Goal: Task Accomplishment & Management: Manage account settings

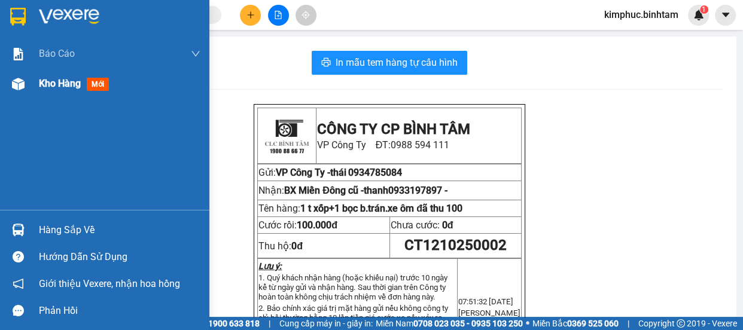
click at [59, 81] on span "Kho hàng" at bounding box center [60, 83] width 42 height 11
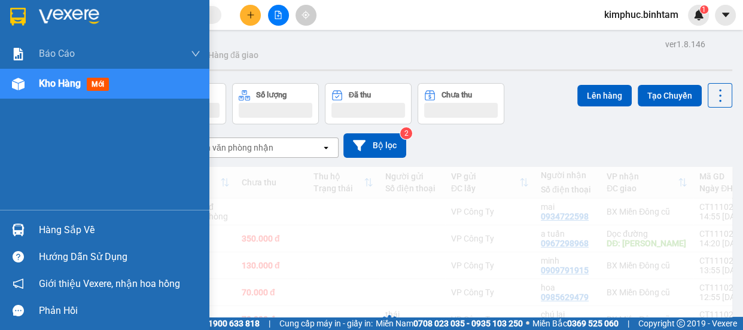
click at [59, 81] on span "Kho hàng" at bounding box center [60, 83] width 42 height 11
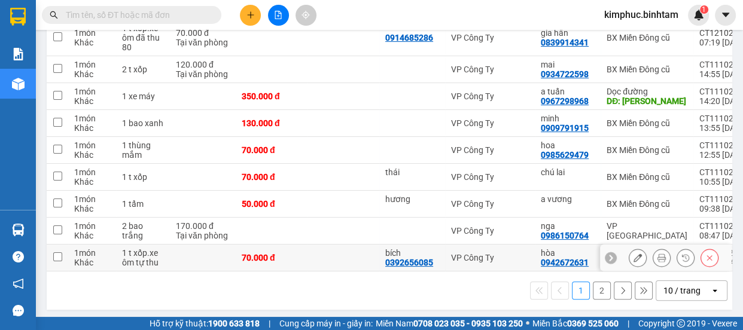
scroll to position [224, 0]
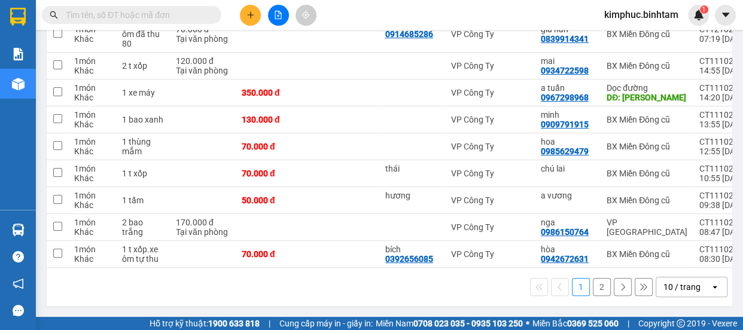
click at [601, 288] on button "2" at bounding box center [602, 287] width 18 height 18
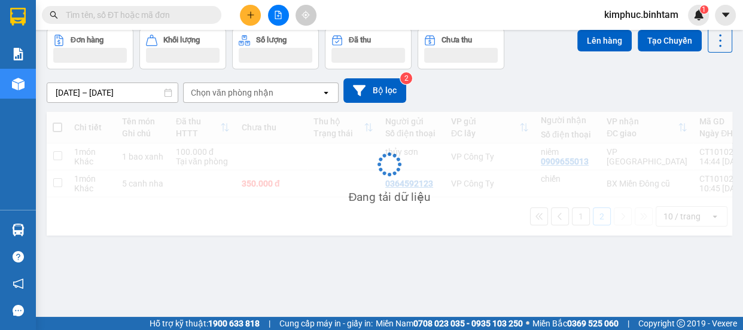
scroll to position [54, 0]
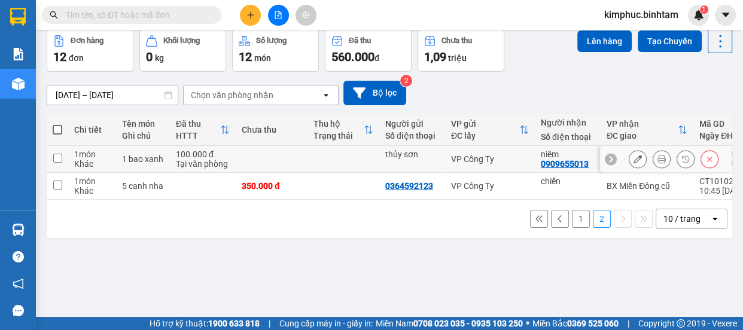
click at [619, 160] on div at bounding box center [666, 159] width 132 height 27
click at [630, 159] on button at bounding box center [638, 159] width 17 height 21
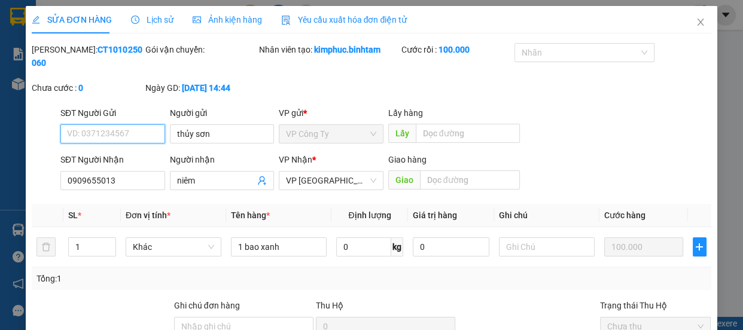
type input "thủy sơn"
type input "0909655013"
type input "niêm"
type input "100.000"
click at [215, 125] on input "thủy sơn" at bounding box center [222, 134] width 105 height 19
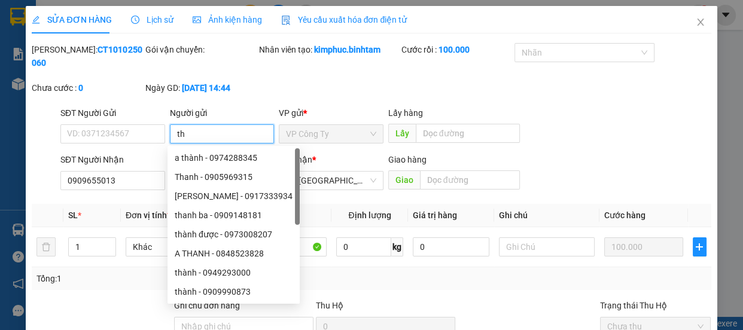
type input "t"
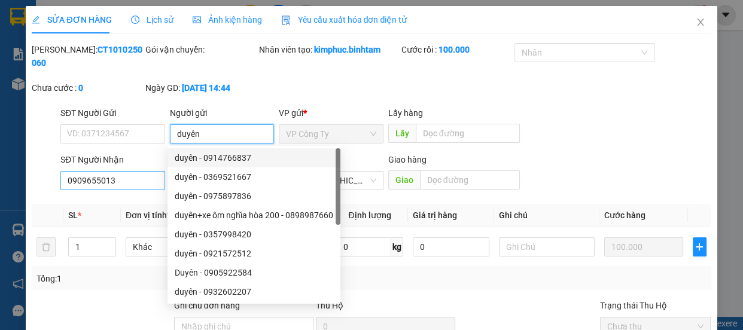
type input "duyên"
click at [136, 182] on input "0909655013" at bounding box center [112, 180] width 105 height 19
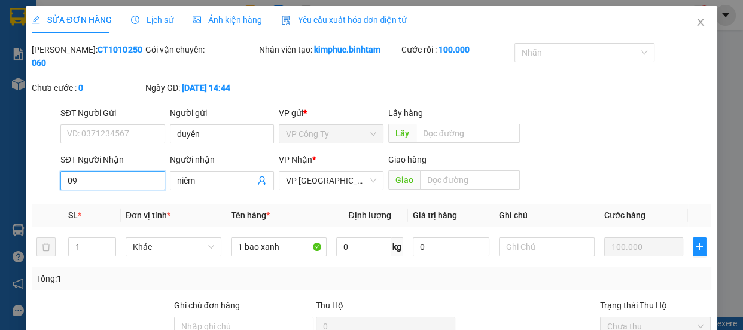
type input "0"
click at [145, 181] on input "0975215425" at bounding box center [112, 180] width 105 height 19
type input "0975215425"
click at [202, 182] on input "niêm" at bounding box center [216, 180] width 78 height 13
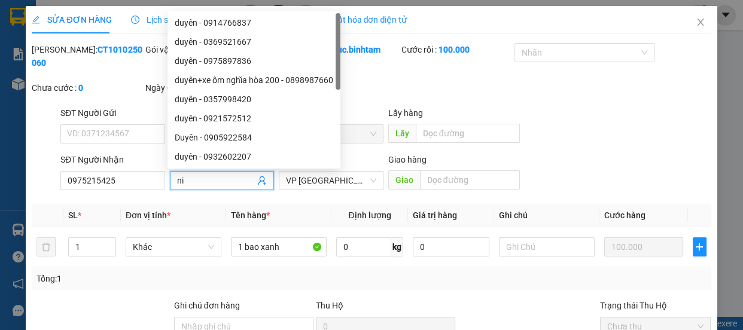
type input "n"
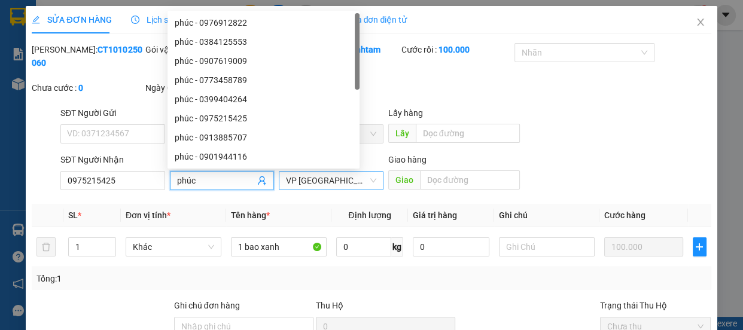
click at [311, 181] on span "VP [GEOGRAPHIC_DATA]" at bounding box center [331, 181] width 90 height 18
type input "phúc"
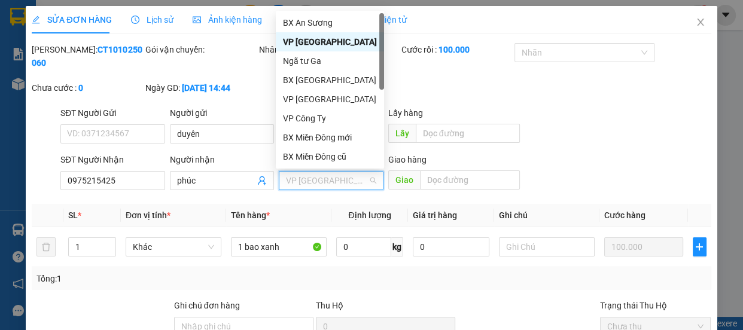
scroll to position [38, 0]
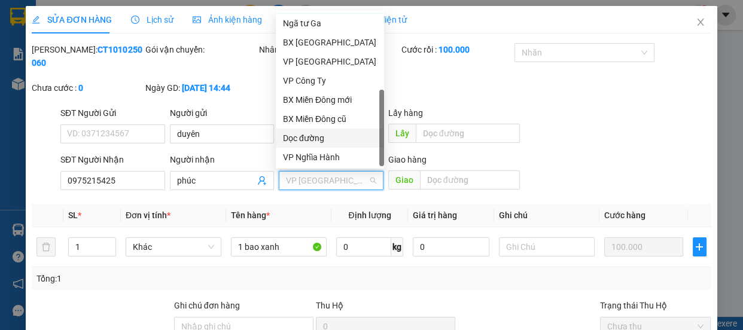
click at [311, 136] on div "Dọc đường" at bounding box center [330, 138] width 94 height 13
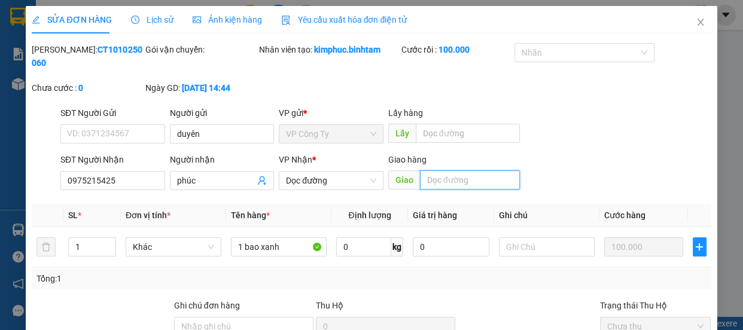
click at [436, 180] on input "text" at bounding box center [470, 180] width 100 height 19
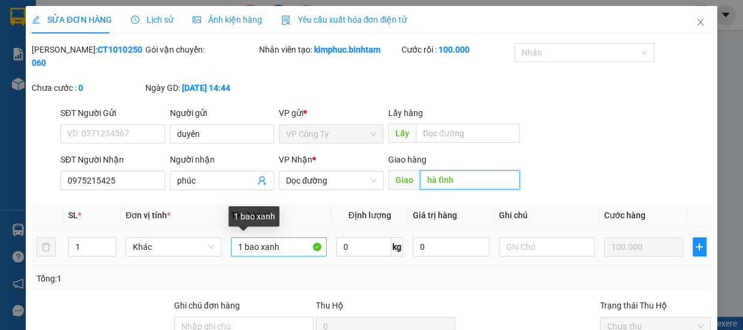
type input "hà tĩnh"
click at [287, 244] on input "1 bao xanh" at bounding box center [279, 247] width 96 height 19
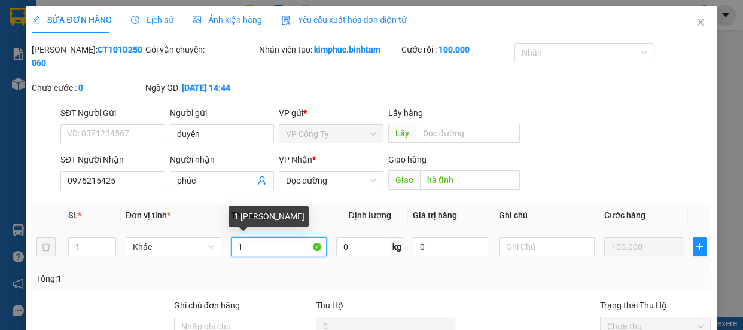
type input "1"
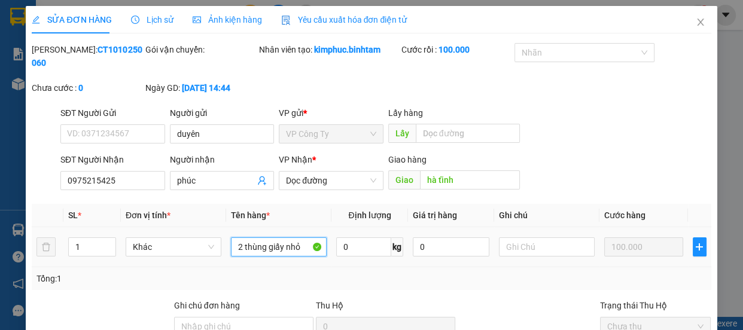
scroll to position [127, 0]
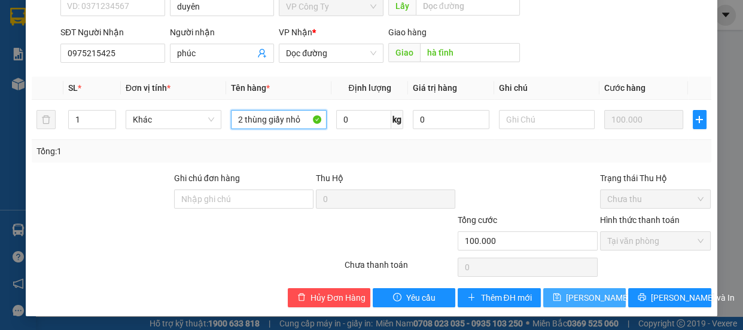
type input "2 thùng giấy nhỏ"
click at [575, 302] on span "[PERSON_NAME] thay đổi" at bounding box center [614, 298] width 96 height 13
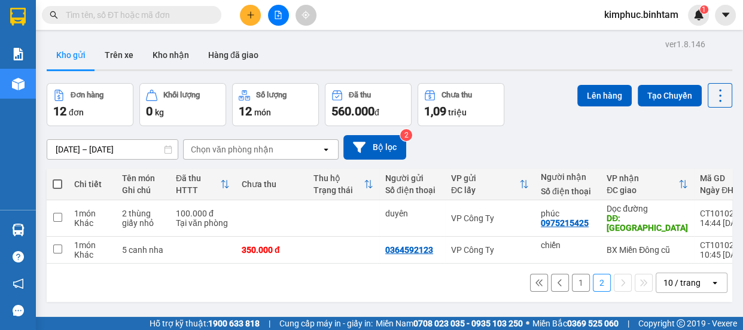
click at [572, 277] on button "1" at bounding box center [581, 283] width 18 height 18
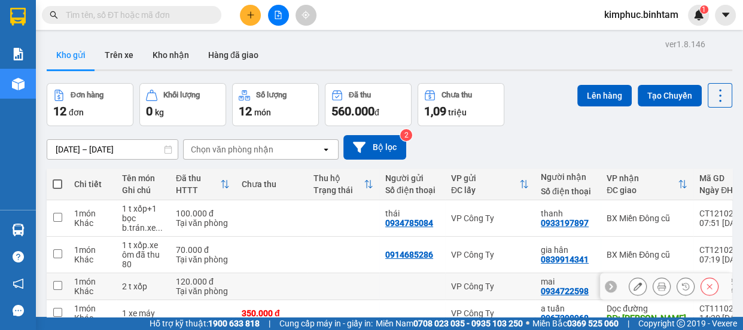
scroll to position [224, 0]
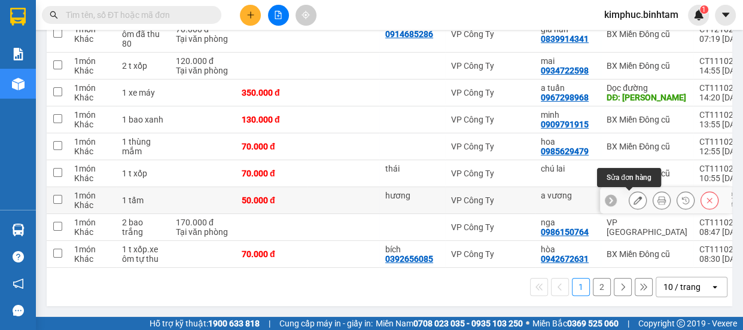
click at [630, 195] on button at bounding box center [638, 200] width 17 height 21
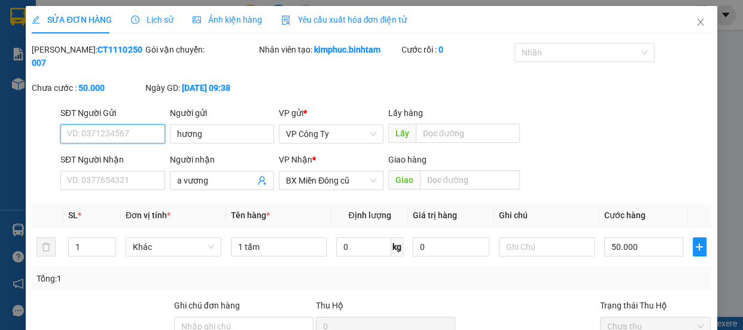
type input "hương"
type input "a vương"
type input "50.000"
click at [208, 134] on input "hương" at bounding box center [222, 134] width 105 height 19
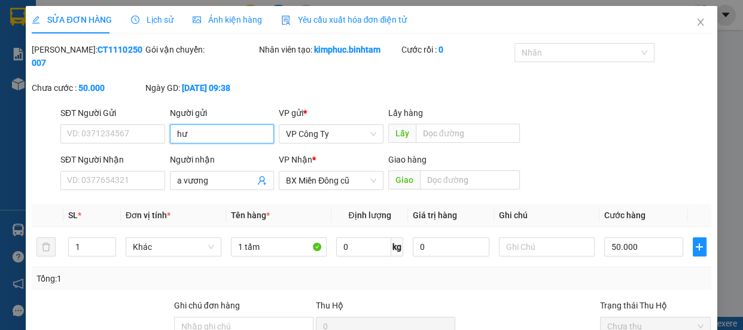
type input "h"
type input "thủy sơn"
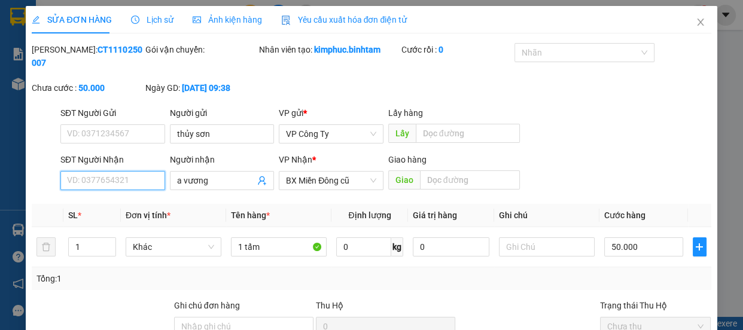
click at [126, 186] on input "SĐT Người Nhận" at bounding box center [112, 180] width 105 height 19
click at [129, 184] on input "0909655013" at bounding box center [112, 180] width 105 height 19
type input "0909655013"
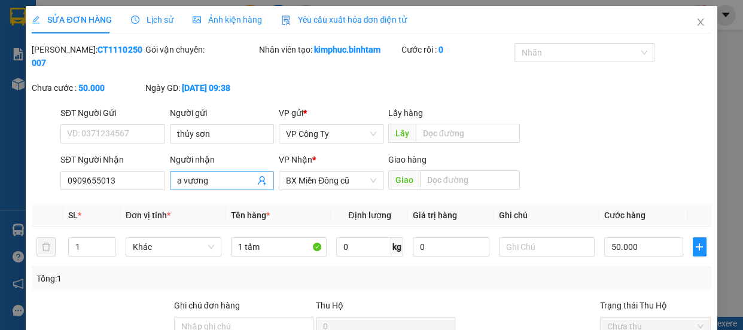
click at [227, 179] on input "a vương" at bounding box center [216, 180] width 78 height 13
type input "a"
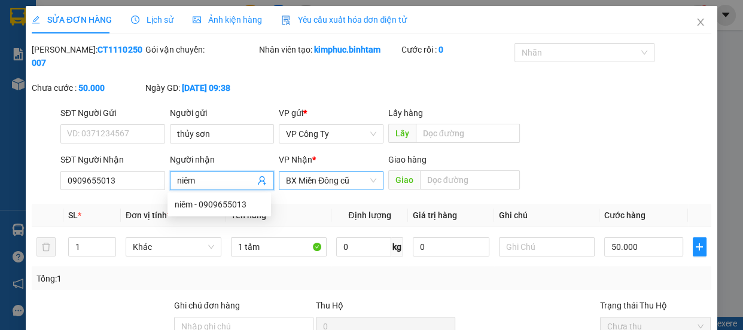
click at [321, 184] on span "BX Miền Đông cũ" at bounding box center [331, 181] width 90 height 18
type input "niêm"
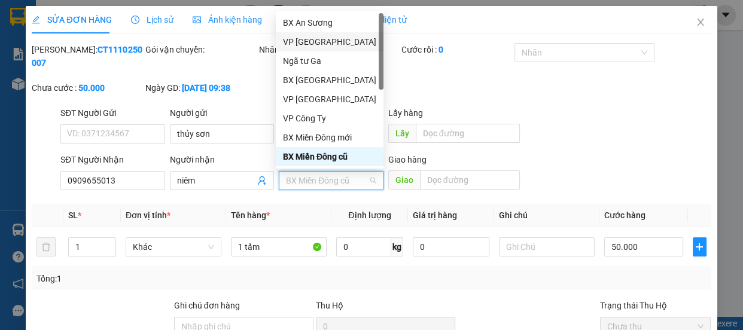
click at [311, 42] on div "VP [GEOGRAPHIC_DATA]" at bounding box center [329, 41] width 93 height 13
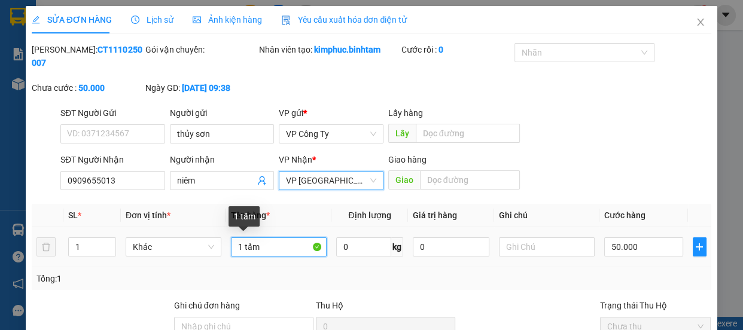
click at [269, 245] on input "1 tấm" at bounding box center [279, 247] width 96 height 19
type input "1"
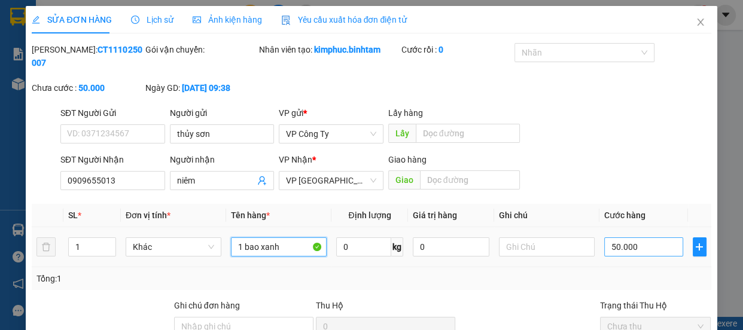
type input "1 bao xanh"
click at [609, 247] on input "50.000" at bounding box center [644, 247] width 79 height 19
click at [609, 248] on input "50.000" at bounding box center [644, 247] width 79 height 19
type input "0"
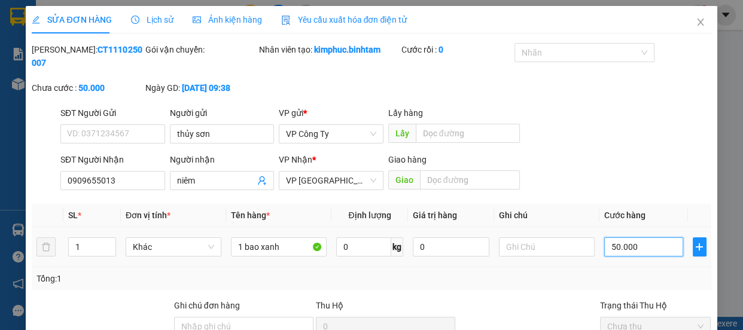
type input "0.000"
type input "10.000"
type input "100.000"
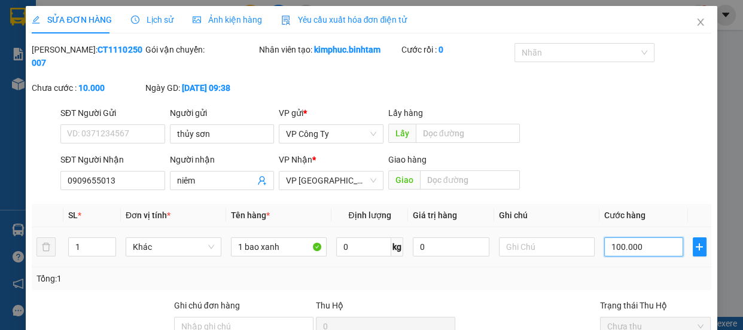
type input "100.000"
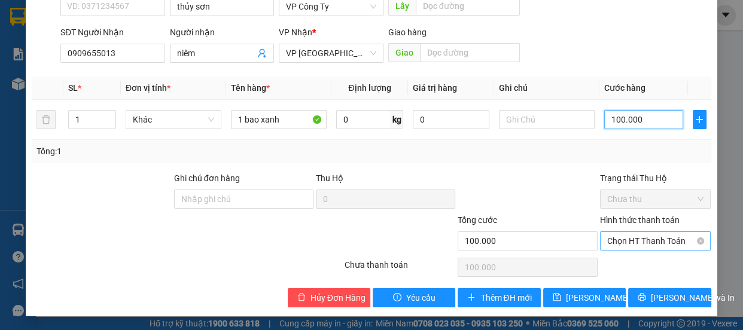
click at [636, 235] on span "Chọn HT Thanh Toán" at bounding box center [656, 241] width 97 height 18
type input "100.000"
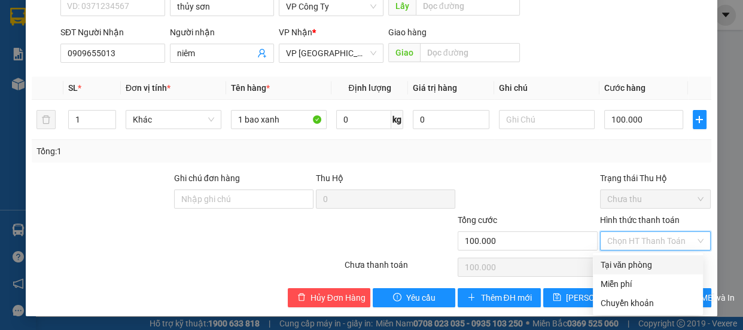
click at [624, 263] on div "Tại văn phòng" at bounding box center [648, 265] width 96 height 13
type input "0"
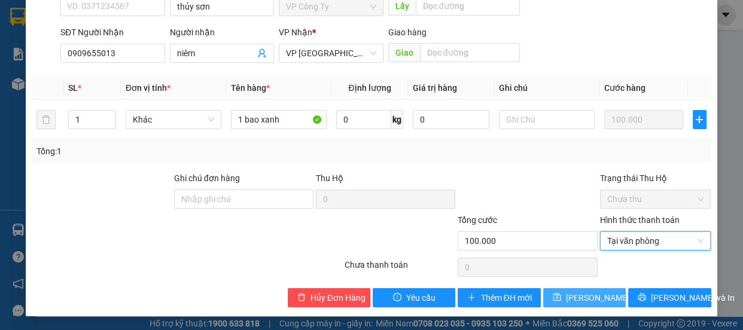
click at [601, 297] on span "[PERSON_NAME] thay đổi" at bounding box center [614, 298] width 96 height 13
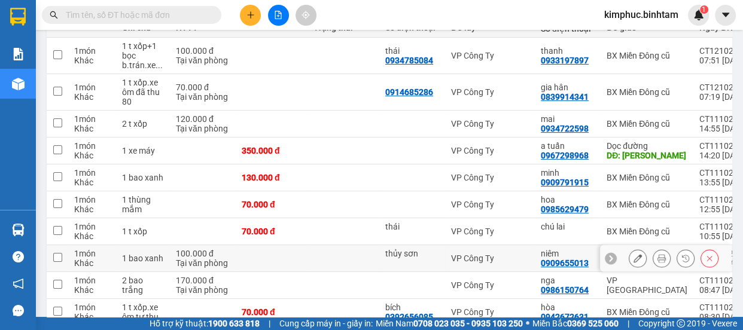
scroll to position [224, 0]
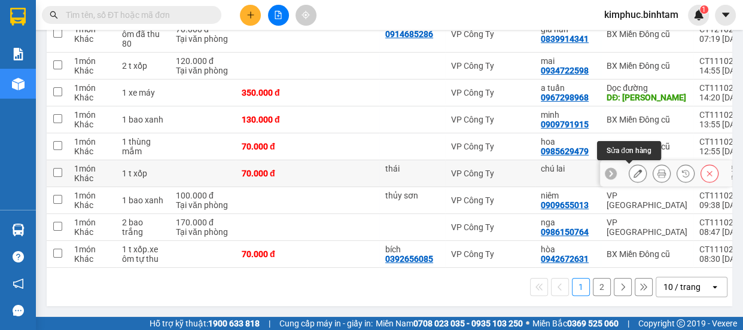
click at [634, 174] on icon at bounding box center [638, 173] width 8 height 8
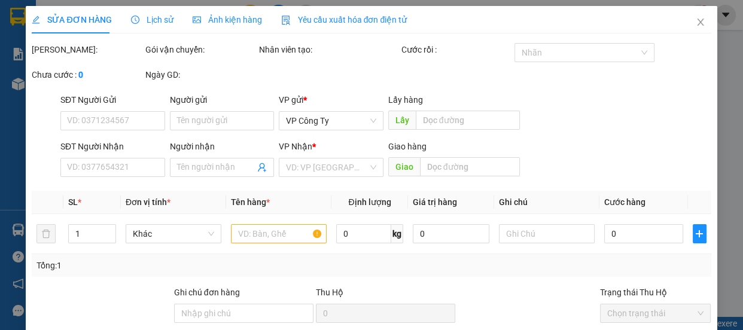
click at [113, 158] on div "SĐT Người Nhận" at bounding box center [112, 149] width 105 height 18
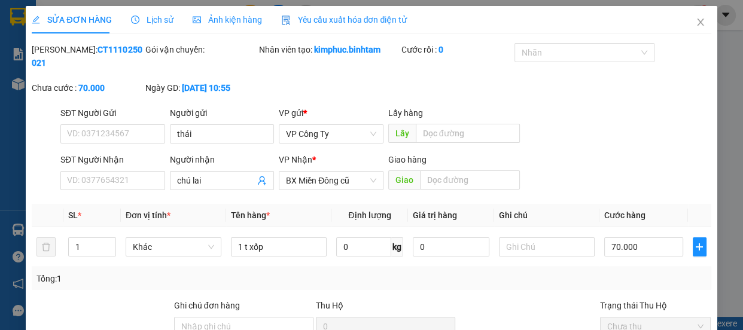
type input "thái"
type input "chú lai"
type input "70.000"
click at [107, 180] on input "SĐT Người Nhận" at bounding box center [112, 180] width 105 height 19
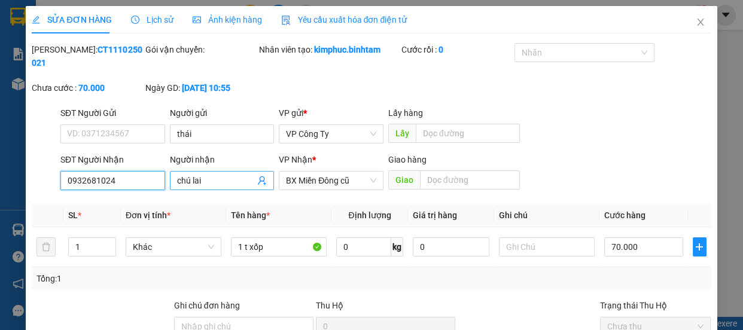
type input "0932681024"
click at [211, 185] on input "chú lai" at bounding box center [216, 180] width 78 height 13
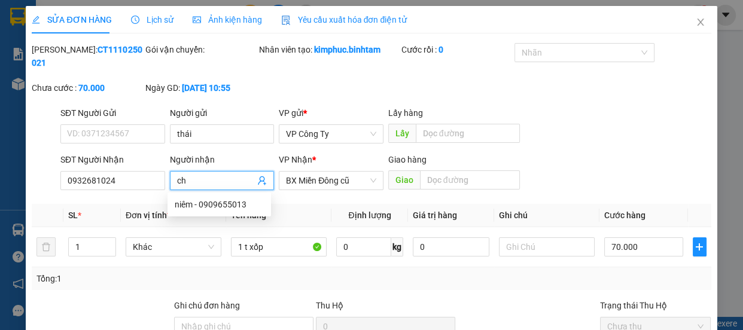
type input "c"
click at [297, 179] on span "BX Miền Đông cũ" at bounding box center [331, 181] width 90 height 18
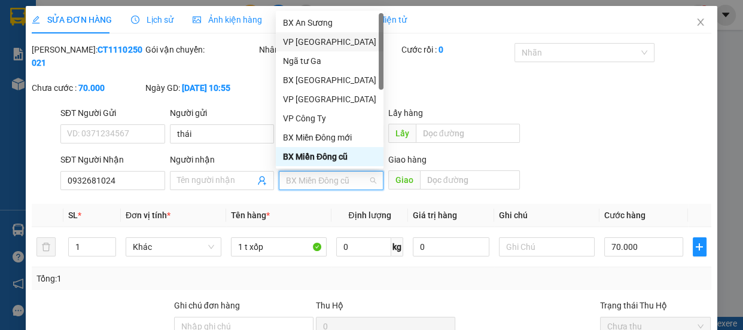
click at [314, 43] on div "VP [GEOGRAPHIC_DATA]" at bounding box center [329, 41] width 93 height 13
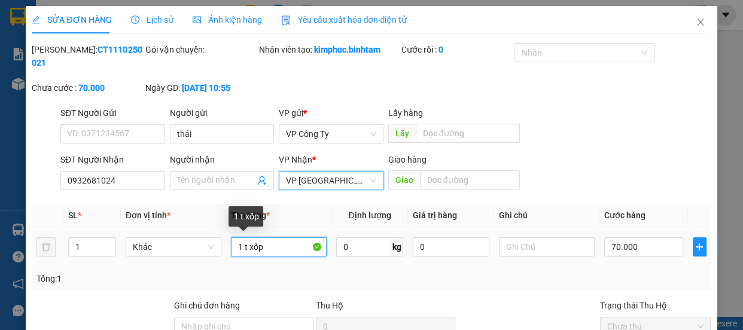
click at [271, 250] on input "1 t xốp" at bounding box center [279, 247] width 96 height 19
type input "1"
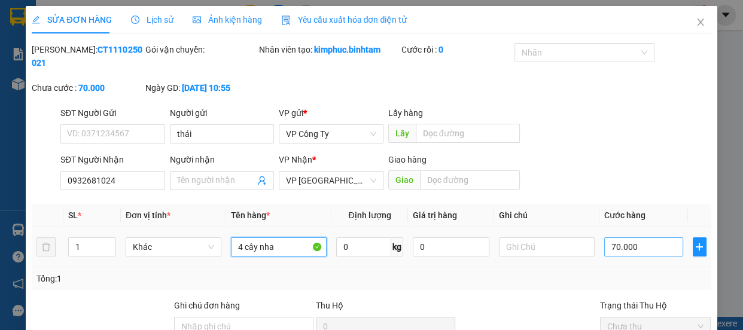
type input "4 cây nha"
click at [608, 249] on input "70.000" at bounding box center [644, 247] width 79 height 19
click at [608, 250] on input "70.000" at bounding box center [644, 247] width 79 height 19
type input "0.000"
type input "0"
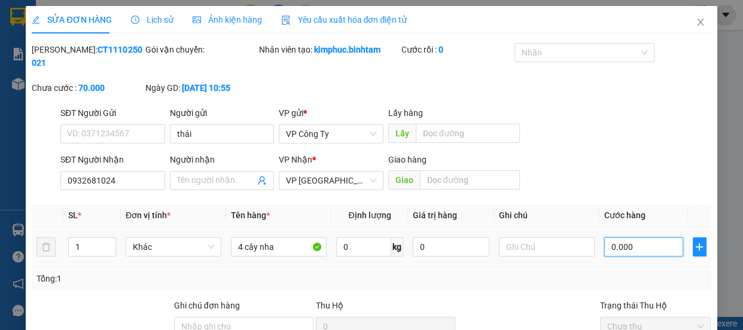
type input "0"
type input "10.000"
type input "160.000"
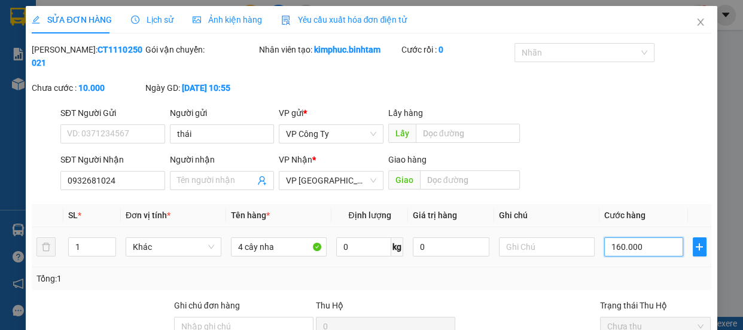
type input "160.000"
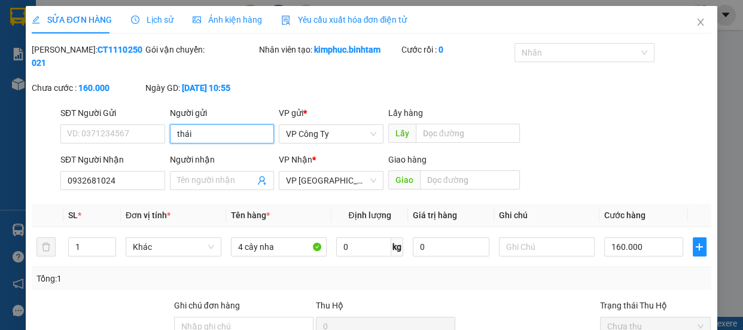
click at [250, 136] on input "thái" at bounding box center [222, 134] width 105 height 19
type input "t"
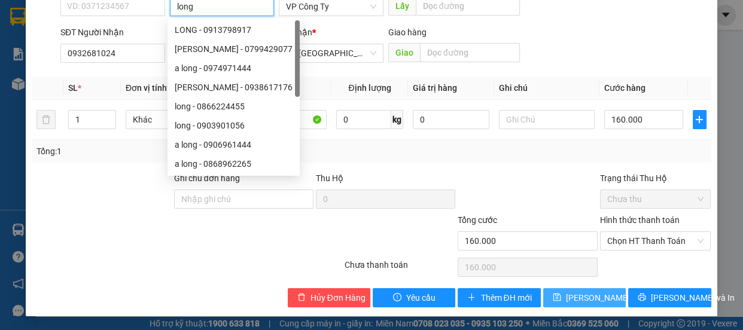
type input "long"
click at [594, 296] on span "[PERSON_NAME] thay đổi" at bounding box center [614, 298] width 96 height 13
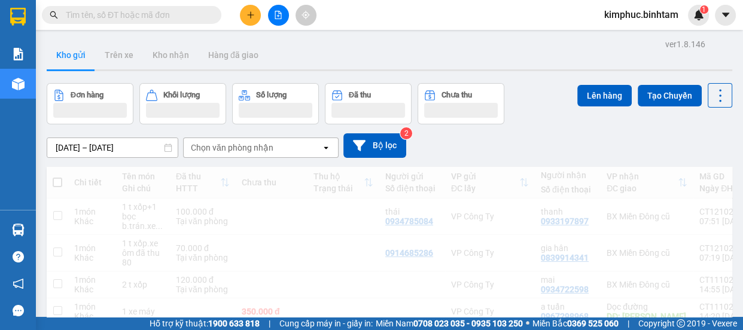
click at [251, 11] on icon "plus" at bounding box center [251, 15] width 8 height 8
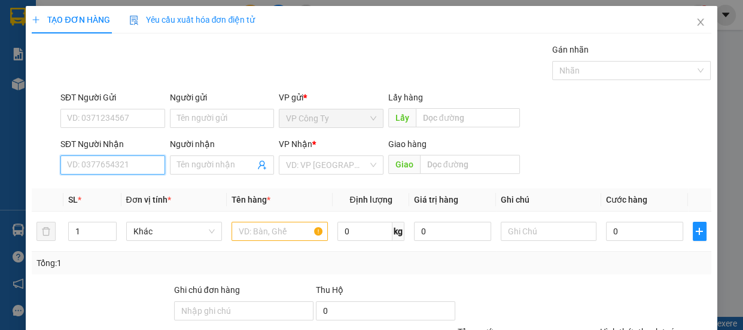
click at [126, 164] on input "SĐT Người Nhận" at bounding box center [112, 165] width 105 height 19
type input "0983460412"
click at [128, 165] on input "0983460412" at bounding box center [112, 165] width 105 height 19
click at [134, 186] on div "0983460412 - kha" at bounding box center [111, 189] width 89 height 13
type input "kha"
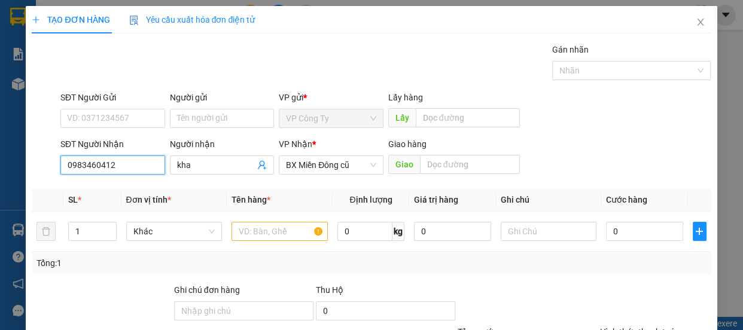
type input "80.000"
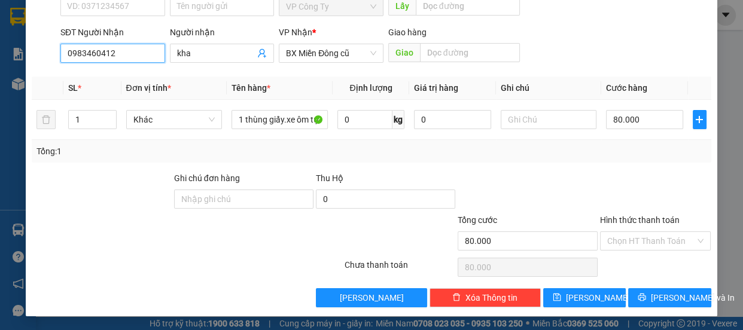
type input "0983460412"
click at [640, 221] on label "Hình thức thanh toán" at bounding box center [640, 220] width 80 height 10
click at [640, 232] on input "Hình thức thanh toán" at bounding box center [652, 241] width 89 height 18
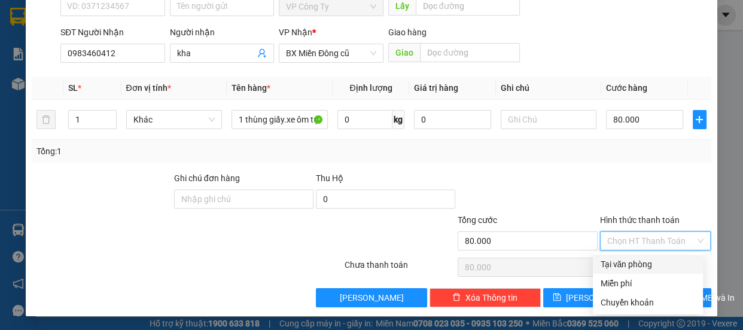
click at [635, 264] on div "Tại văn phòng" at bounding box center [648, 264] width 96 height 13
type input "0"
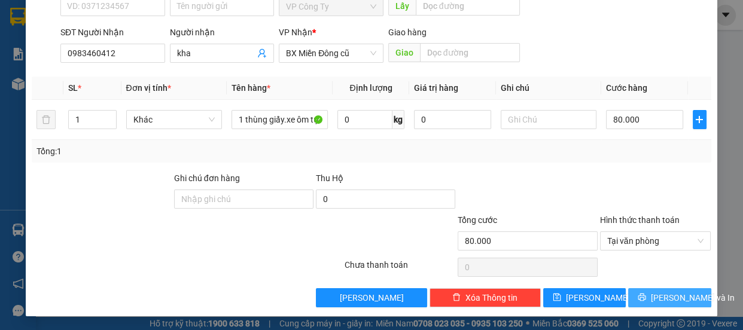
click at [649, 302] on button "[PERSON_NAME] và In" at bounding box center [670, 298] width 83 height 19
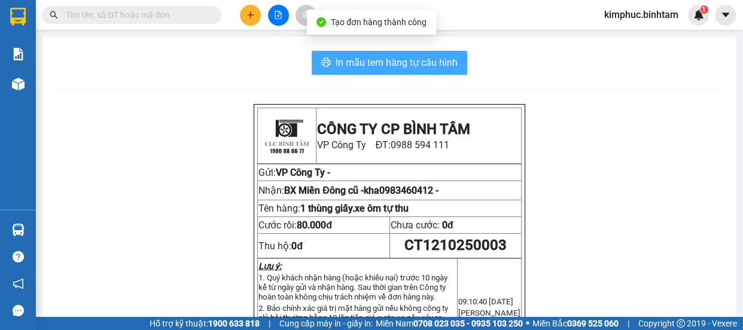
click at [411, 67] on span "In mẫu tem hàng tự cấu hình" at bounding box center [397, 62] width 122 height 15
click at [410, 64] on span "In mẫu tem hàng tự cấu hình" at bounding box center [397, 62] width 122 height 15
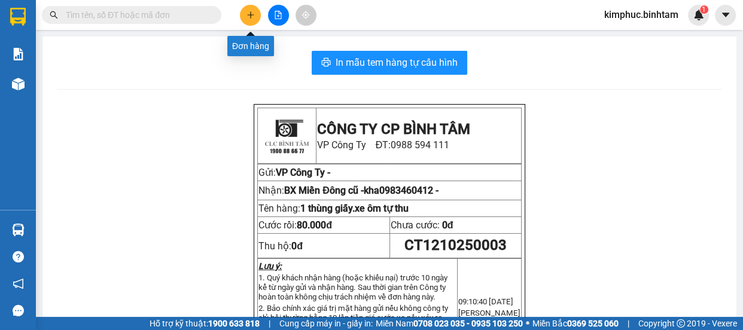
click at [254, 17] on icon "plus" at bounding box center [251, 15] width 8 height 8
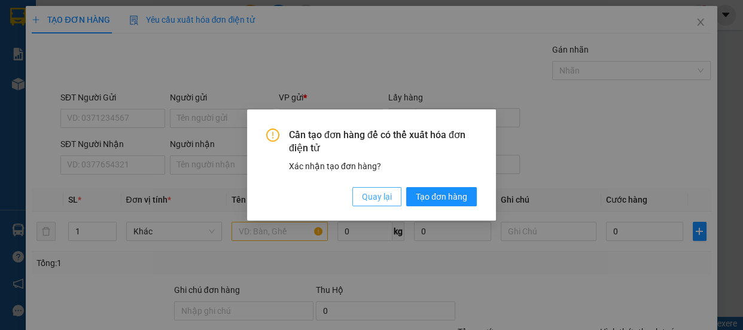
click at [385, 195] on span "Quay lại" at bounding box center [377, 196] width 30 height 13
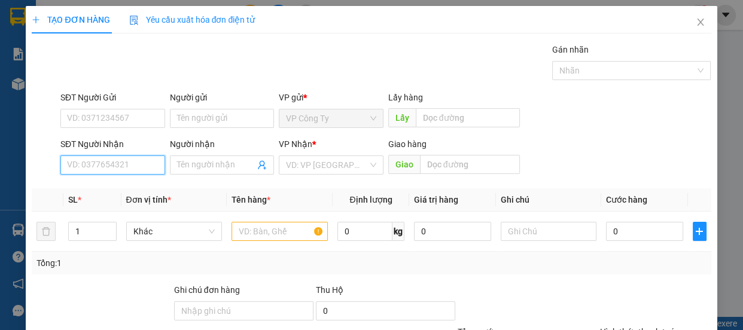
click at [127, 162] on input "SĐT Người Nhận" at bounding box center [112, 165] width 105 height 19
type input "0909116849"
click at [130, 166] on input "0909116849" at bounding box center [112, 165] width 105 height 19
click at [132, 169] on input "0909116849" at bounding box center [112, 165] width 105 height 19
click at [132, 187] on div "0909116849 - sỹ" at bounding box center [111, 189] width 89 height 13
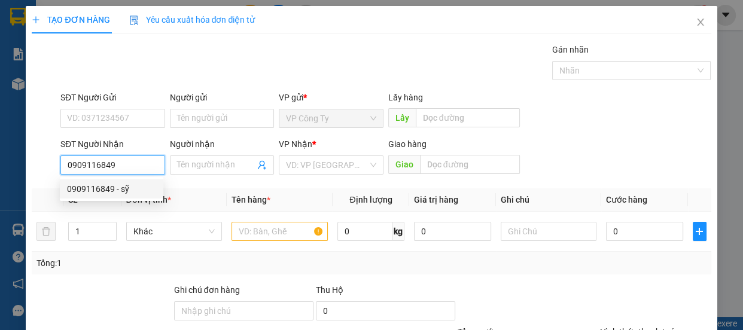
type input "sỹ"
type input "70.000"
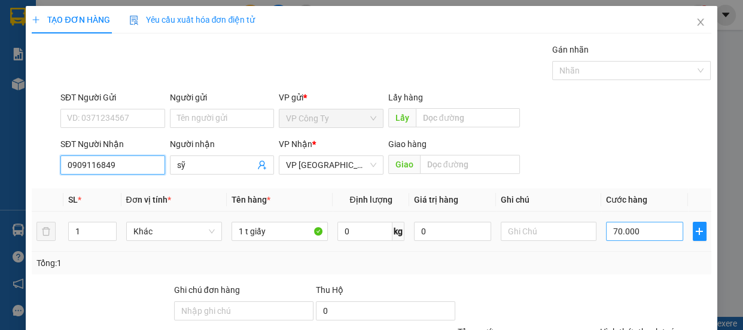
type input "0909116849"
click at [613, 229] on input "70.000" at bounding box center [644, 231] width 77 height 19
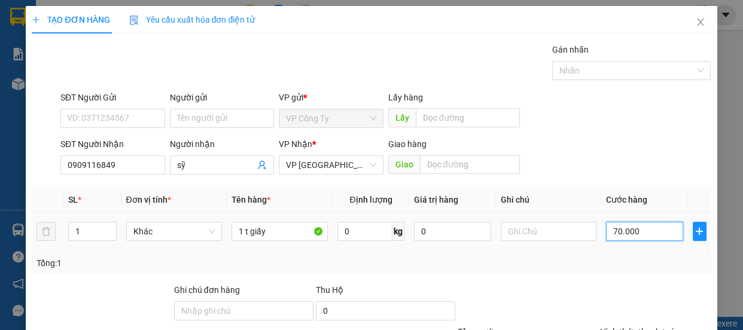
type input "0"
type input "0.000"
type input "50.000"
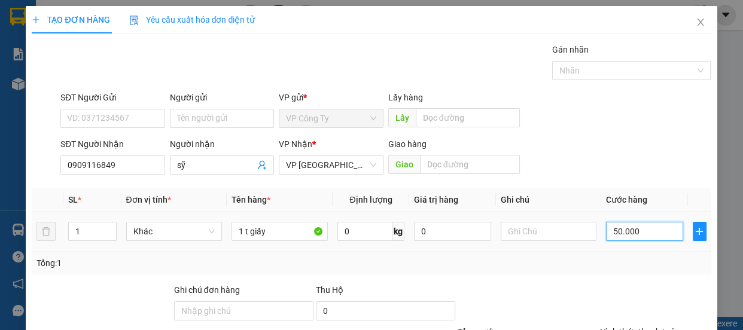
scroll to position [112, 0]
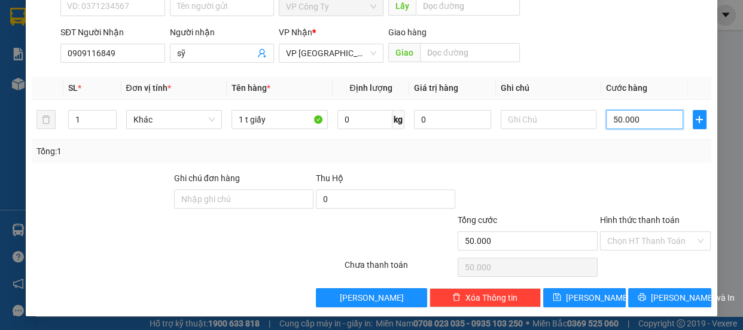
type input "50.000"
click at [626, 220] on label "Hình thức thanh toán" at bounding box center [640, 220] width 80 height 10
click at [626, 232] on input "Hình thức thanh toán" at bounding box center [652, 241] width 89 height 18
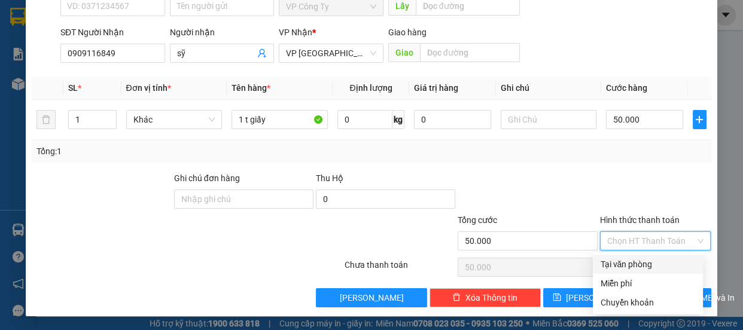
click at [639, 265] on div "Tại văn phòng" at bounding box center [648, 264] width 96 height 13
type input "0"
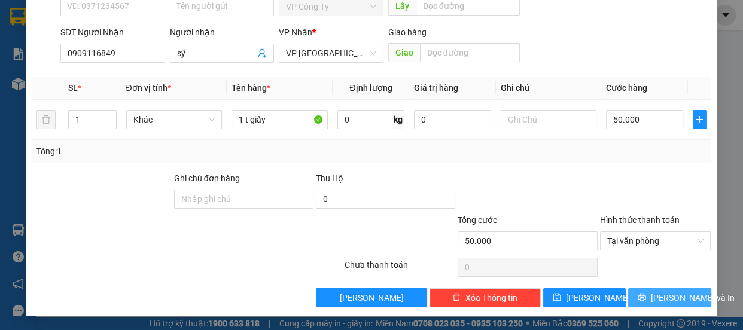
click at [657, 299] on span "[PERSON_NAME] và In" at bounding box center [693, 298] width 84 height 13
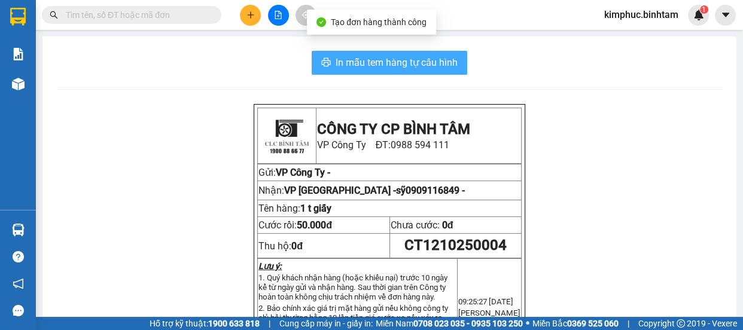
click at [417, 65] on span "In mẫu tem hàng tự cấu hình" at bounding box center [397, 62] width 122 height 15
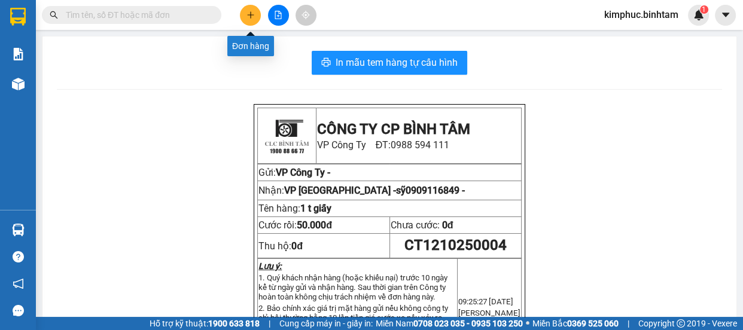
click at [253, 16] on icon "plus" at bounding box center [251, 15] width 8 height 8
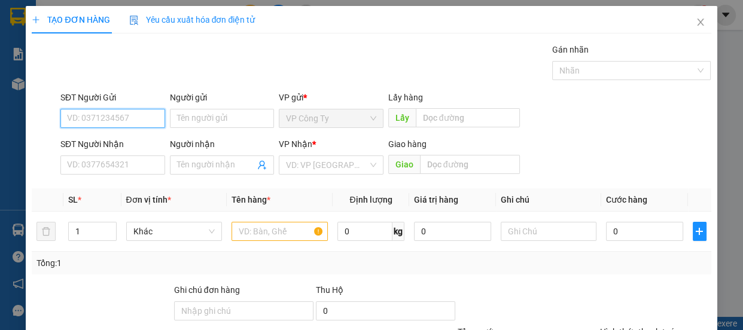
click at [139, 122] on input "SĐT Người Gửi" at bounding box center [112, 118] width 105 height 19
type input "0975444394"
click at [135, 119] on input "0975444394" at bounding box center [112, 118] width 105 height 19
click at [133, 136] on div "0975444394 - doanh" at bounding box center [111, 142] width 89 height 13
type input "doanh"
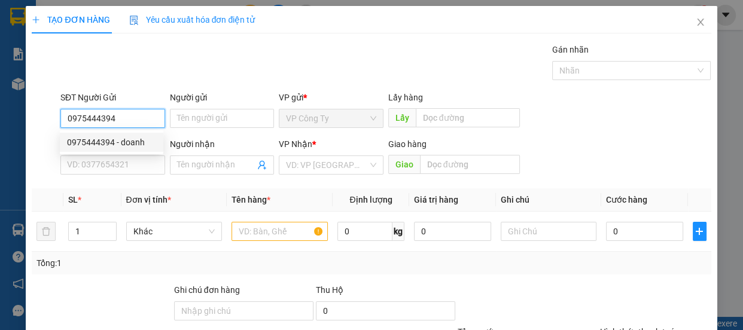
type input "0985890669"
type input "thu"
type input "400.000"
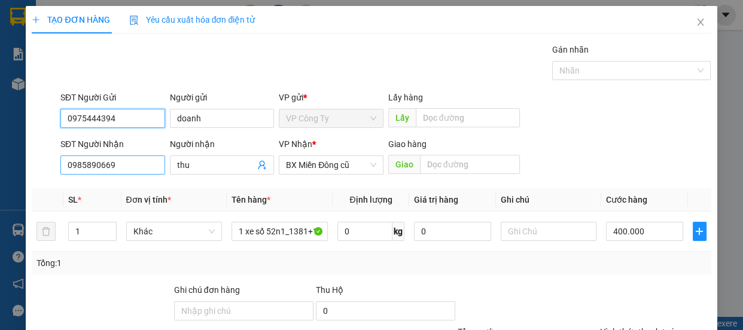
type input "0975444394"
click at [126, 162] on input "0985890669" at bounding box center [112, 165] width 105 height 19
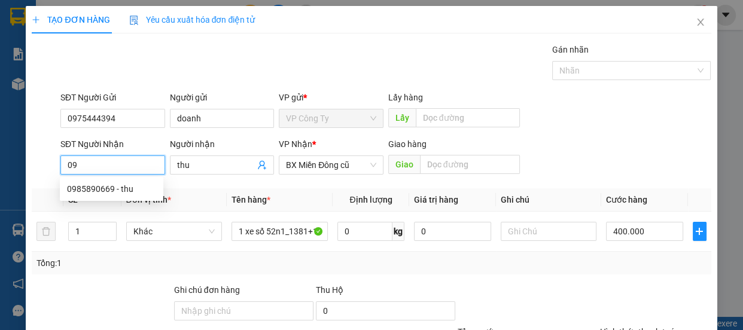
type input "0"
click at [78, 164] on input "08888884828" at bounding box center [112, 165] width 105 height 19
click at [126, 163] on input "0888884828" at bounding box center [112, 165] width 105 height 19
type input "0888884828"
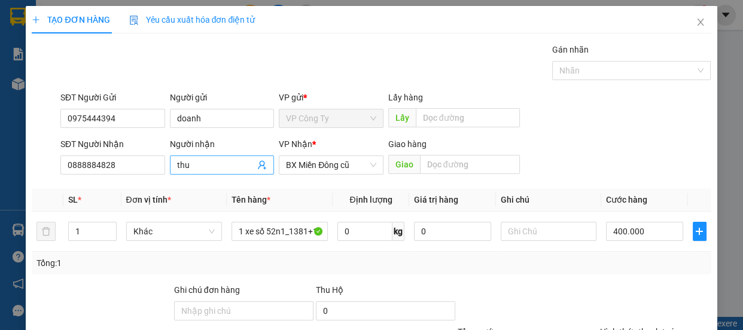
click at [201, 165] on input "thu" at bounding box center [216, 165] width 78 height 13
type input "t"
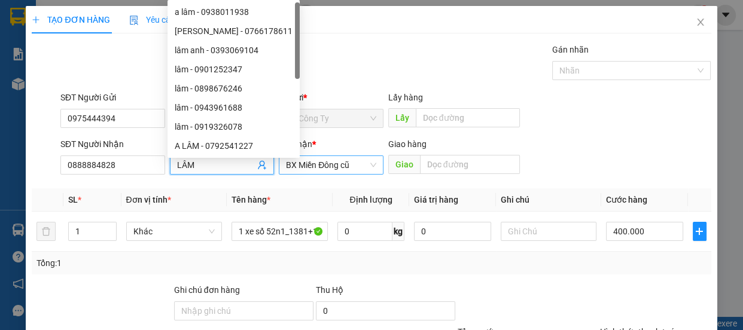
click at [312, 172] on span "BX Miền Đông cũ" at bounding box center [331, 165] width 90 height 18
type input "LÂM"
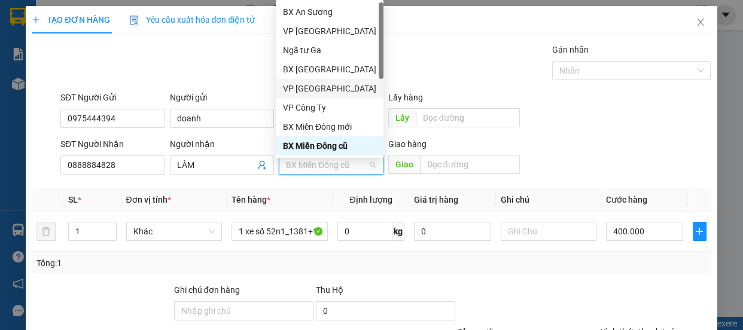
click at [309, 89] on div "VP [GEOGRAPHIC_DATA]" at bounding box center [329, 88] width 93 height 13
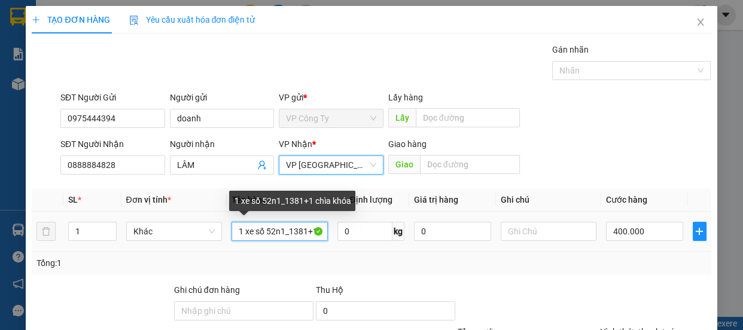
click at [312, 232] on input "1 xe số 52n1_1381+1 chìa khóa" at bounding box center [280, 231] width 96 height 19
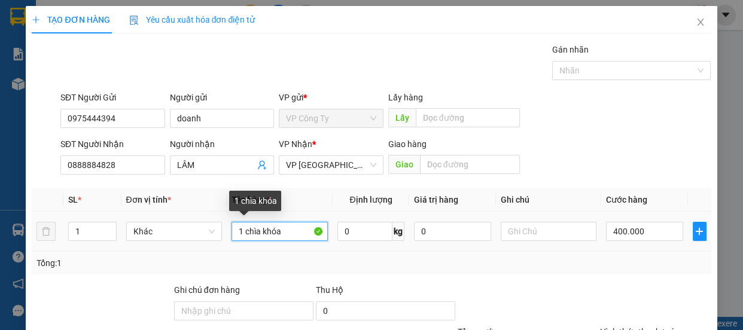
click at [300, 230] on input "1 chìa khóa" at bounding box center [280, 231] width 96 height 19
type input "1"
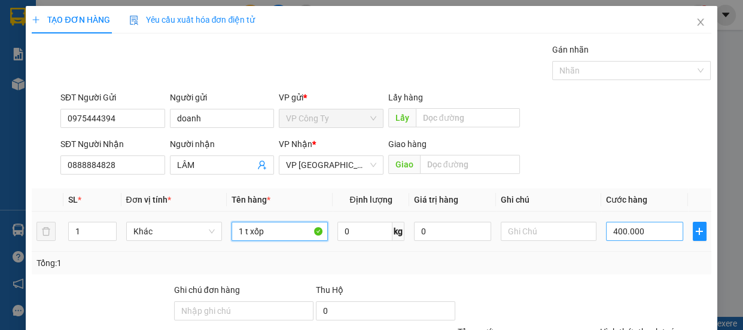
type input "1 t xốp"
click at [617, 233] on input "400.000" at bounding box center [644, 231] width 77 height 19
click at [618, 235] on input "400.000" at bounding box center [644, 231] width 77 height 19
click at [615, 235] on input "400.000" at bounding box center [644, 231] width 77 height 19
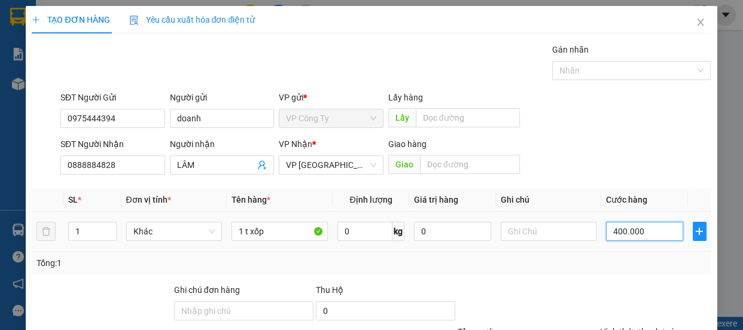
click at [616, 235] on input "400.000" at bounding box center [644, 231] width 77 height 19
type input "40.000"
type input "0.000"
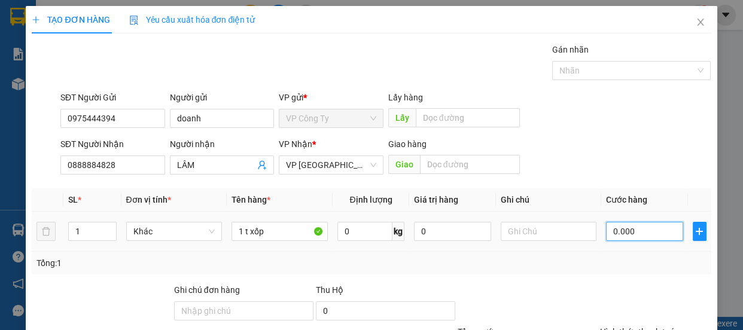
type input "0"
type input "10.000"
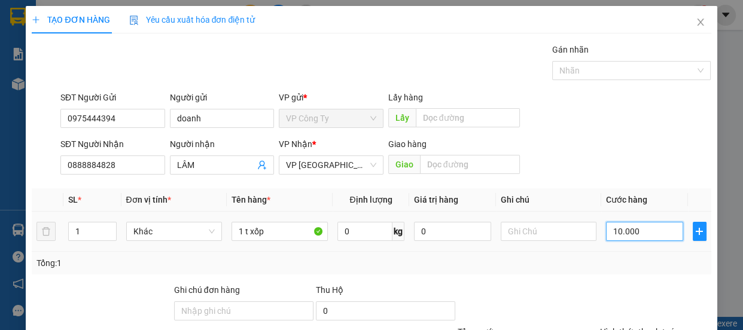
type input "100.000"
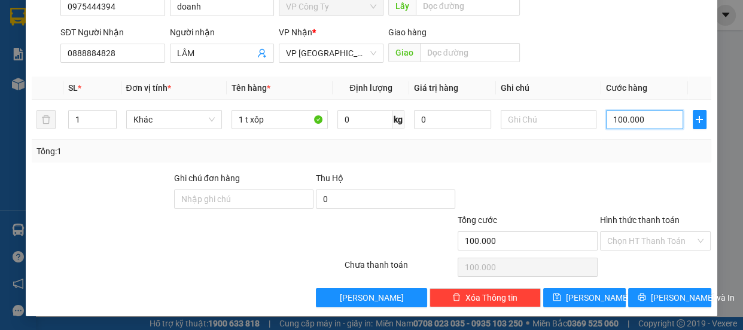
type input "100.000"
click at [652, 221] on label "Hình thức thanh toán" at bounding box center [640, 220] width 80 height 10
click at [652, 232] on input "Hình thức thanh toán" at bounding box center [652, 241] width 89 height 18
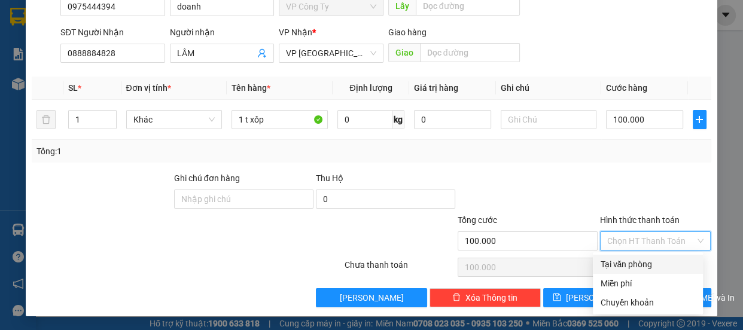
click at [634, 264] on div "Tại văn phòng" at bounding box center [648, 264] width 96 height 13
type input "0"
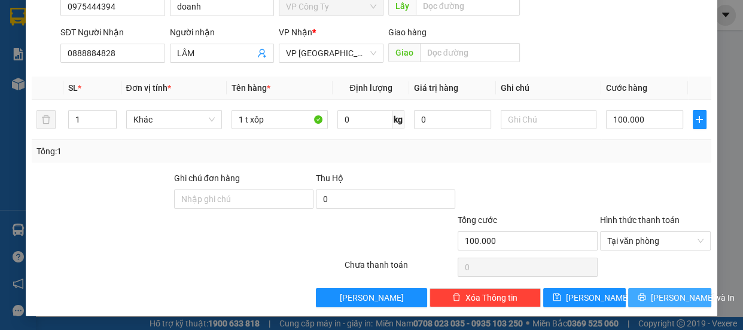
click at [632, 298] on button "[PERSON_NAME] và In" at bounding box center [670, 298] width 83 height 19
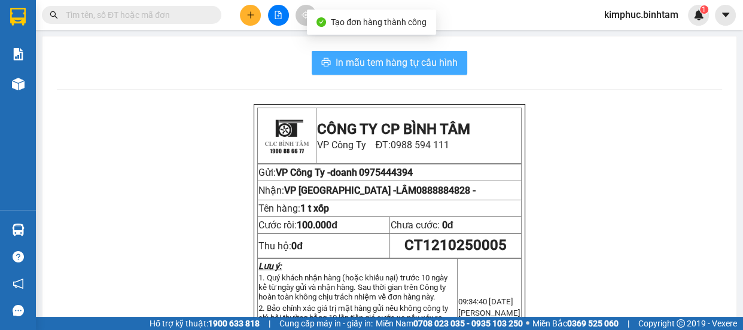
click at [434, 65] on span "In mẫu tem hàng tự cấu hình" at bounding box center [397, 62] width 122 height 15
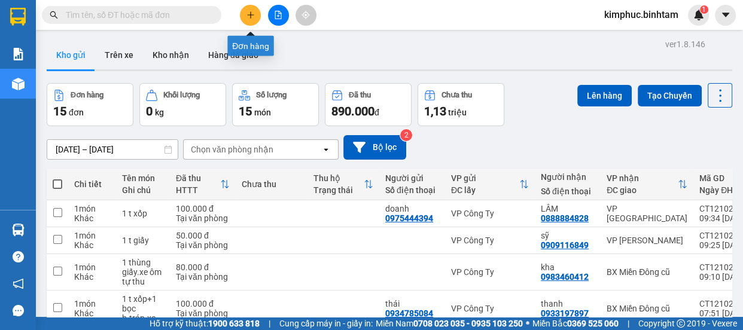
click at [253, 12] on icon "plus" at bounding box center [251, 15] width 8 height 8
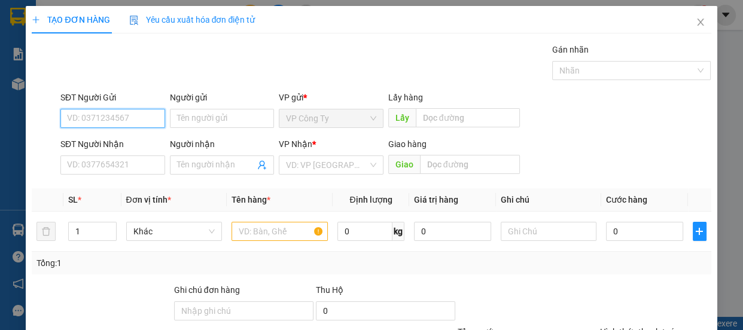
click at [127, 118] on input "SĐT Người Gửi" at bounding box center [112, 118] width 105 height 19
click at [134, 119] on input "0356896650" at bounding box center [112, 118] width 105 height 19
type input "0356896650"
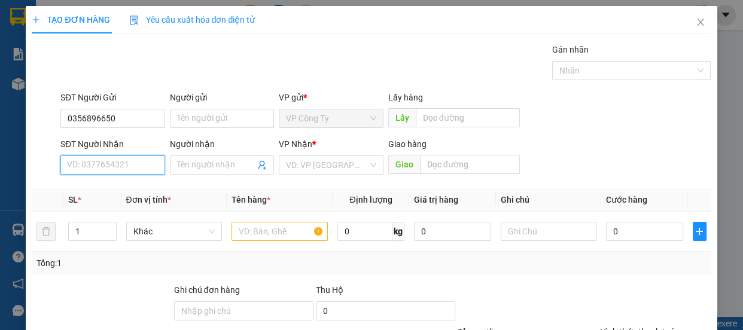
click at [115, 163] on input "SĐT Người Nhận" at bounding box center [112, 165] width 105 height 19
click at [120, 165] on input "0866576046" at bounding box center [112, 165] width 105 height 19
type input "0866576046"
click at [178, 165] on input "Người nhận" at bounding box center [216, 165] width 78 height 13
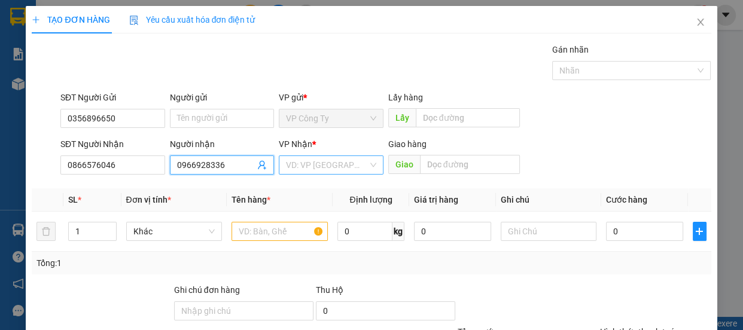
type input "0966928336"
click at [315, 171] on input "search" at bounding box center [327, 165] width 82 height 18
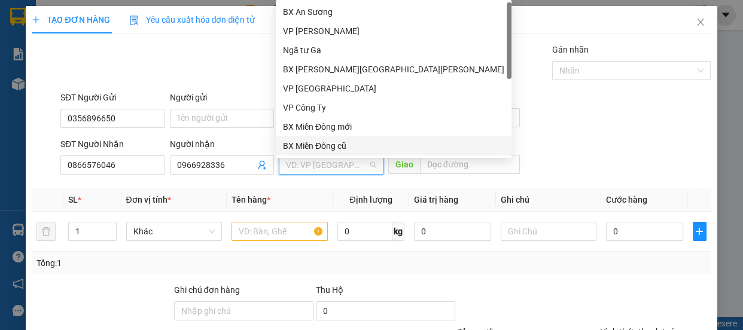
scroll to position [38, 0]
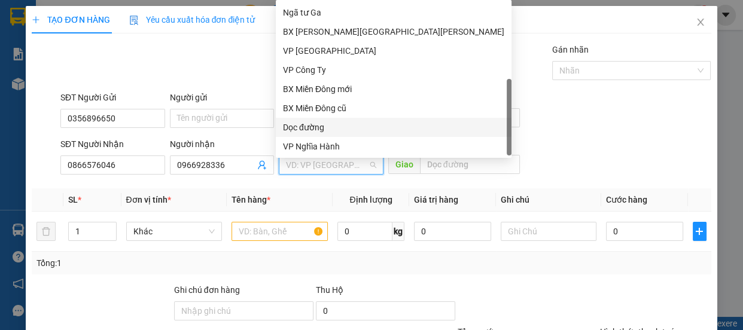
click at [327, 126] on div "Dọc đường" at bounding box center [393, 127] width 221 height 13
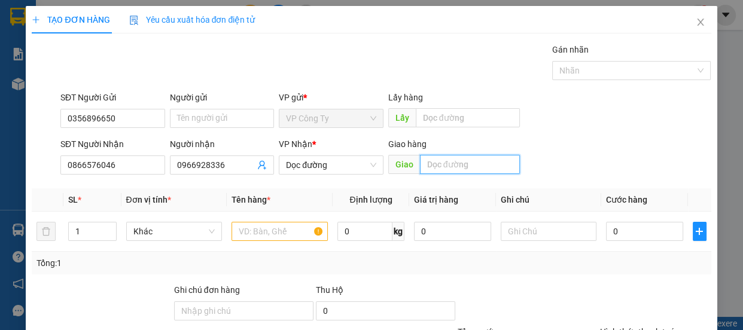
click at [438, 159] on input "text" at bounding box center [470, 164] width 100 height 19
type input "quản trị"
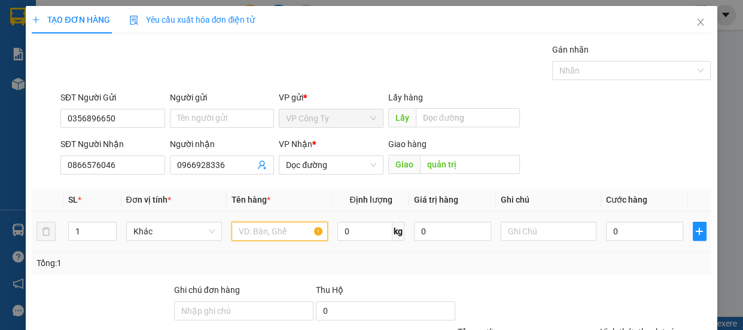
click at [290, 235] on input "text" at bounding box center [280, 231] width 96 height 19
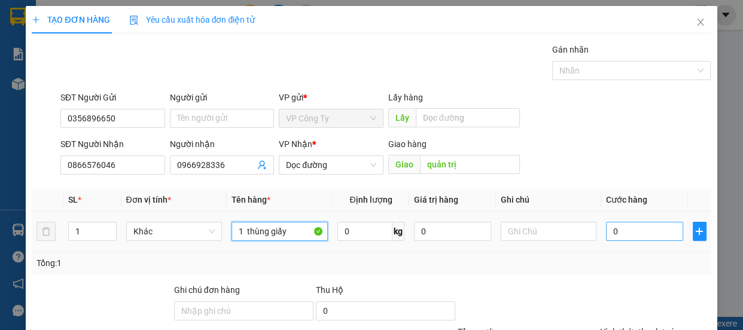
type input "1 thùng giấy"
click at [606, 230] on input "0" at bounding box center [644, 231] width 77 height 19
click at [606, 232] on input "0" at bounding box center [644, 231] width 77 height 19
click at [606, 239] on input "0" at bounding box center [644, 231] width 77 height 19
type input "50"
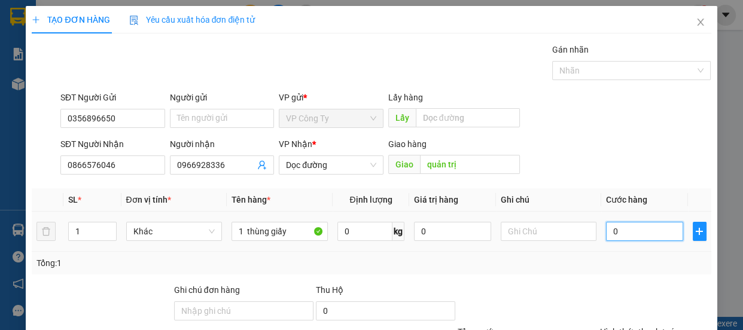
type input "50"
type input "500"
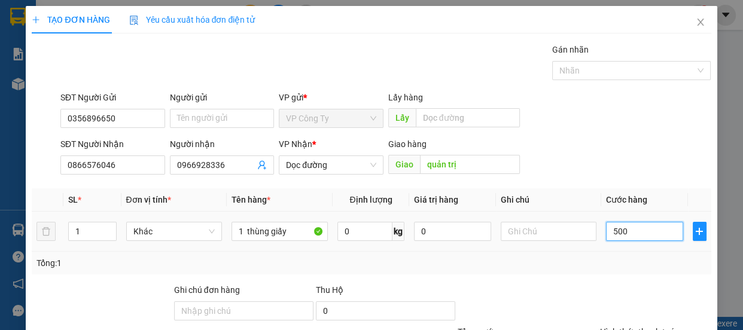
type input "5.000"
type input "50.000"
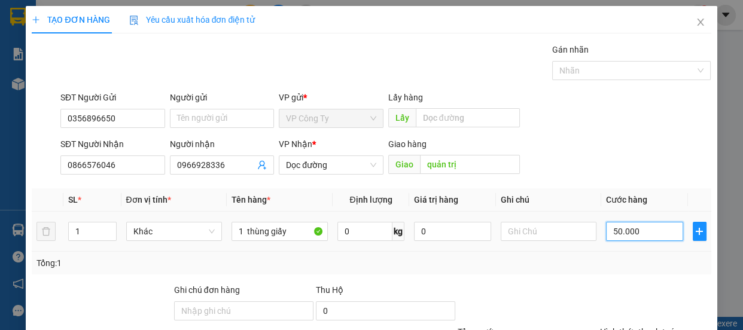
type input "50.000"
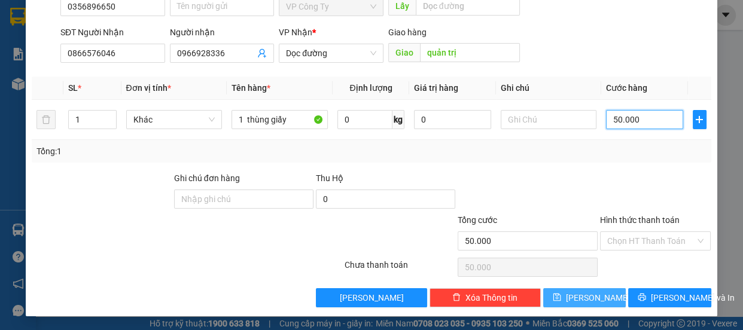
type input "50.000"
click at [586, 297] on span "[PERSON_NAME]" at bounding box center [598, 298] width 64 height 13
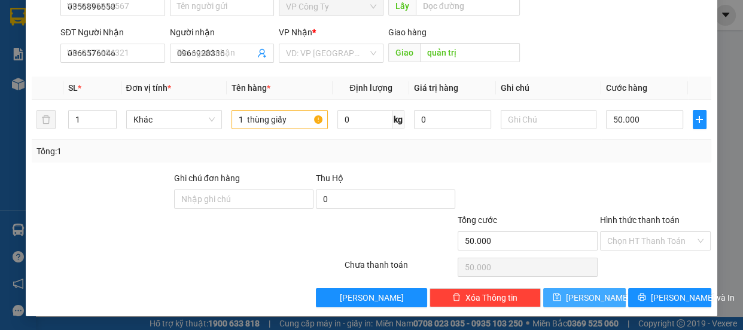
type input "0"
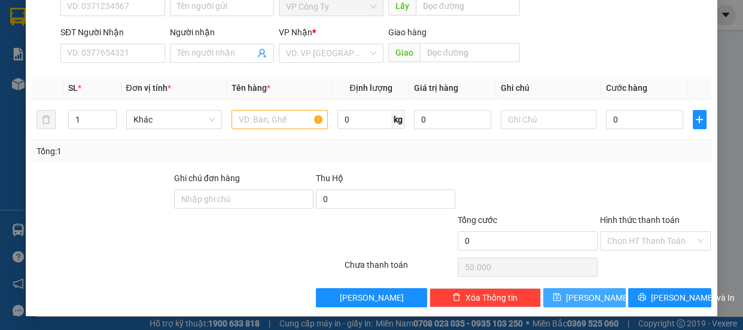
type input "0"
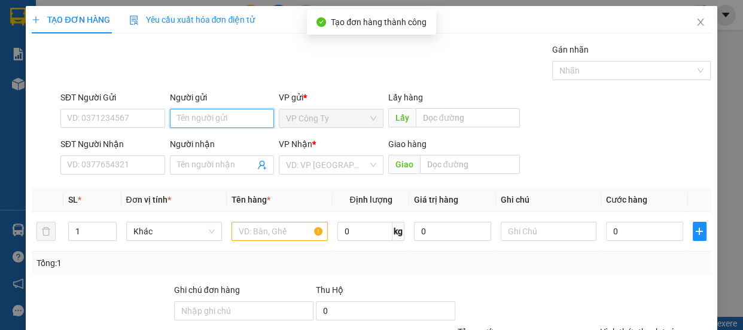
click at [192, 111] on input "Người gửi" at bounding box center [222, 118] width 105 height 19
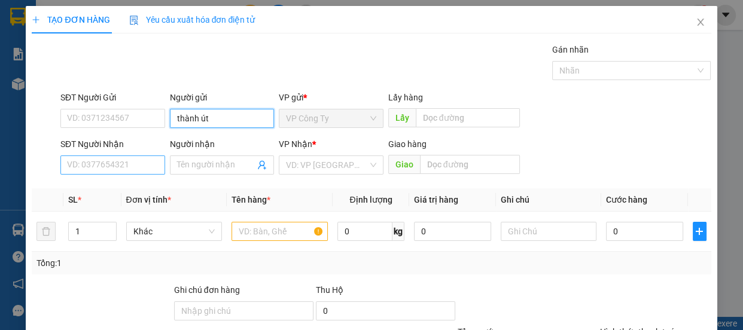
type input "thành út"
click at [134, 166] on input "SĐT Người Nhận" at bounding box center [112, 165] width 105 height 19
type input "0368851481"
click at [138, 165] on input "0368851481" at bounding box center [112, 165] width 105 height 19
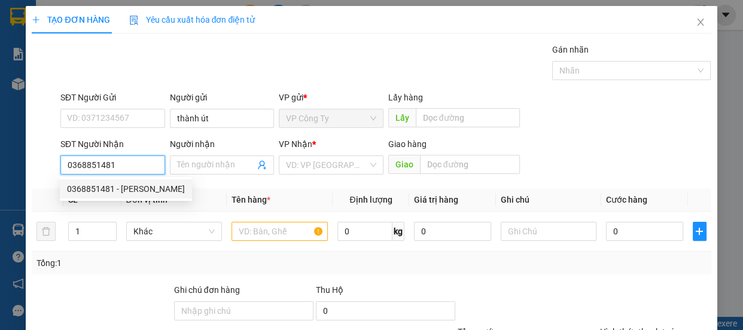
click at [129, 187] on div "0368851481 - tuyết" at bounding box center [126, 189] width 118 height 13
type input "tuyết"
type input "huế"
type input "90.000"
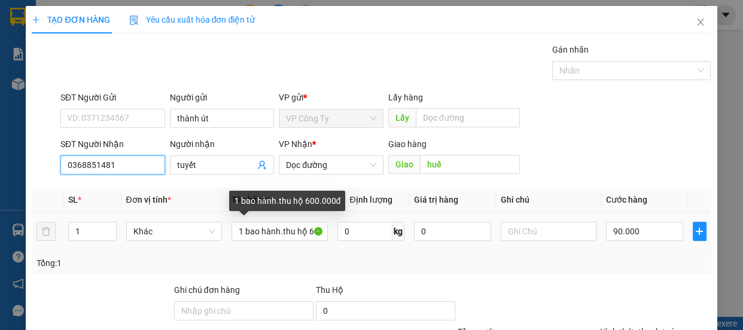
scroll to position [112, 0]
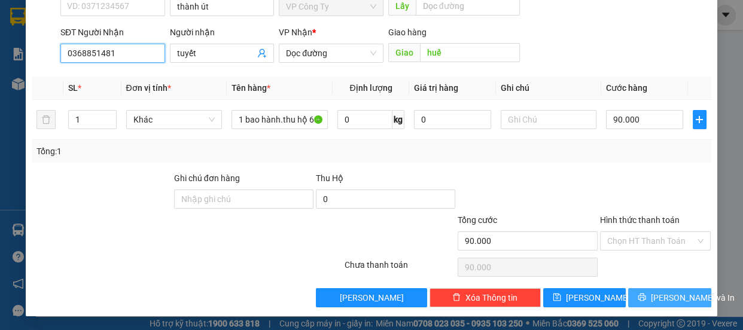
type input "0368851481"
click at [682, 300] on span "[PERSON_NAME] và In" at bounding box center [693, 298] width 84 height 13
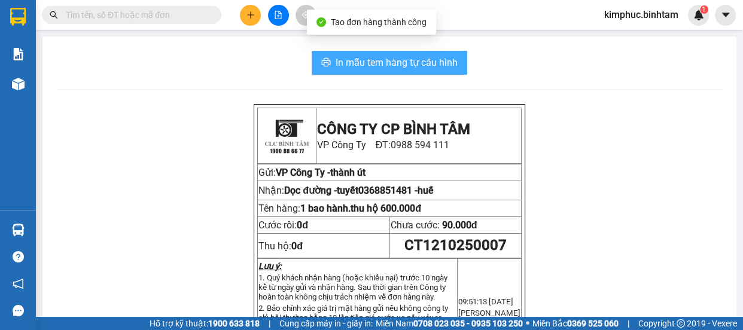
click at [398, 57] on span "In mẫu tem hàng tự cấu hình" at bounding box center [397, 62] width 122 height 15
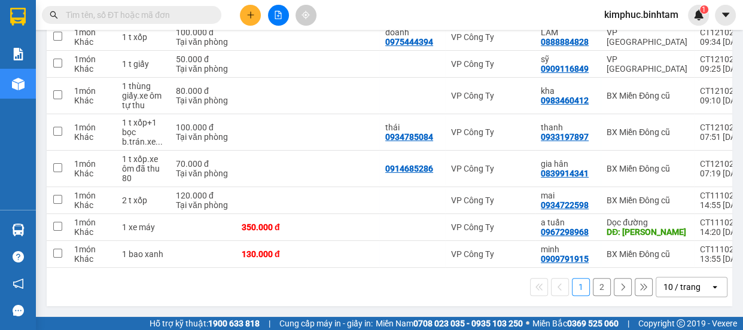
scroll to position [80, 0]
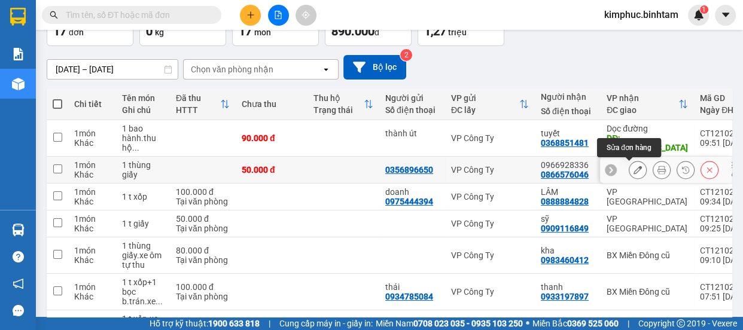
click at [634, 171] on icon at bounding box center [638, 170] width 8 height 8
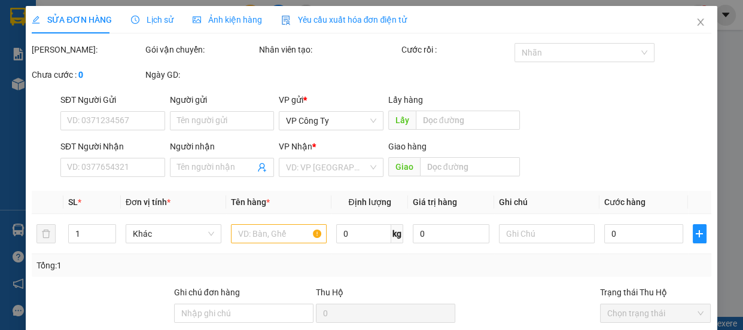
click at [633, 330] on label "Hình thức thanh toán" at bounding box center [640, 335] width 80 height 10
type input "0356896650"
type input "0866576046"
type input "0966928336"
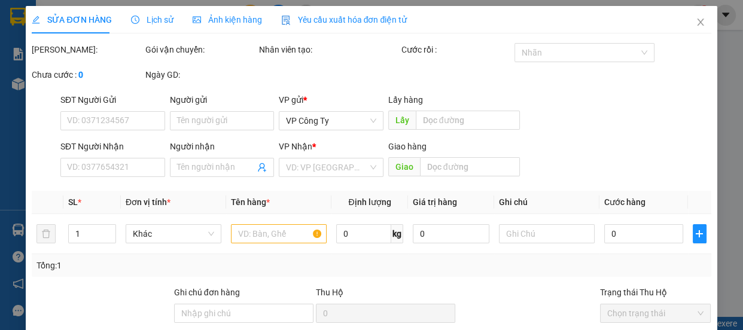
type input "quản trị"
type input "50.000"
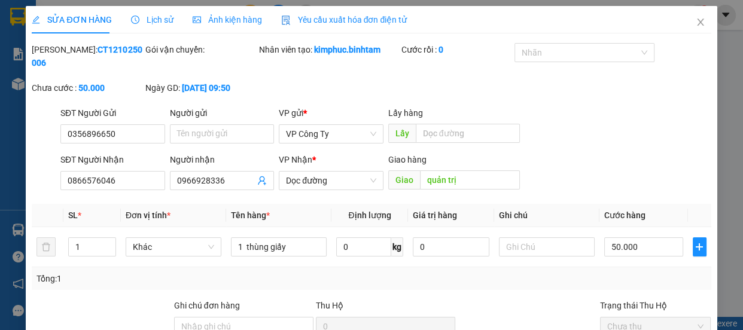
scroll to position [127, 0]
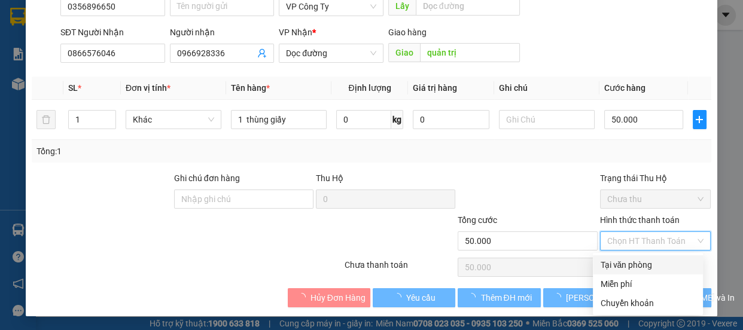
click at [623, 265] on div "Tại văn phòng" at bounding box center [648, 265] width 96 height 13
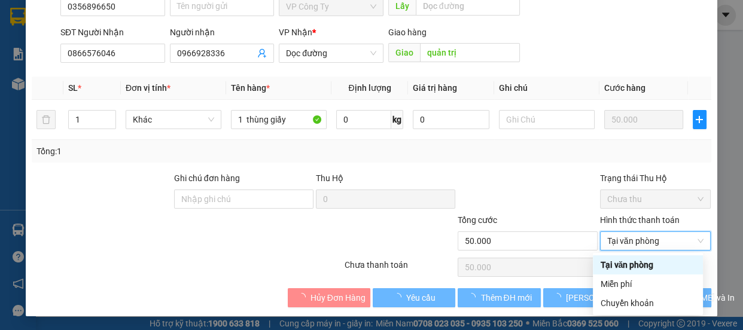
type input "0"
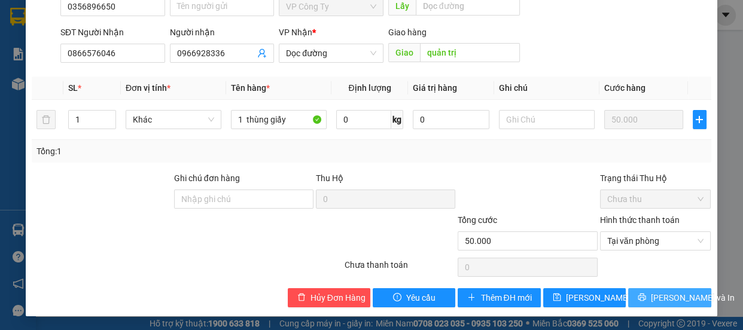
click at [649, 305] on button "[PERSON_NAME] và In" at bounding box center [670, 298] width 83 height 19
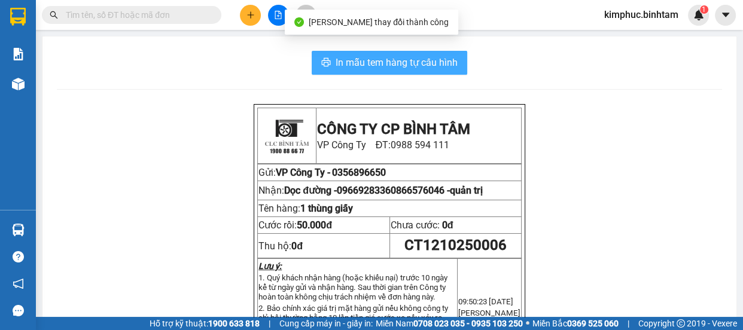
click at [421, 65] on span "In mẫu tem hàng tự cấu hình" at bounding box center [397, 62] width 122 height 15
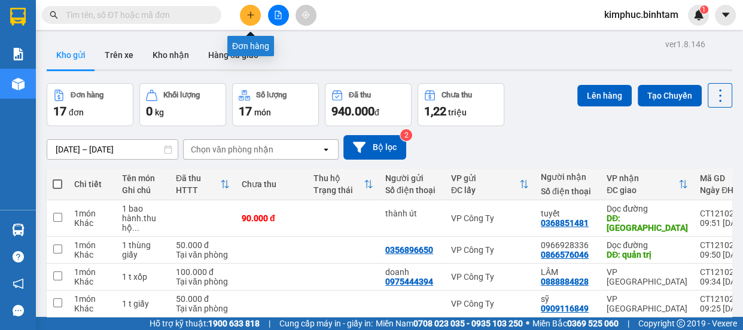
click at [250, 11] on icon "plus" at bounding box center [251, 15] width 8 height 8
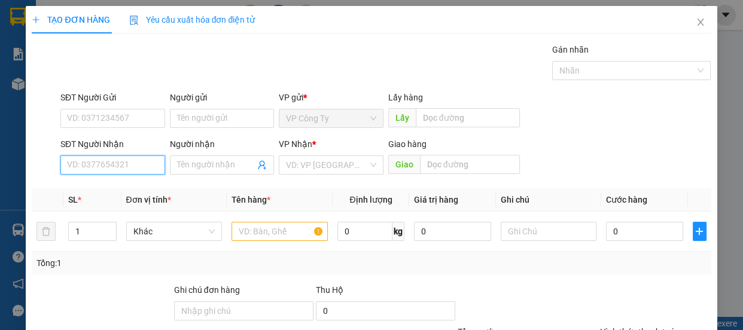
click at [110, 159] on input "SĐT Người Nhận" at bounding box center [112, 165] width 105 height 19
type input "9"
click at [125, 162] on input "0969998598" at bounding box center [112, 165] width 105 height 19
type input "0969998598"
click at [191, 169] on input "Người nhận" at bounding box center [216, 165] width 78 height 13
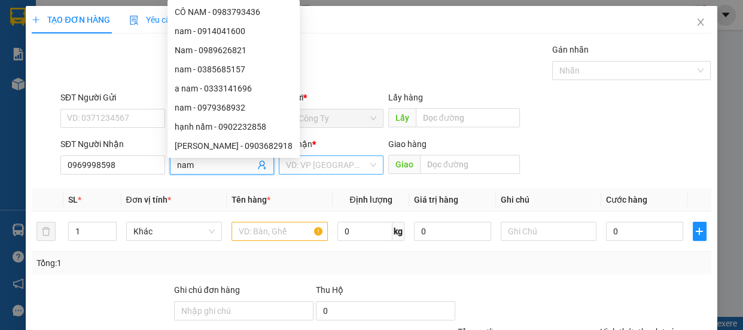
type input "nam"
click at [338, 168] on input "search" at bounding box center [327, 165] width 82 height 18
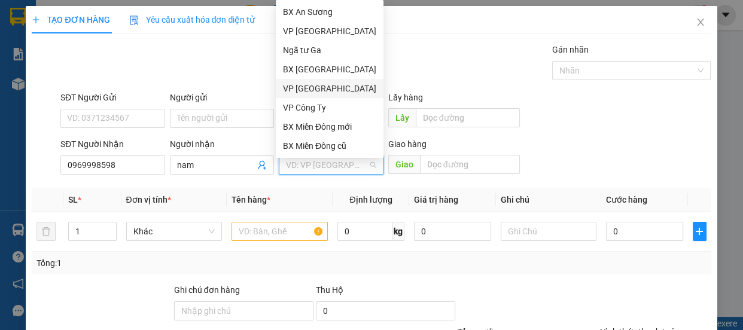
click at [318, 90] on div "VP [GEOGRAPHIC_DATA]" at bounding box center [329, 88] width 93 height 13
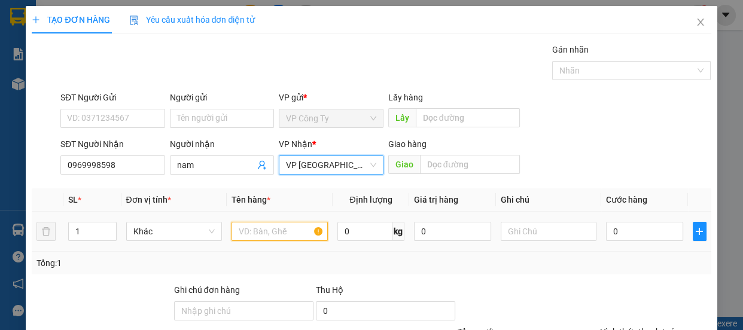
click at [277, 237] on input "text" at bounding box center [280, 231] width 96 height 19
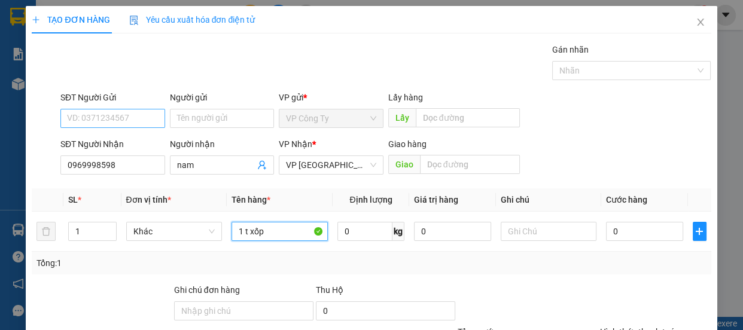
type input "1 t xốp"
click at [120, 116] on input "SĐT Người Gửi" at bounding box center [112, 118] width 105 height 19
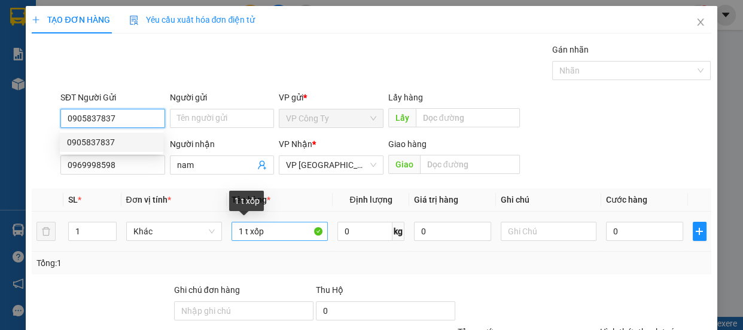
type input "0905837837"
click at [278, 233] on input "1 t xốp" at bounding box center [280, 231] width 96 height 19
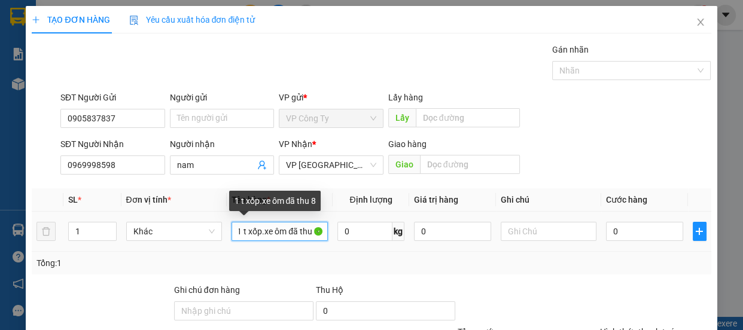
scroll to position [0, 6]
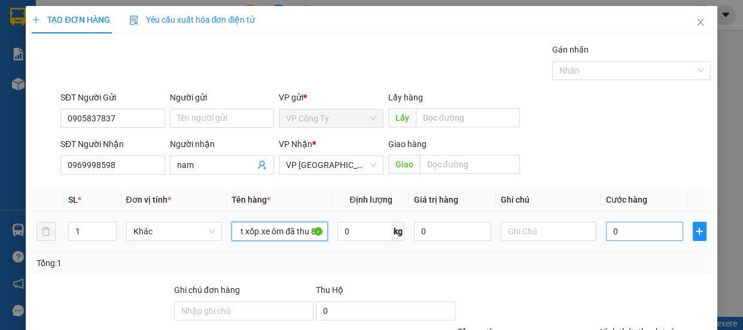
type input "1 t xốp.xe ôm đã thu 80"
click at [606, 227] on input "0" at bounding box center [644, 231] width 77 height 19
click at [606, 230] on input "0" at bounding box center [644, 231] width 77 height 19
type input "70"
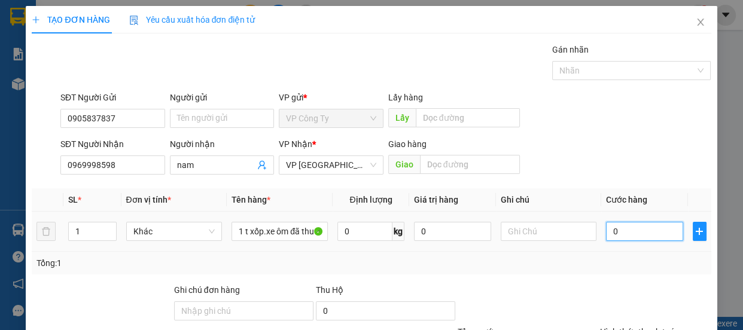
type input "70"
type input "700"
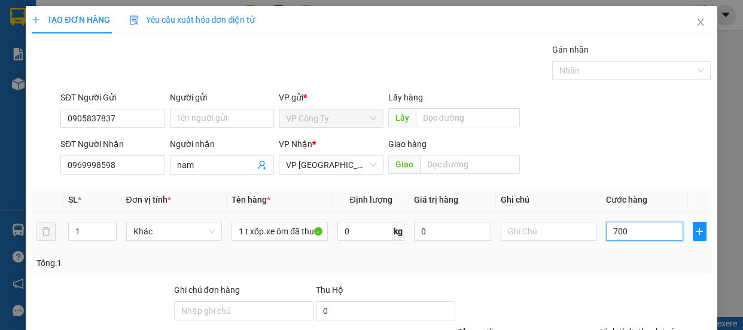
type input "7.000"
type input "70.000"
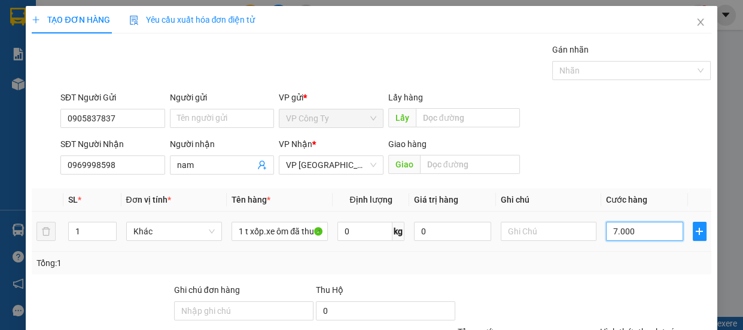
type input "70.000"
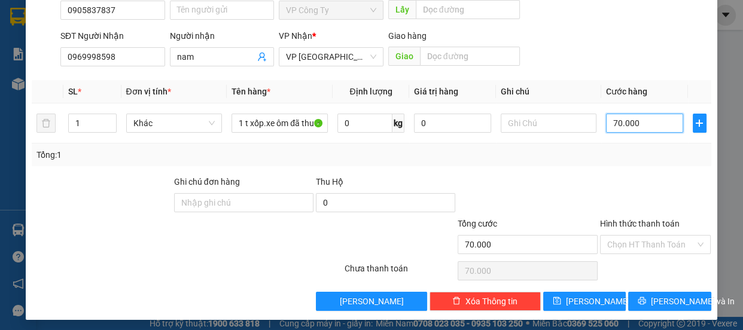
type input "70.000"
click at [641, 227] on label "Hình thức thanh toán" at bounding box center [640, 224] width 80 height 10
click at [641, 236] on input "Hình thức thanh toán" at bounding box center [652, 245] width 89 height 18
click at [641, 227] on label "Hình thức thanh toán" at bounding box center [640, 224] width 80 height 10
click at [641, 236] on input "Hình thức thanh toán" at bounding box center [652, 245] width 89 height 18
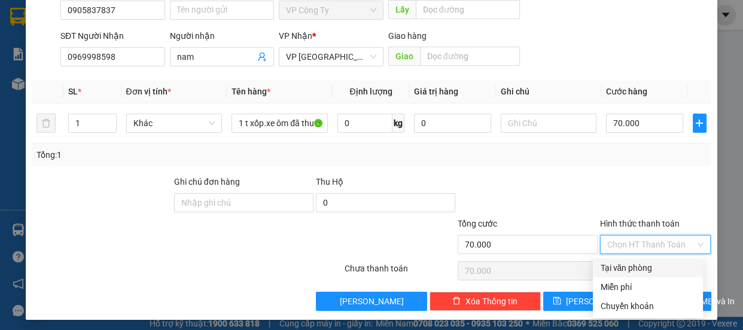
click at [635, 264] on div "Tại văn phòng" at bounding box center [648, 268] width 96 height 13
type input "0"
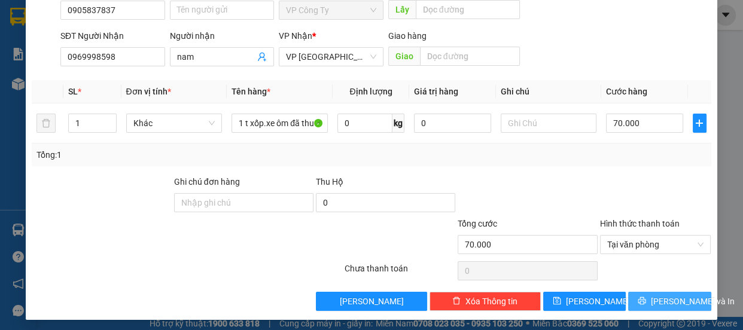
click at [638, 306] on button "[PERSON_NAME] và In" at bounding box center [670, 301] width 83 height 19
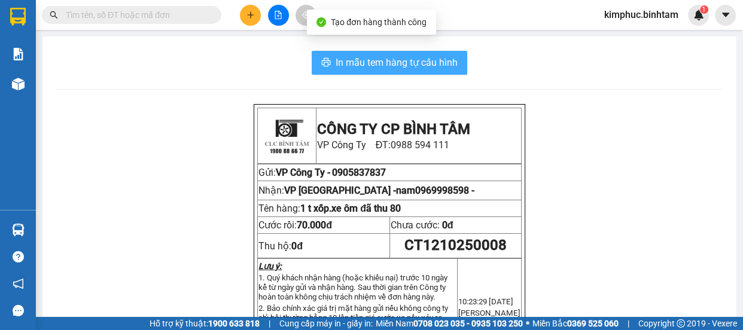
click at [414, 64] on span "In mẫu tem hàng tự cấu hình" at bounding box center [397, 62] width 122 height 15
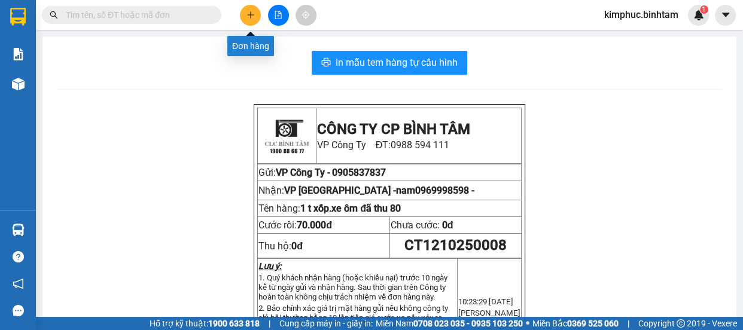
click at [256, 10] on button at bounding box center [250, 15] width 21 height 21
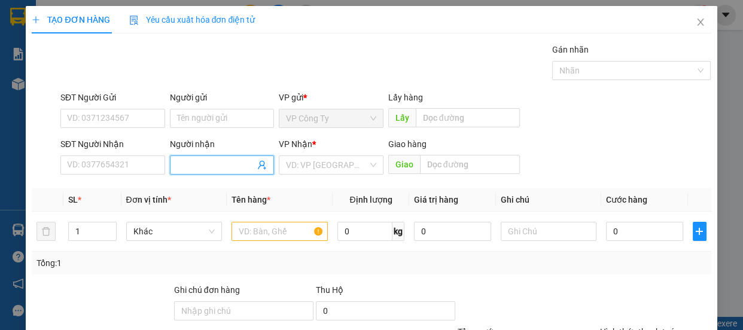
click at [219, 168] on input "Người nhận" at bounding box center [216, 165] width 78 height 13
click at [237, 159] on input "ngân hoàng" at bounding box center [216, 165] width 78 height 13
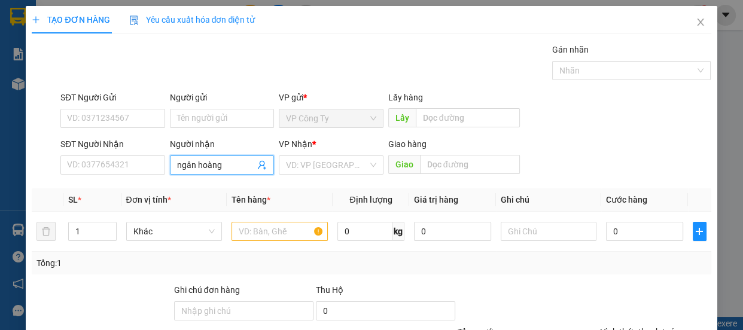
click at [237, 159] on input "ngân hoàng" at bounding box center [216, 165] width 78 height 13
click at [221, 163] on input "ngân hoàng" at bounding box center [216, 165] width 78 height 13
click at [224, 169] on input "ngân hoàng" at bounding box center [216, 165] width 78 height 13
click at [139, 169] on input "SĐT Người Nhận" at bounding box center [112, 165] width 105 height 19
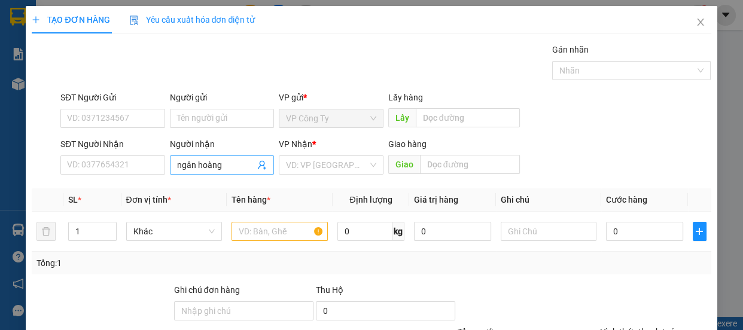
click at [242, 160] on input "ngân hoàng" at bounding box center [216, 165] width 78 height 13
type input "n"
click at [136, 159] on input "SĐT Người Nhận" at bounding box center [112, 165] width 105 height 19
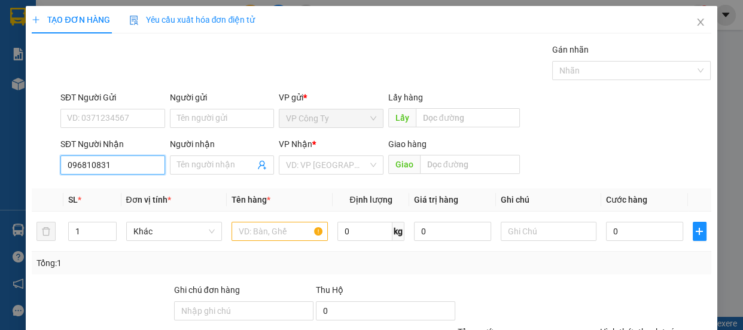
type input "0968108310"
click at [144, 164] on input "0968108310" at bounding box center [112, 165] width 105 height 19
click at [142, 190] on div "0968108310 - hùng" at bounding box center [111, 189] width 89 height 13
type input "hùng"
type input "120.000"
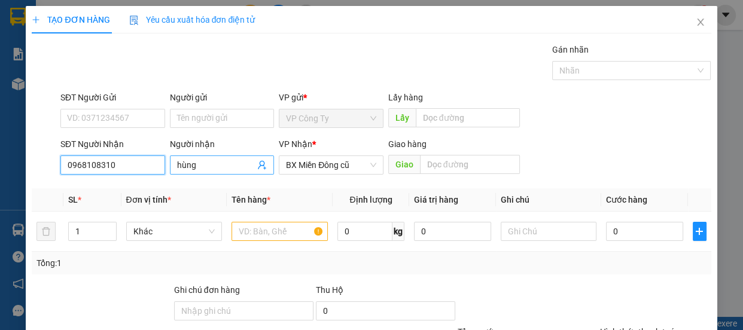
type input "120.000"
type input "0968108310"
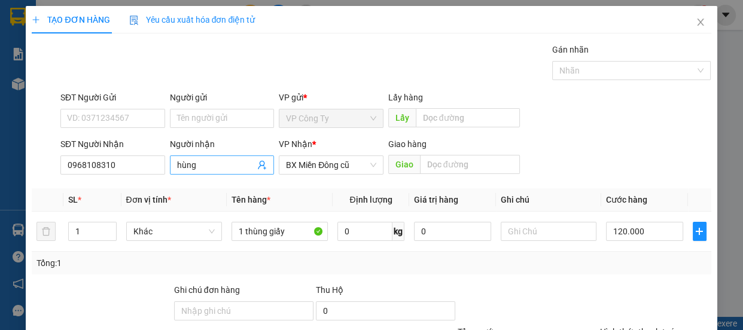
click at [204, 165] on input "hùng" at bounding box center [216, 165] width 78 height 13
type input "h"
type input "ngân hoàng"
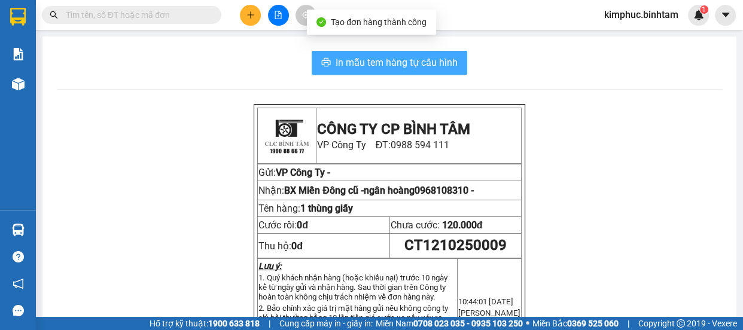
click at [381, 66] on span "In mẫu tem hàng tự cấu hình" at bounding box center [397, 62] width 122 height 15
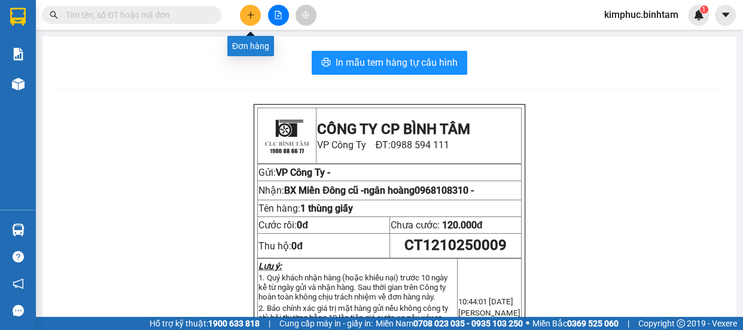
click at [252, 14] on icon "plus" at bounding box center [251, 15] width 8 height 8
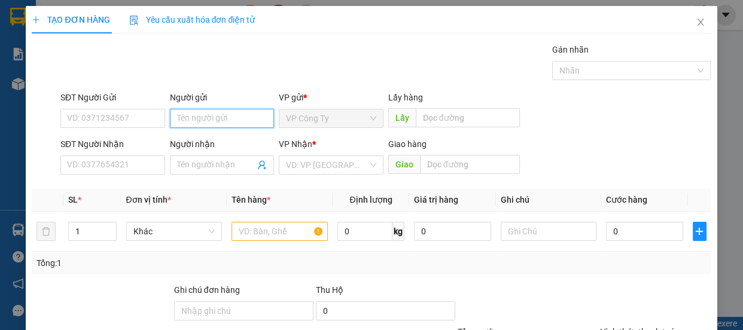
click at [201, 119] on input "Người gửi" at bounding box center [222, 118] width 105 height 19
type input "c"
click at [696, 26] on icon "close" at bounding box center [701, 22] width 10 height 10
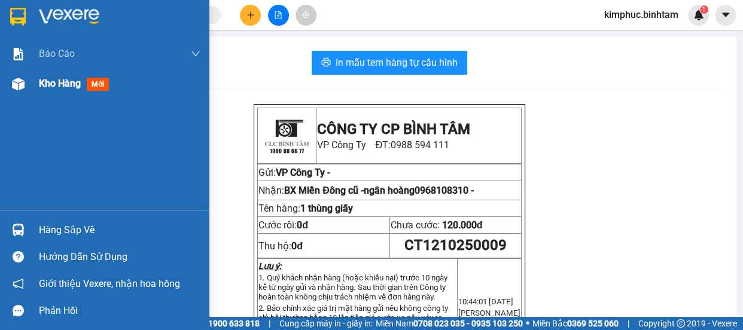
click at [69, 81] on span "Kho hàng" at bounding box center [60, 83] width 42 height 11
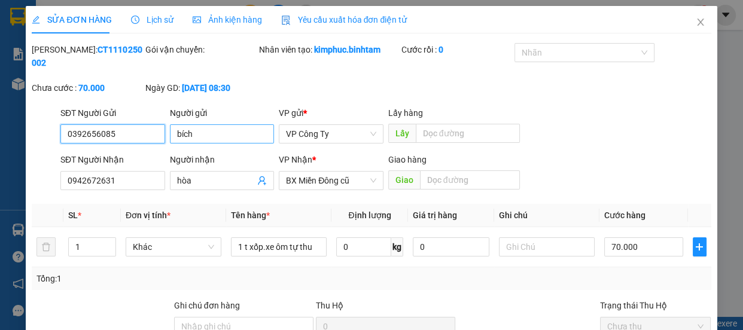
type input "0392656085"
type input "bích"
type input "0942672631"
type input "hòa"
type input "70.000"
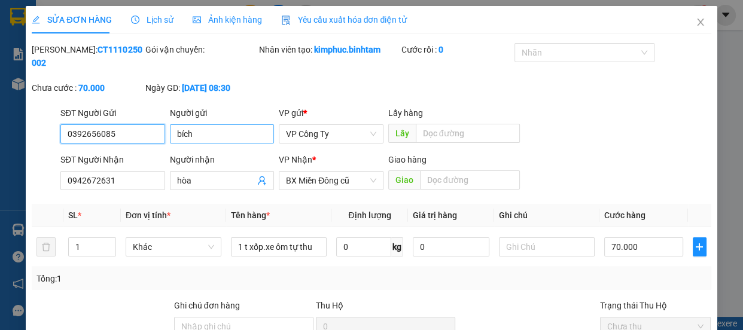
type input "70.000"
click at [206, 132] on input "bích" at bounding box center [222, 134] width 105 height 19
type input "b"
click at [135, 130] on input "0392656085" at bounding box center [112, 134] width 105 height 19
type input "0"
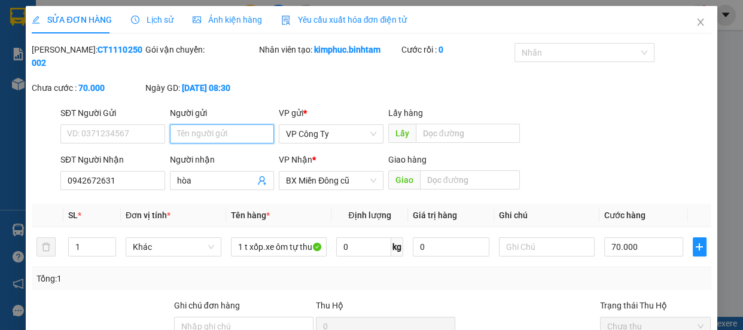
click at [185, 138] on input "Người gửi" at bounding box center [222, 134] width 105 height 19
type input "chị [PERSON_NAME]"
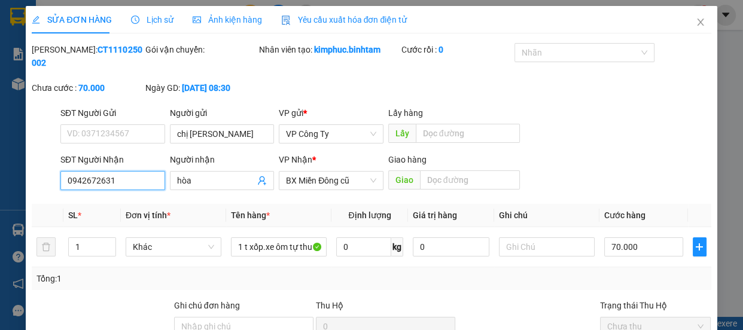
click at [133, 180] on input "0942672631" at bounding box center [112, 180] width 105 height 19
type input "0"
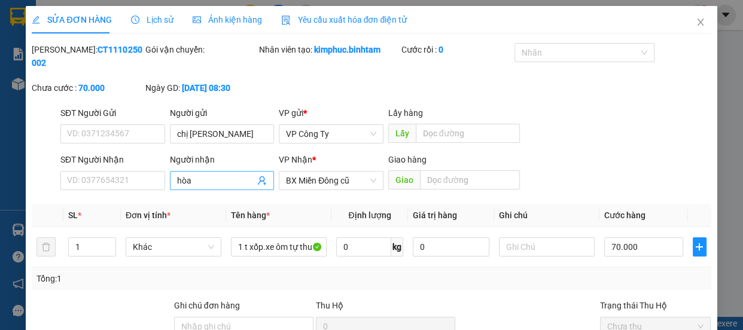
click at [203, 182] on input "hòa" at bounding box center [216, 180] width 78 height 13
type input "h"
click at [317, 186] on span "BX Miền Đông cũ" at bounding box center [331, 181] width 90 height 18
type input "a quyết"
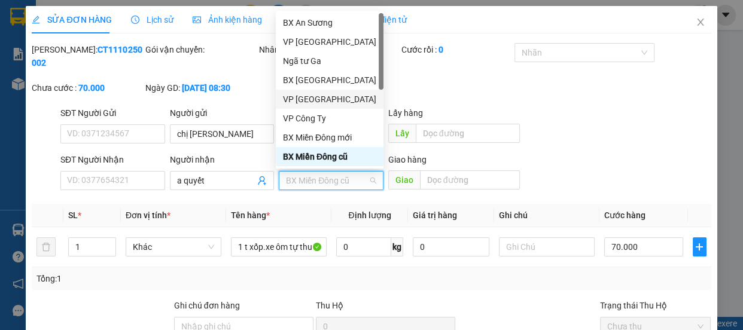
click at [311, 94] on div "VP [GEOGRAPHIC_DATA]" at bounding box center [329, 99] width 93 height 13
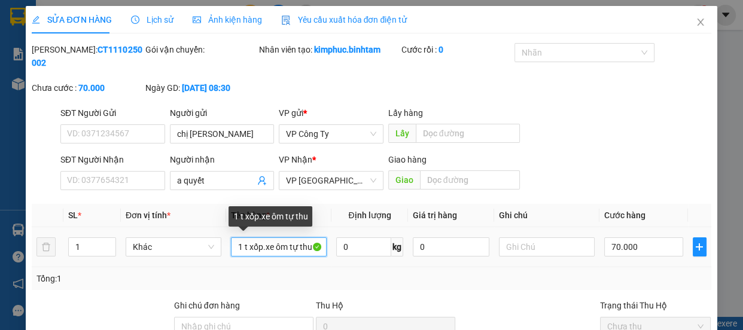
click at [262, 250] on input "1 t xốp.xe ôm tự thu" at bounding box center [279, 247] width 96 height 19
click at [286, 244] on input "xe ôm tự thu" at bounding box center [279, 247] width 96 height 19
type input "x"
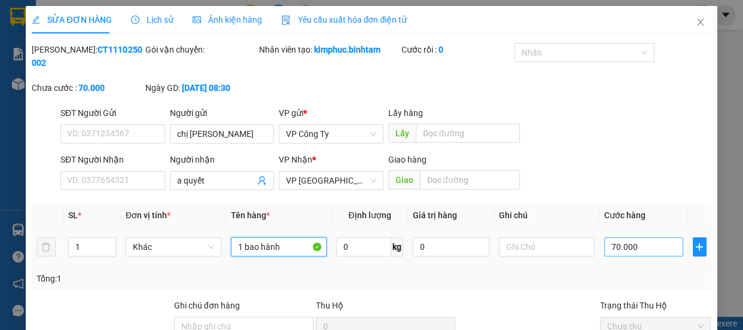
type input "1 bao hành"
click at [610, 246] on input "70.000" at bounding box center [644, 247] width 79 height 19
click at [611, 245] on input "70.000" at bounding box center [644, 247] width 79 height 19
click at [608, 244] on input "70.000" at bounding box center [644, 247] width 79 height 19
type input "0.000"
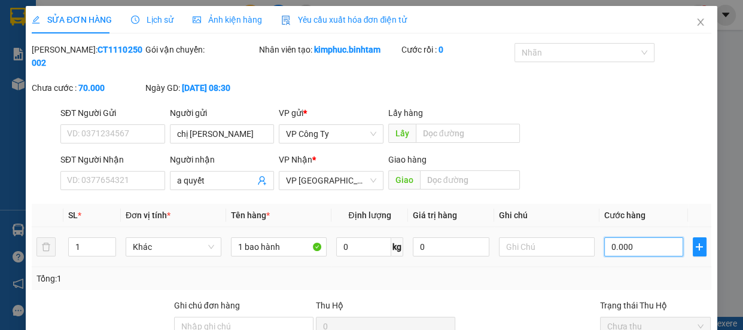
type input "0"
type input "90.000"
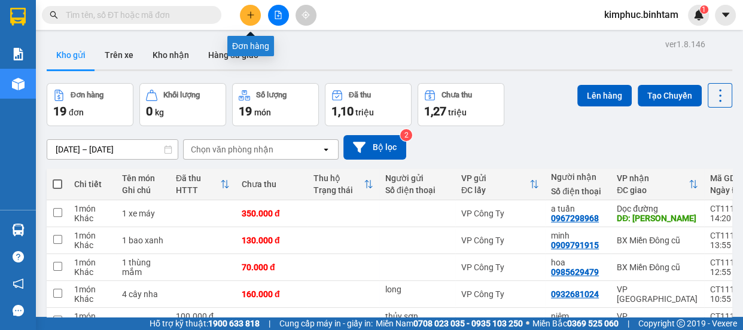
click at [247, 11] on icon "plus" at bounding box center [251, 15] width 8 height 8
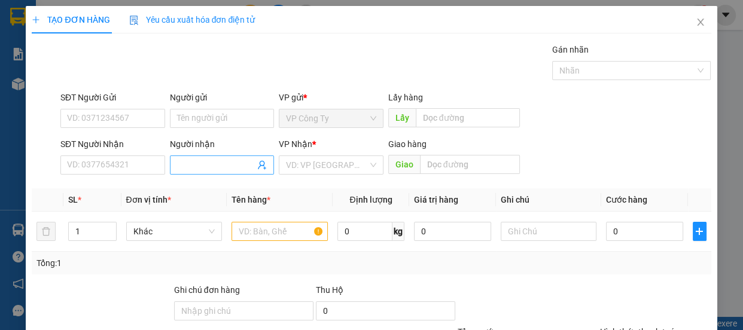
click at [198, 163] on input "Người nhận" at bounding box center [216, 165] width 78 height 13
type input "t"
click at [191, 117] on input "Người gửi" at bounding box center [222, 118] width 105 height 19
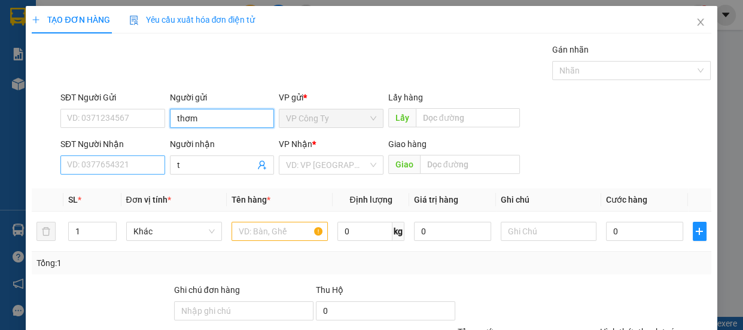
type input "thơm"
click at [125, 172] on input "SĐT Người Nhận" at bounding box center [112, 165] width 105 height 19
type input "0824980999"
click at [137, 177] on div "SĐT Người Nhận 0824980999" at bounding box center [112, 159] width 105 height 42
click at [137, 165] on input "0824980999" at bounding box center [112, 165] width 105 height 19
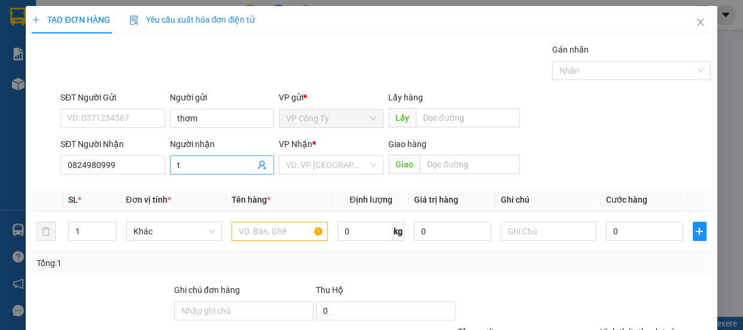
click at [185, 165] on input "t" at bounding box center [216, 165] width 78 height 13
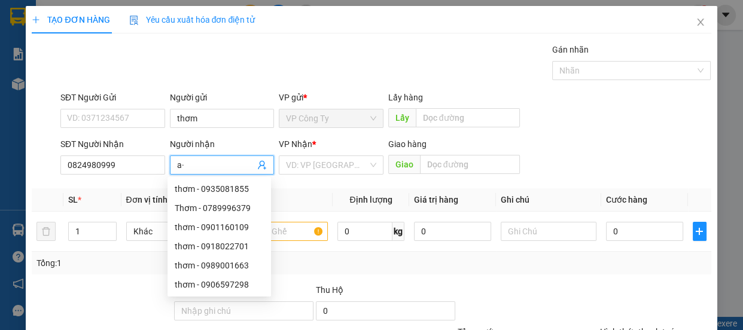
type input "a"
type input "â"
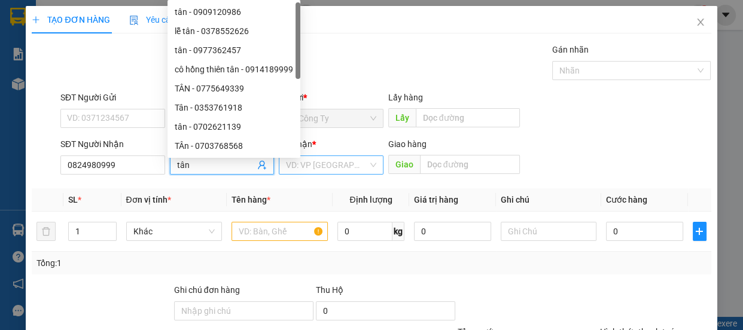
type input "tân"
click at [311, 164] on input "search" at bounding box center [327, 165] width 82 height 18
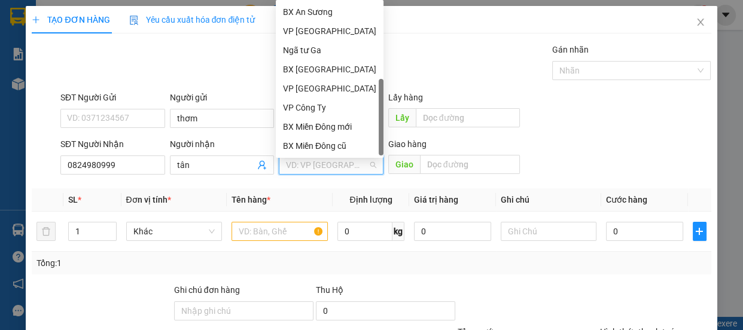
click at [325, 159] on div "Dọc đường" at bounding box center [329, 165] width 93 height 13
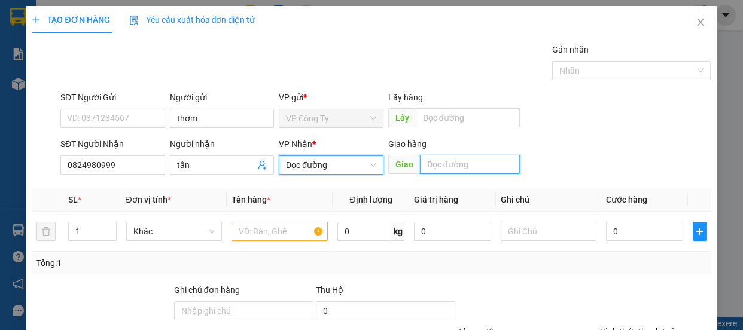
click at [449, 167] on input "text" at bounding box center [470, 164] width 100 height 19
type input "huế"
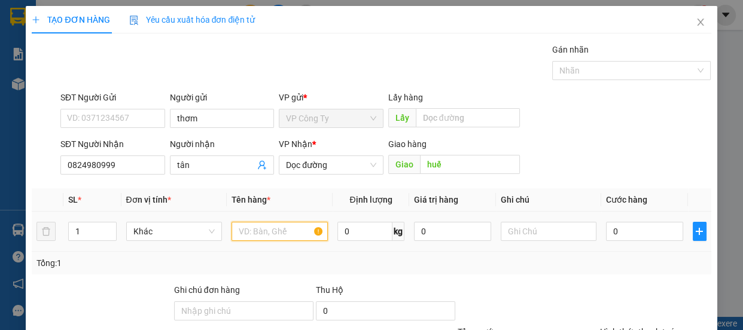
click at [274, 233] on input "text" at bounding box center [280, 231] width 96 height 19
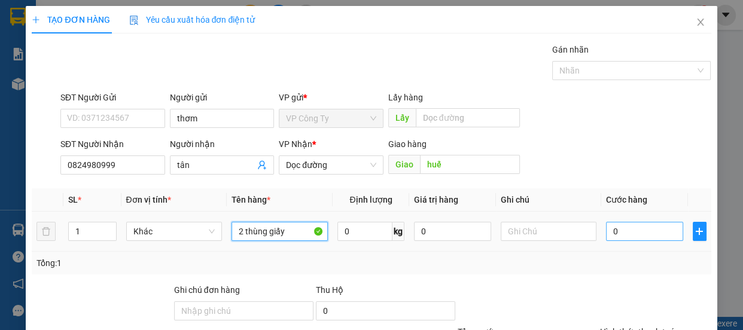
type input "2 thùng giấy"
type input "2"
type input "24"
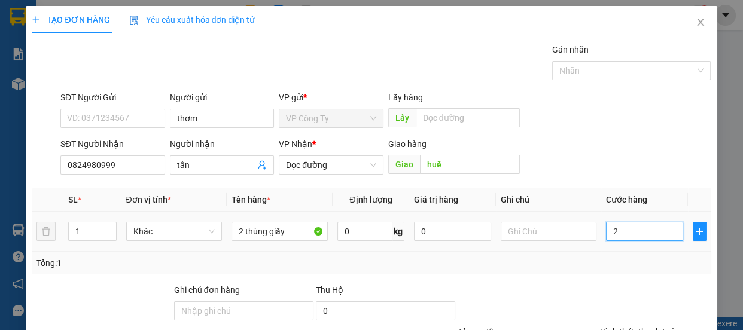
type input "24"
type input "240"
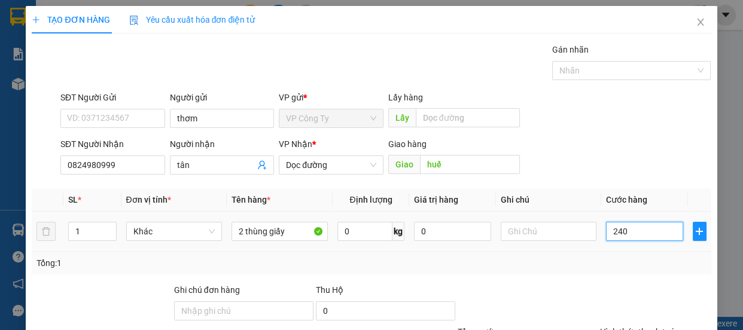
type input "2.400"
type input "24.000"
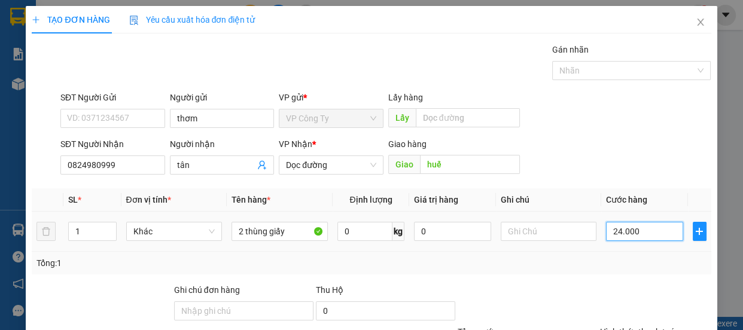
type input "24.000"
type input "240.000"
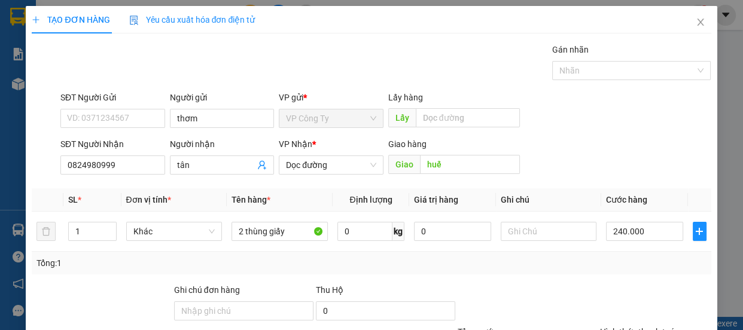
click at [611, 327] on label "Hình thức thanh toán" at bounding box center [640, 332] width 80 height 10
type input "0"
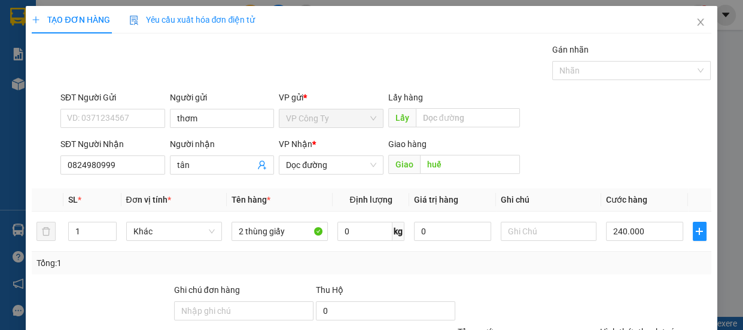
type input "0"
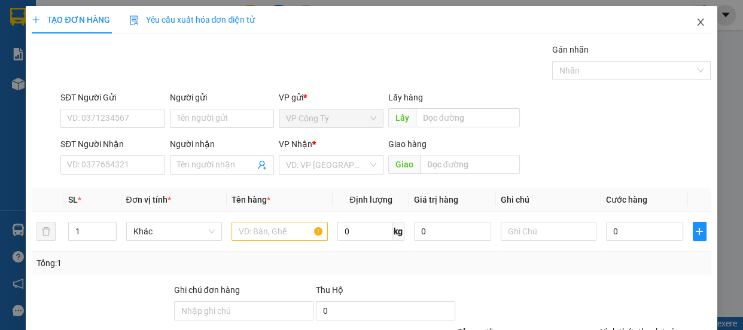
click at [699, 25] on span "Close" at bounding box center [701, 23] width 34 height 34
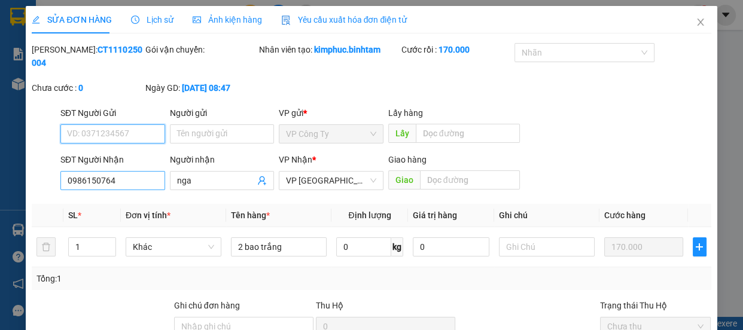
type input "0986150764"
type input "nga"
type input "170.000"
click at [102, 166] on div "SĐT Người Nhận" at bounding box center [112, 162] width 105 height 18
click at [116, 181] on input "0986150764" at bounding box center [112, 180] width 105 height 19
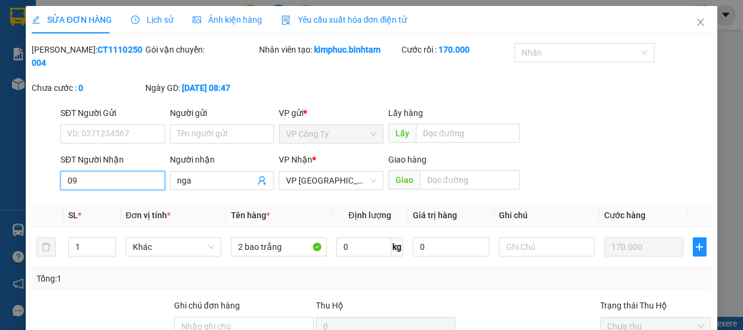
type input "0"
click at [122, 186] on input "0969222027" at bounding box center [112, 180] width 105 height 19
click at [132, 180] on input "0969222024" at bounding box center [112, 180] width 105 height 19
type input "0969222024"
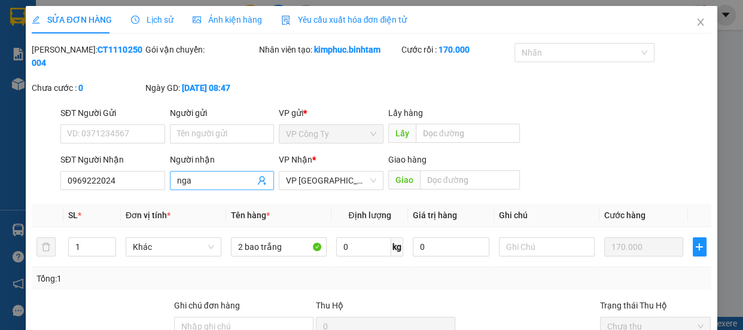
click at [201, 177] on input "nga" at bounding box center [216, 180] width 78 height 13
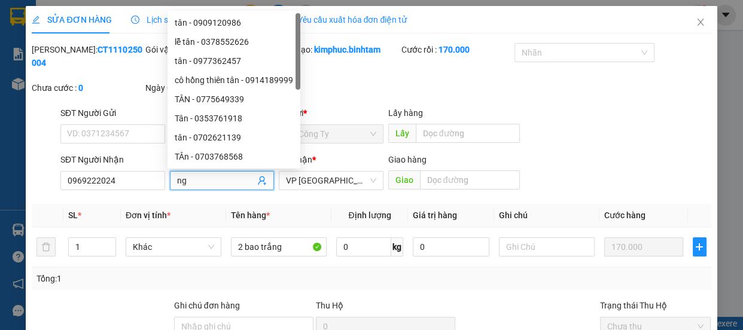
type input "n"
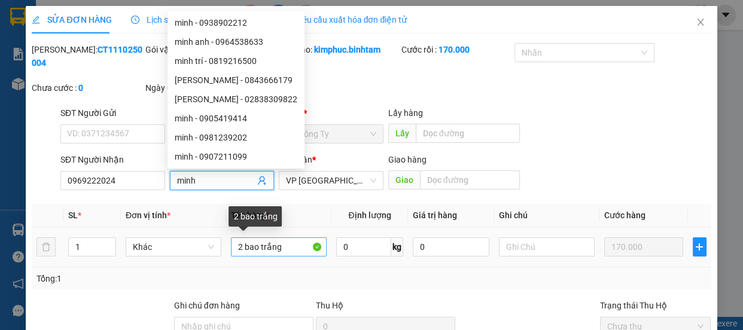
type input "minh"
click at [292, 245] on input "2 bao trắng" at bounding box center [279, 247] width 96 height 19
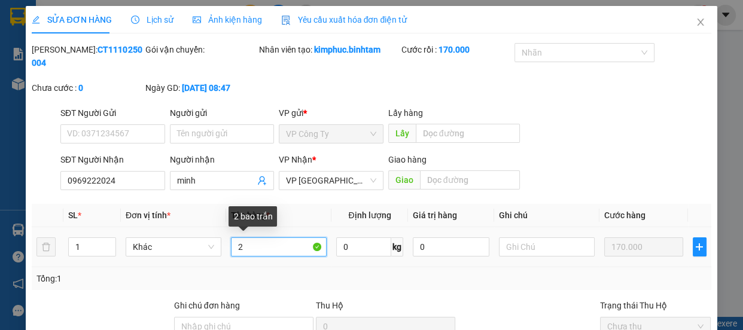
type input "2"
type input "3 thùng măm"
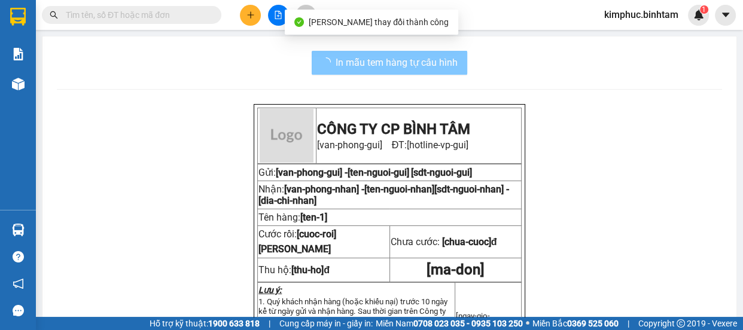
click at [435, 64] on span "In mẫu tem hàng tự cấu hình" at bounding box center [397, 62] width 122 height 15
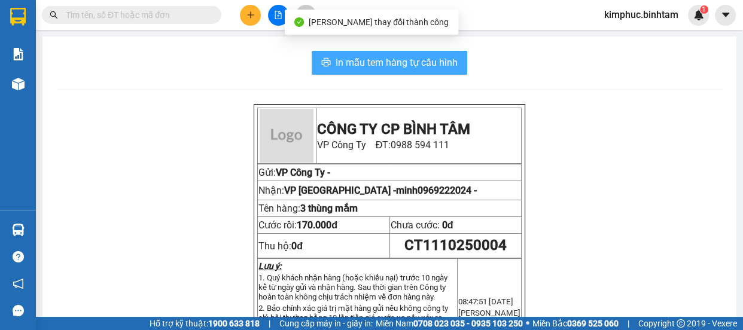
click at [435, 64] on span "In mẫu tem hàng tự cấu hình" at bounding box center [397, 62] width 122 height 15
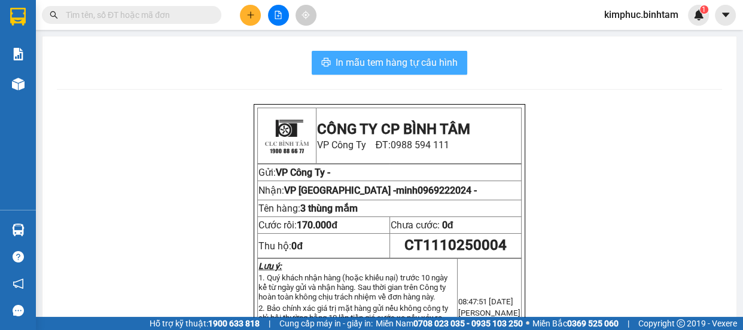
click at [406, 60] on span "In mẫu tem hàng tự cấu hình" at bounding box center [397, 62] width 122 height 15
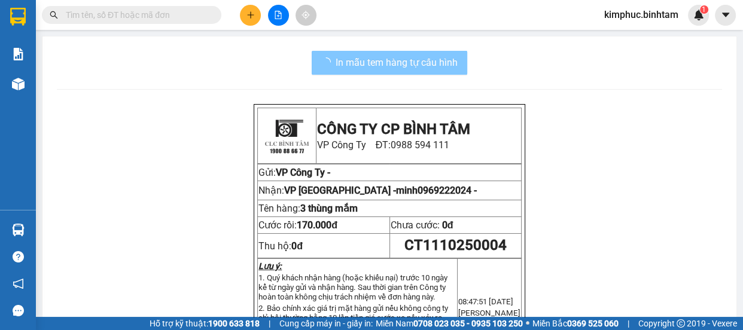
click at [256, 16] on button at bounding box center [250, 15] width 21 height 21
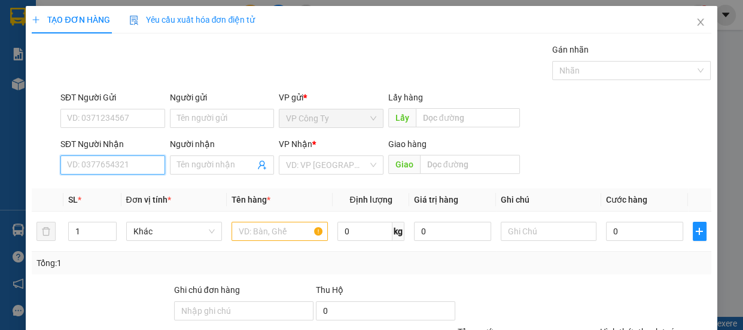
click at [123, 164] on input "SĐT Người Nhận" at bounding box center [112, 165] width 105 height 19
type input "0979034565"
click at [129, 163] on input "0979034565" at bounding box center [112, 165] width 105 height 19
click at [136, 186] on div "0979034565 - nguyên" at bounding box center [111, 189] width 89 height 13
type input "nguyên"
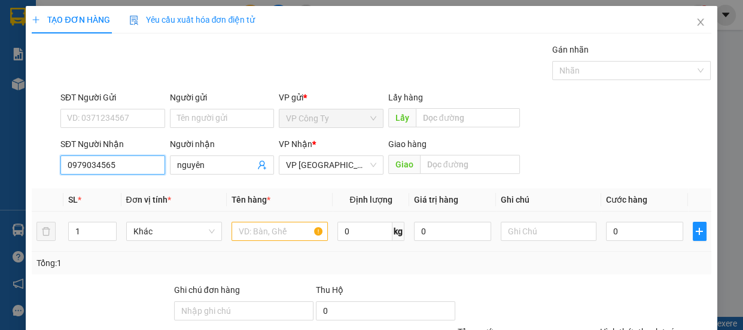
type input "80.000"
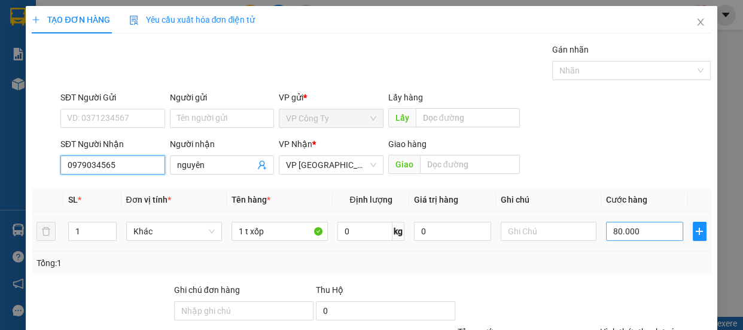
type input "0979034565"
click at [611, 237] on input "80.000" at bounding box center [644, 231] width 77 height 19
click at [609, 236] on input "80.000" at bounding box center [644, 231] width 77 height 19
click at [611, 234] on input "80.000" at bounding box center [644, 231] width 77 height 19
click at [610, 234] on input "80.000" at bounding box center [644, 231] width 77 height 19
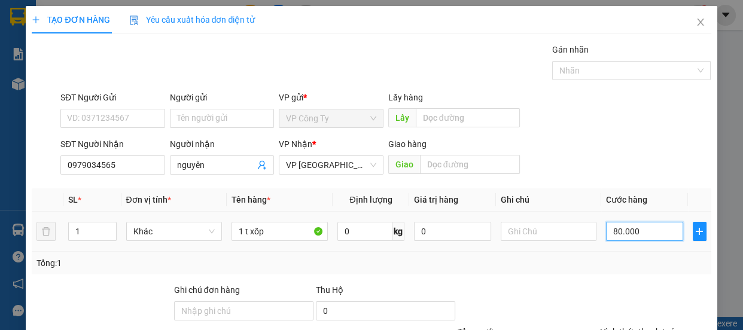
type input "0.000"
type input "0"
type input "10.000"
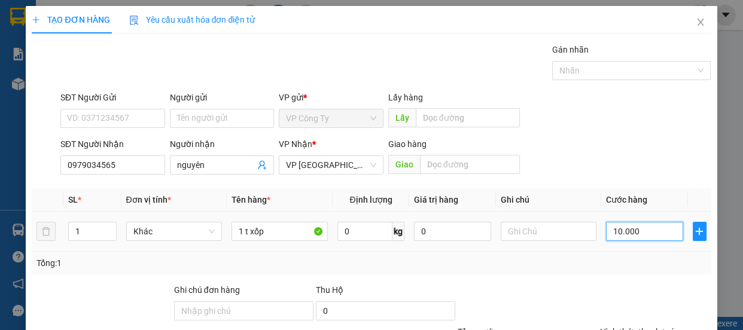
type input "100.000"
click at [613, 327] on label "Hình thức thanh toán" at bounding box center [640, 332] width 80 height 10
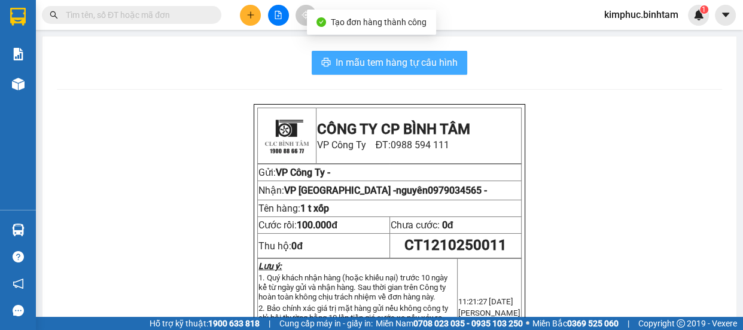
click at [401, 71] on button "In mẫu tem hàng tự cấu hình" at bounding box center [390, 63] width 156 height 24
click at [401, 64] on span "In mẫu tem hàng tự cấu hình" at bounding box center [397, 62] width 122 height 15
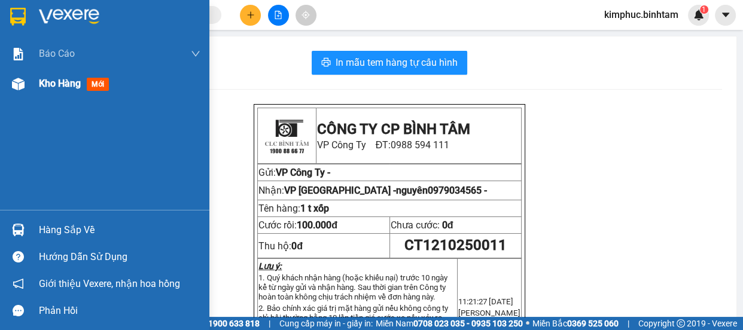
click at [39, 93] on div "Kho hàng mới" at bounding box center [120, 84] width 162 height 30
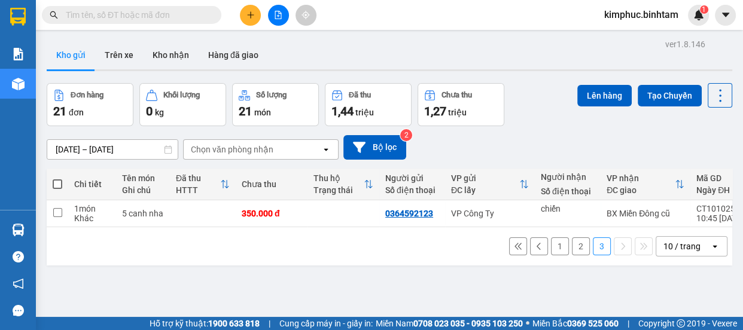
click at [573, 238] on button "2" at bounding box center [581, 247] width 18 height 18
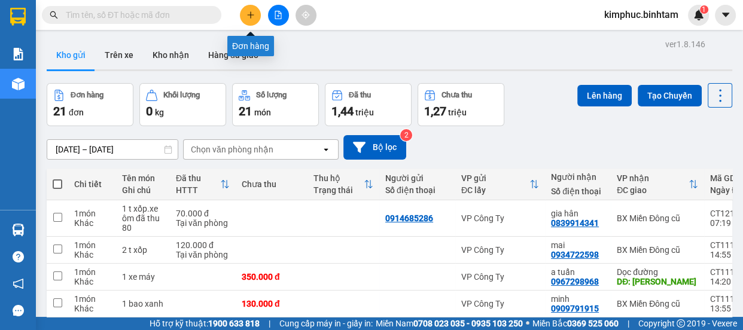
click at [259, 14] on button at bounding box center [250, 15] width 21 height 21
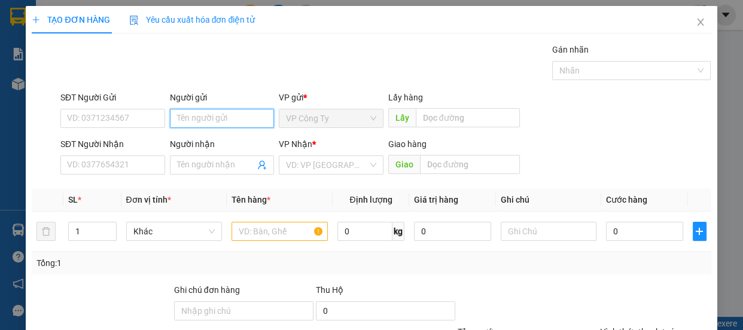
click at [187, 117] on input "Người gửi" at bounding box center [222, 118] width 105 height 19
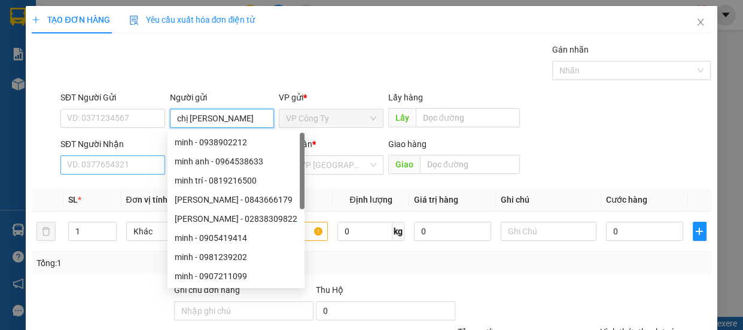
type input "chị [PERSON_NAME]"
click at [123, 165] on input "SĐT Người Nhận" at bounding box center [112, 165] width 105 height 19
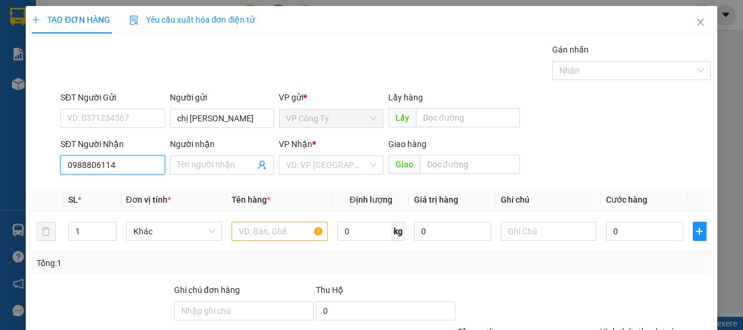
click at [132, 168] on input "0988806114" at bounding box center [112, 165] width 105 height 19
click at [130, 163] on input "0988806114" at bounding box center [112, 165] width 105 height 19
click at [87, 164] on input "0988806114" at bounding box center [112, 165] width 105 height 19
click at [86, 165] on input "0988806114" at bounding box center [112, 165] width 105 height 19
click at [129, 163] on input "0984806114" at bounding box center [112, 165] width 105 height 19
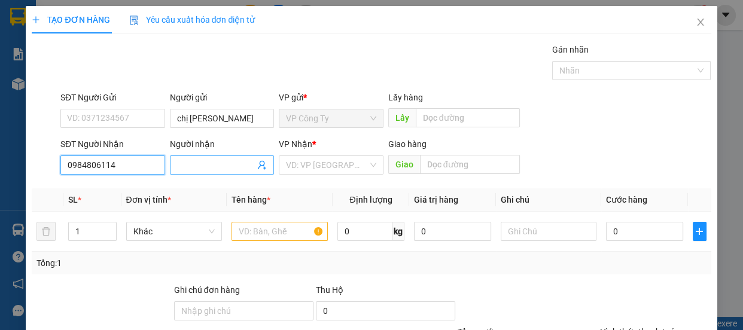
type input "0984806114"
click at [190, 162] on input "Người nhận" at bounding box center [216, 165] width 78 height 13
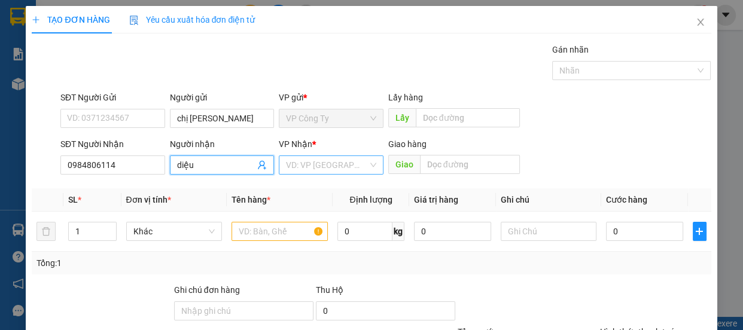
type input "diệu"
click at [305, 168] on input "search" at bounding box center [327, 165] width 82 height 18
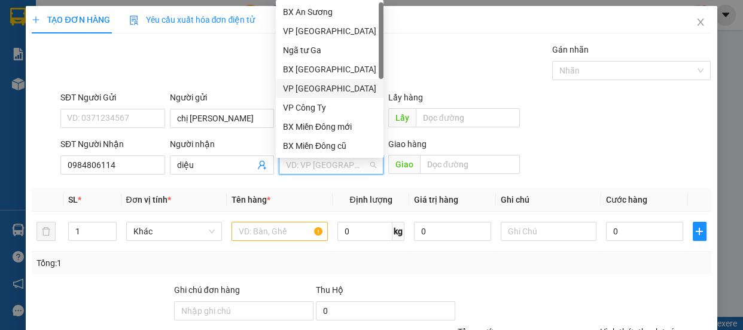
click at [314, 87] on div "VP [GEOGRAPHIC_DATA]" at bounding box center [329, 88] width 93 height 13
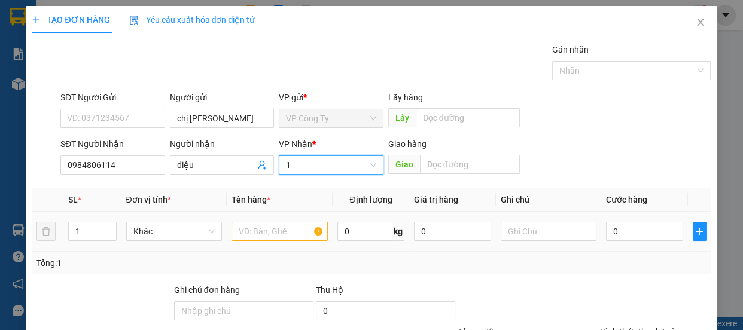
type input "1"
click at [256, 238] on input "text" at bounding box center [280, 231] width 96 height 19
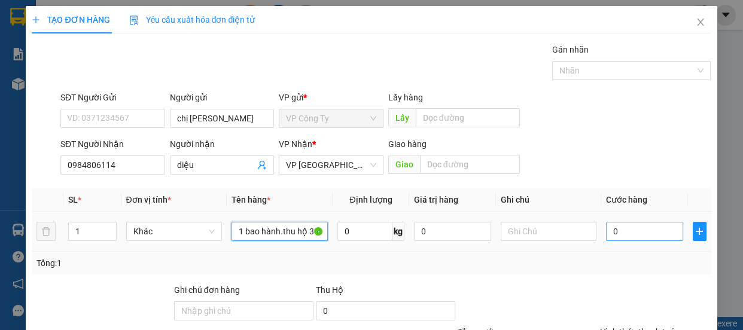
type input "1 bao hành.thu hộ 390.000đ"
click at [606, 233] on input "0" at bounding box center [644, 231] width 77 height 19
click at [606, 234] on input "0" at bounding box center [644, 231] width 77 height 19
click at [606, 235] on input "0" at bounding box center [644, 231] width 77 height 19
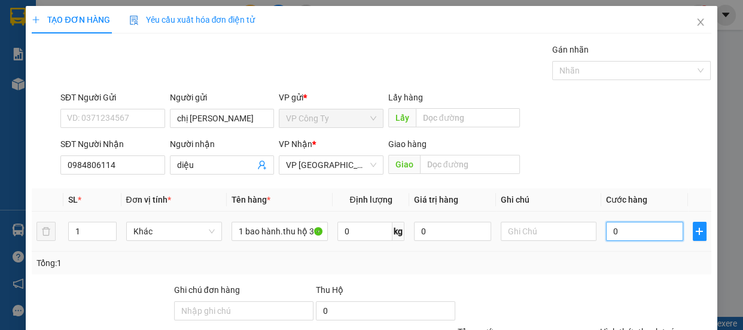
type input "90"
click at [660, 239] on input "90" at bounding box center [644, 231] width 77 height 19
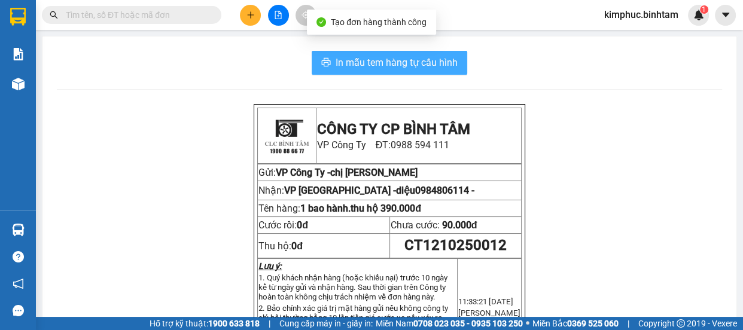
click at [392, 57] on span "In mẫu tem hàng tự cấu hình" at bounding box center [397, 62] width 122 height 15
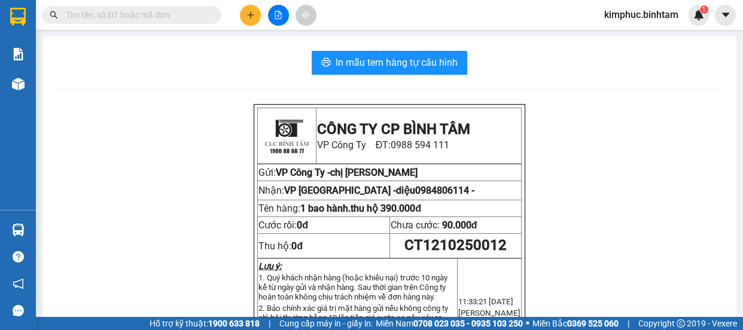
click at [256, 18] on button at bounding box center [250, 15] width 21 height 21
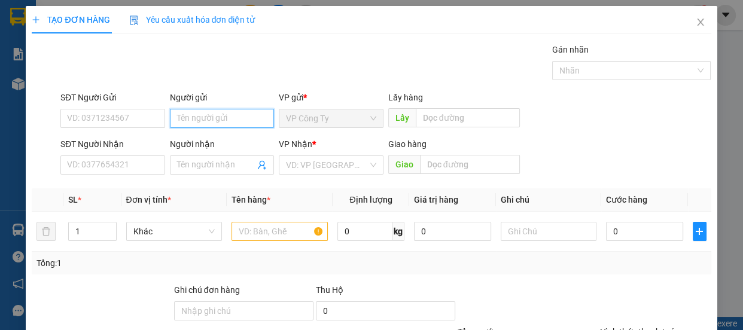
click at [204, 113] on input "Người gửi" at bounding box center [222, 118] width 105 height 19
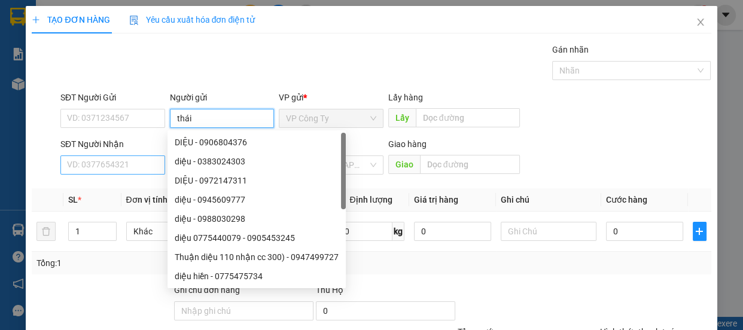
type input "thái"
click at [119, 171] on input "SĐT Người Nhận" at bounding box center [112, 165] width 105 height 19
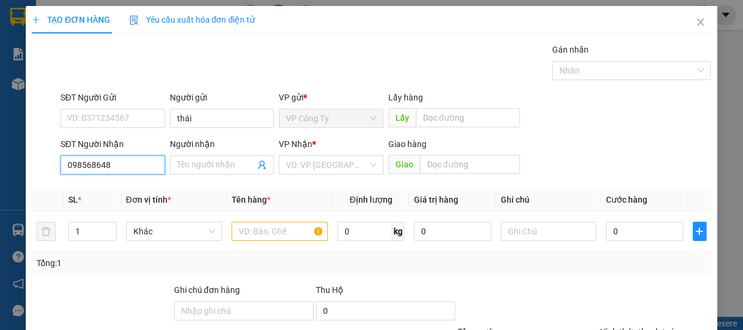
type input "0985686489"
click at [124, 166] on input "0985686489" at bounding box center [112, 165] width 105 height 19
click at [131, 192] on div "0985686489 - ngọc" at bounding box center [126, 189] width 118 height 13
type input "ngọc"
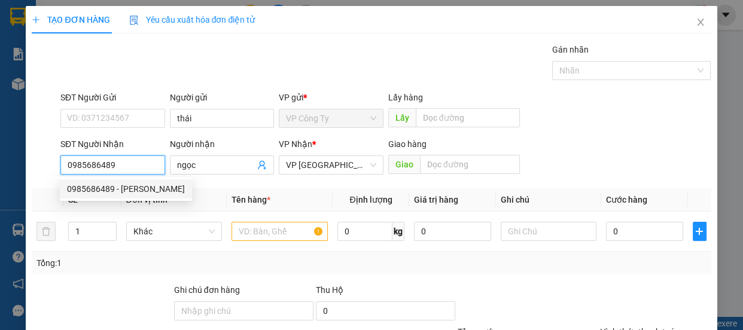
type input "60.000"
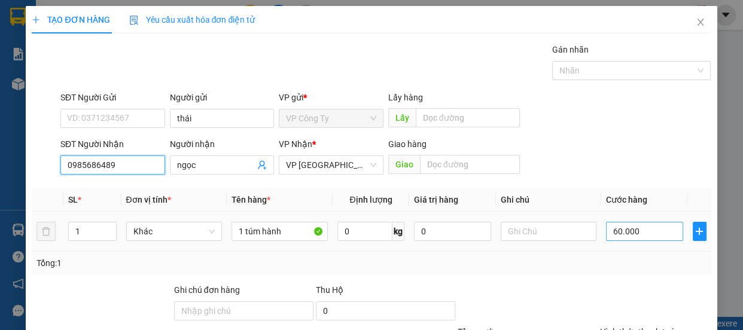
type input "0985686489"
click at [611, 222] on input "60.000" at bounding box center [644, 231] width 77 height 19
type input "0"
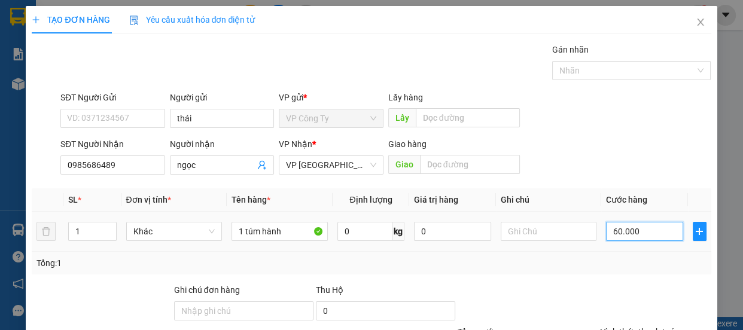
type input "0"
type input "50.000"
type input "0"
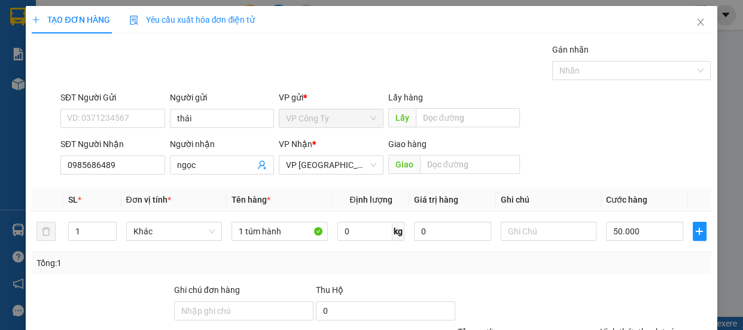
type input "0"
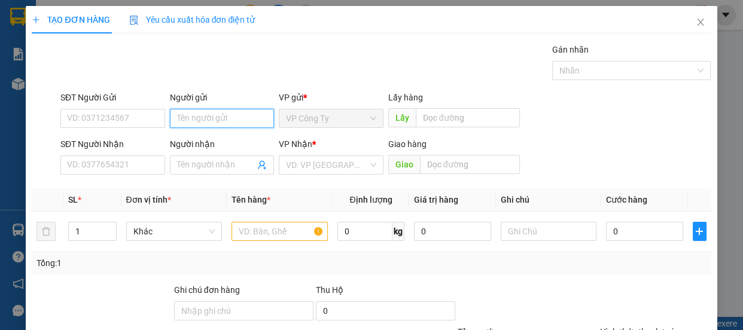
click at [190, 123] on input "Người gửi" at bounding box center [222, 118] width 105 height 19
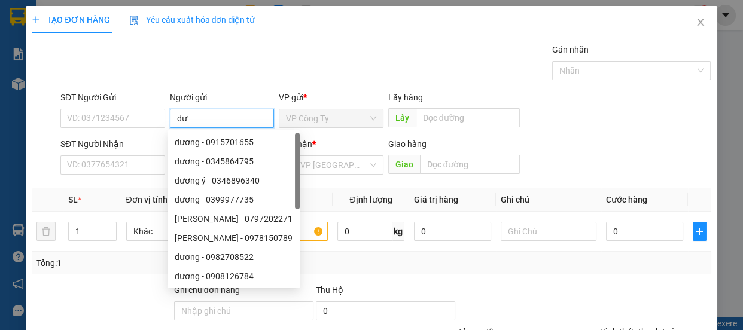
type input "d"
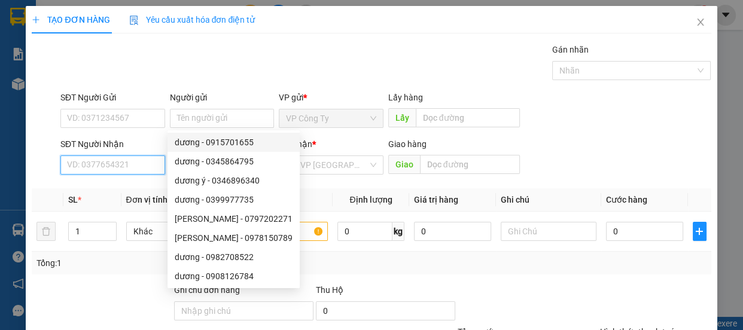
click at [117, 162] on input "SĐT Người Nhận" at bounding box center [112, 165] width 105 height 19
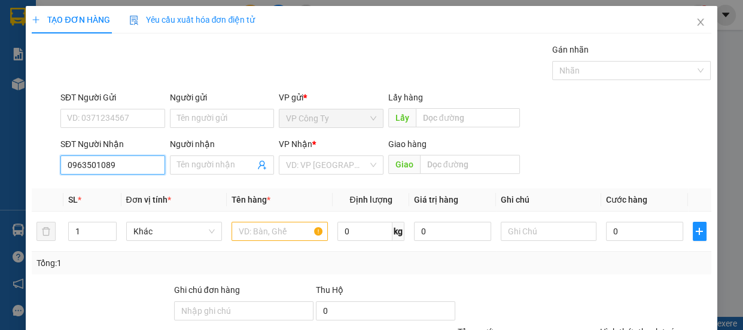
click at [132, 168] on input "0963501089" at bounding box center [112, 165] width 105 height 19
click at [134, 172] on input "0963501089" at bounding box center [112, 165] width 105 height 19
type input "0963501089"
click at [136, 177] on div "SĐT Người Nhận 0963501089 0963501089" at bounding box center [112, 159] width 105 height 42
click at [184, 163] on input "Người nhận" at bounding box center [216, 165] width 78 height 13
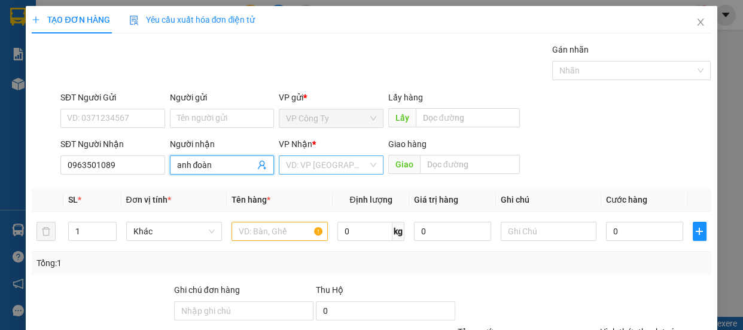
type input "anh đoàn"
click at [316, 169] on input "search" at bounding box center [327, 165] width 82 height 18
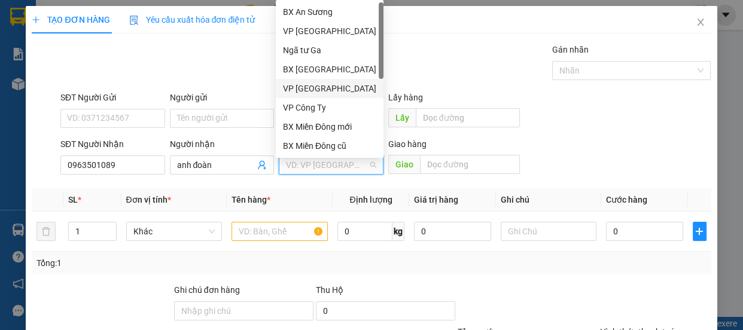
click at [316, 90] on div "VP [GEOGRAPHIC_DATA]" at bounding box center [329, 88] width 93 height 13
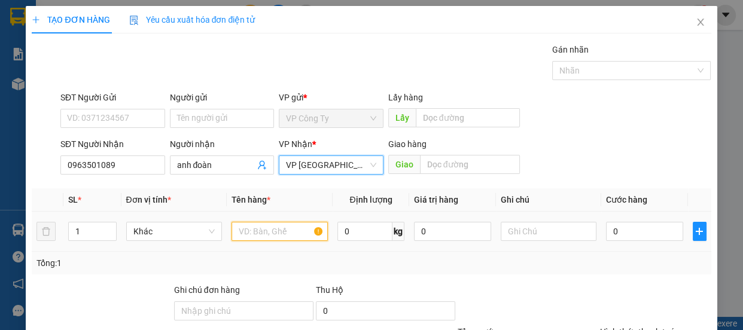
click at [258, 233] on input "text" at bounding box center [280, 231] width 96 height 19
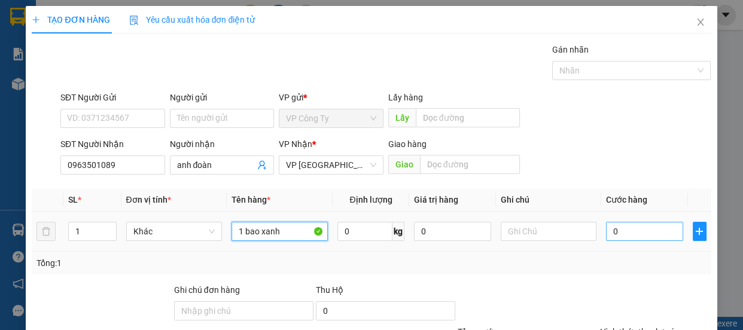
type input "1 bao xanh"
click at [607, 226] on input "0" at bounding box center [644, 231] width 77 height 19
click at [609, 228] on input "0" at bounding box center [644, 231] width 77 height 19
type input "1"
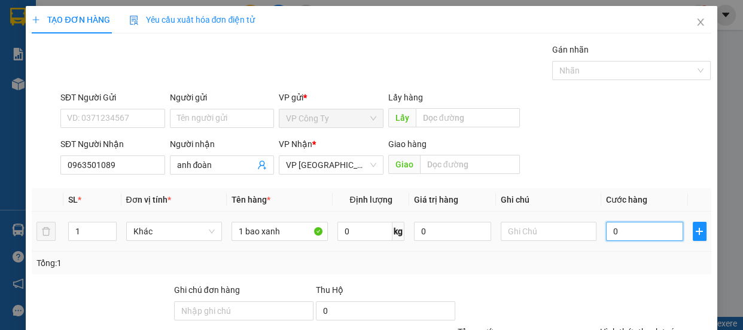
type input "01"
type input "15"
type input "015"
type input "150"
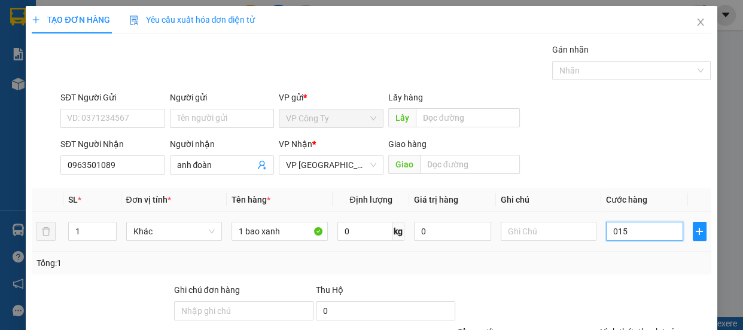
type input "150"
type input "01.500"
type input "1.500"
type input "015.000"
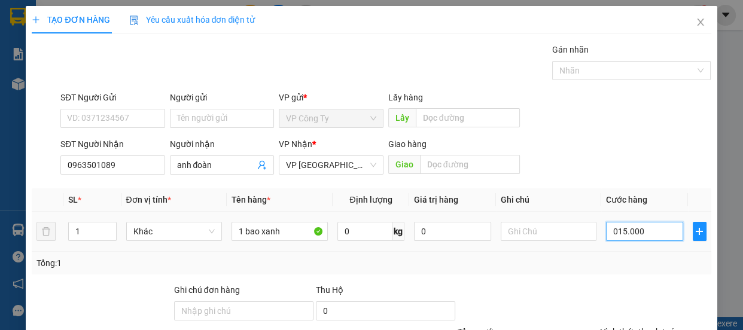
type input "15.000"
click at [609, 236] on input "015.000" at bounding box center [644, 231] width 77 height 19
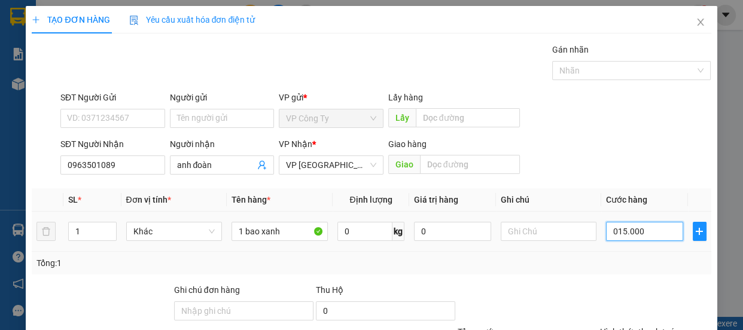
type input "15.000"
click at [634, 236] on input "15.000" at bounding box center [644, 231] width 77 height 19
click at [636, 327] on label "Hình thức thanh toán" at bounding box center [640, 332] width 80 height 10
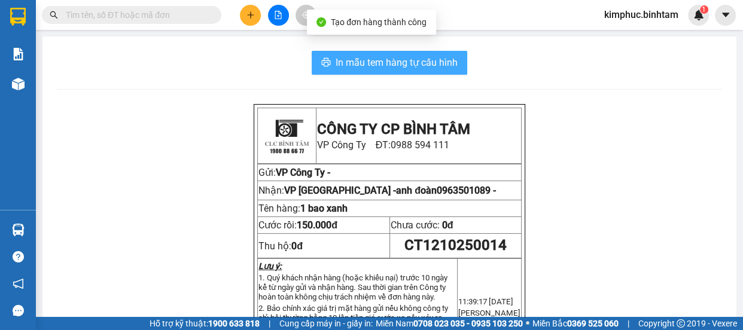
click at [367, 66] on span "In mẫu tem hàng tự cấu hình" at bounding box center [397, 62] width 122 height 15
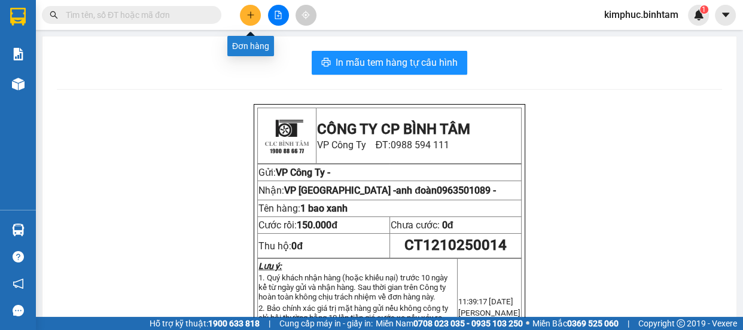
click at [251, 11] on icon "plus" at bounding box center [251, 15] width 8 height 8
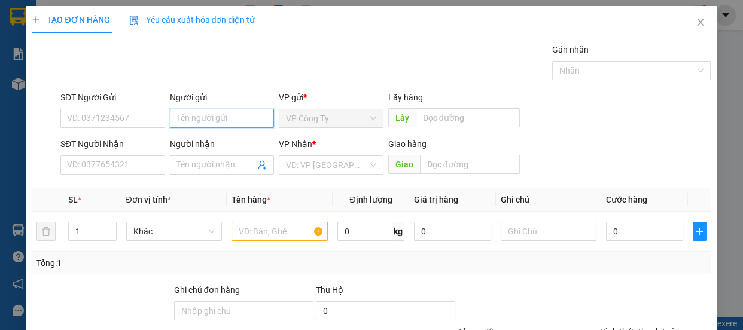
click at [214, 117] on input "Người gửi" at bounding box center [222, 118] width 105 height 19
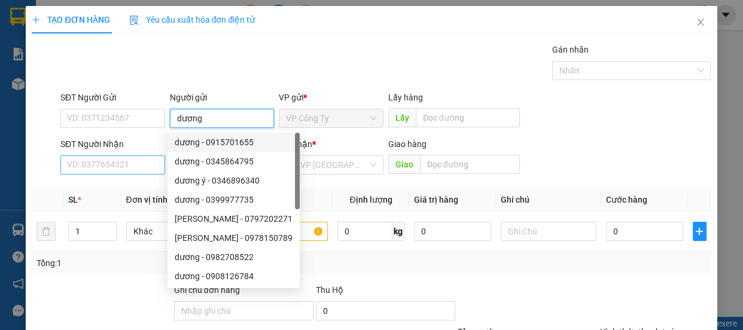
type input "dương"
click at [130, 162] on input "SĐT Người Nhận" at bounding box center [112, 165] width 105 height 19
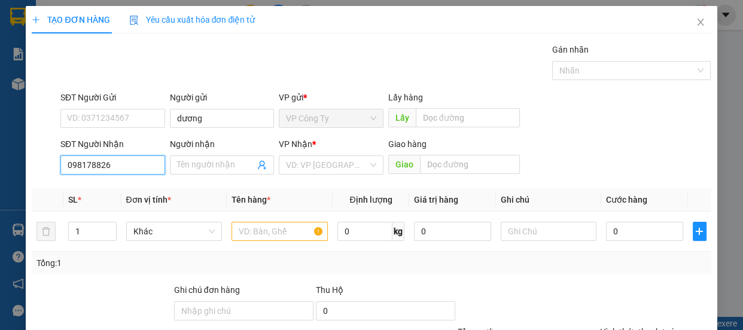
type input "0981788266"
click at [138, 164] on input "0981788266" at bounding box center [112, 165] width 105 height 19
click at [141, 187] on div "0981788266 - nhung" at bounding box center [111, 189] width 89 height 13
type input "nhung"
type input "100.000"
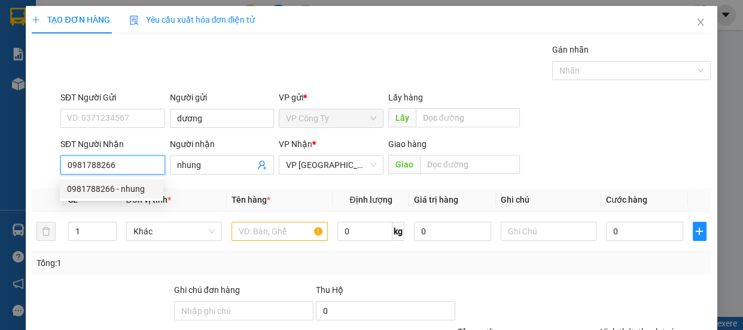
type input "100.000"
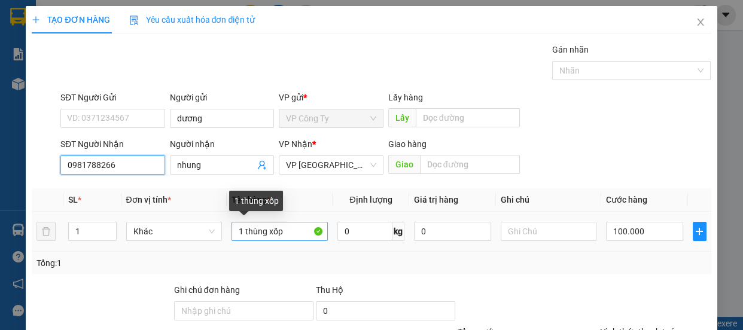
type input "0981788266"
click at [296, 230] on input "1 thùng xốp" at bounding box center [280, 231] width 96 height 19
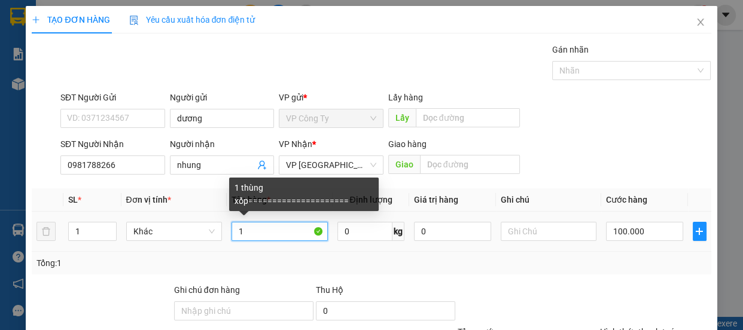
type input "1"
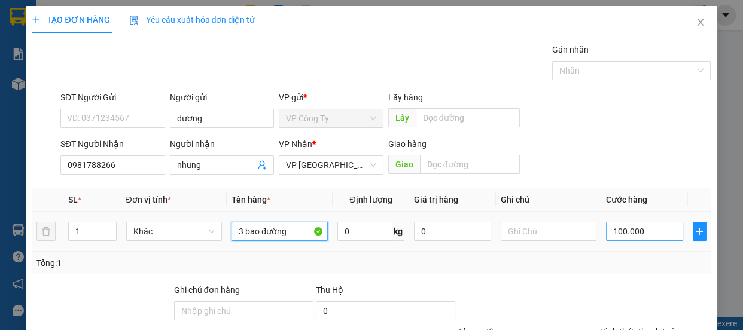
type input "3 bao đường"
click at [615, 233] on input "100.000" at bounding box center [644, 231] width 77 height 19
click at [615, 234] on input "100.000" at bounding box center [644, 231] width 77 height 19
type input "10.000"
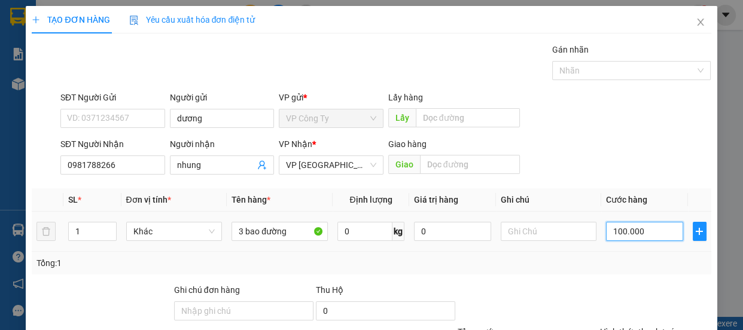
type input "10.000"
type input "0"
type input "0.000"
type input "20.000"
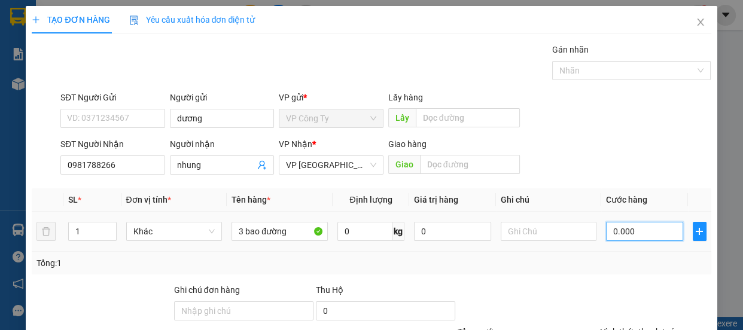
type input "20.000"
type input "260.000"
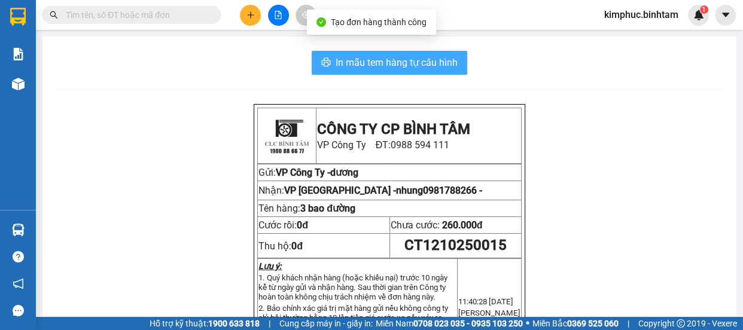
click at [424, 62] on span "In mẫu tem hàng tự cấu hình" at bounding box center [397, 62] width 122 height 15
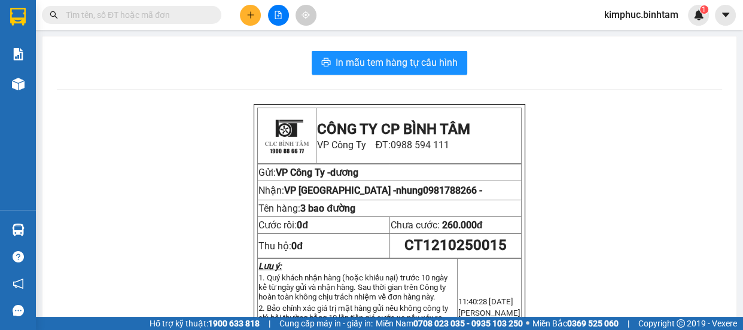
click at [251, 17] on icon "plus" at bounding box center [251, 15] width 8 height 8
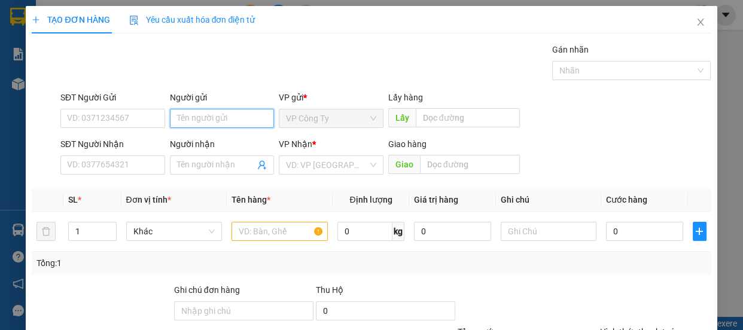
click at [183, 113] on input "Người gửi" at bounding box center [222, 118] width 105 height 19
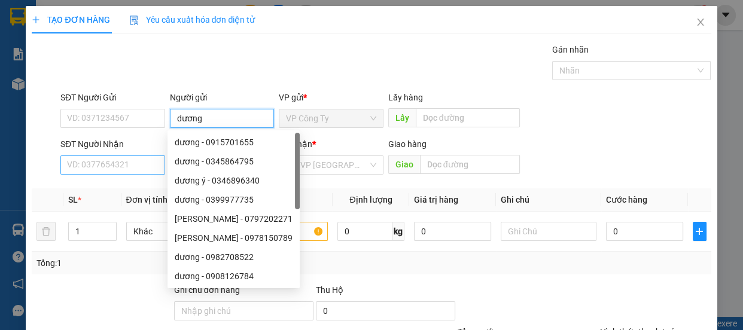
type input "dương"
click at [136, 168] on input "SĐT Người Nhận" at bounding box center [112, 165] width 105 height 19
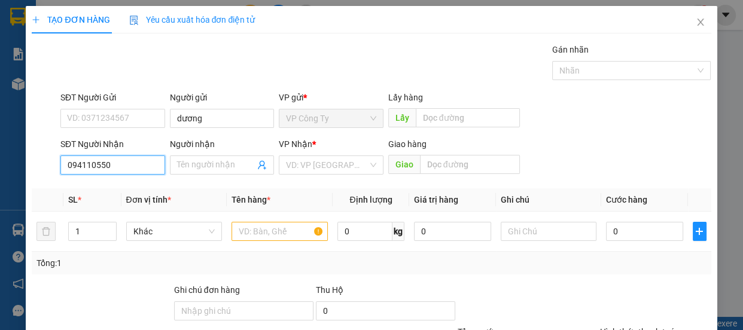
type input "0941105507"
click at [142, 165] on input "0941105507" at bounding box center [112, 165] width 105 height 19
click at [129, 189] on div "0941105507 - ly" at bounding box center [111, 189] width 89 height 13
type input "ly"
type input "quản trị"
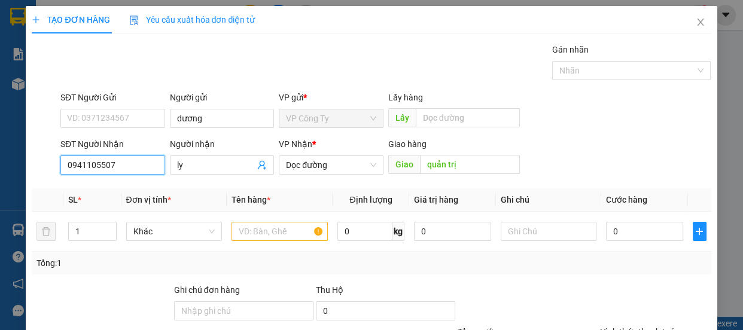
type input "90.000"
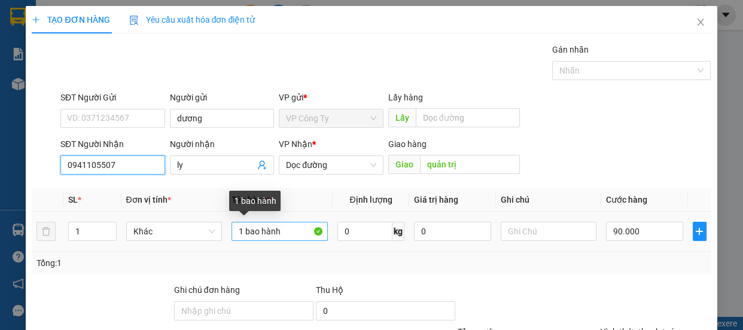
type input "0941105507"
click at [287, 232] on input "1 bao hành" at bounding box center [280, 231] width 96 height 19
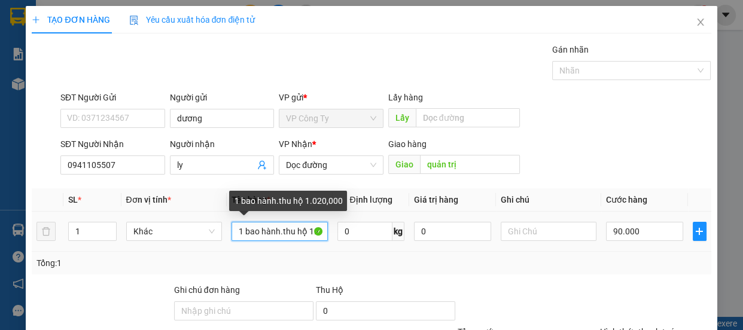
type input "1 bao hành.thu hộ 1.020,000đ"
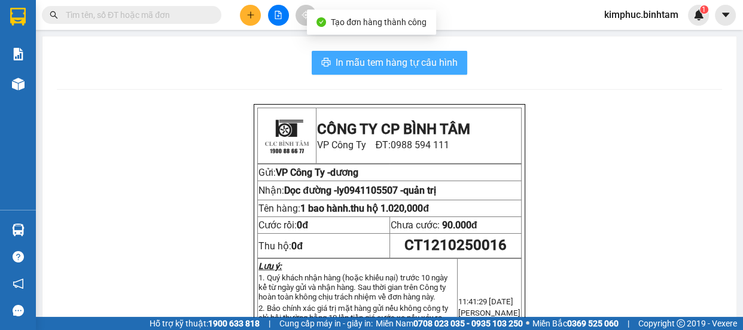
click at [400, 63] on span "In mẫu tem hàng tự cấu hình" at bounding box center [397, 62] width 122 height 15
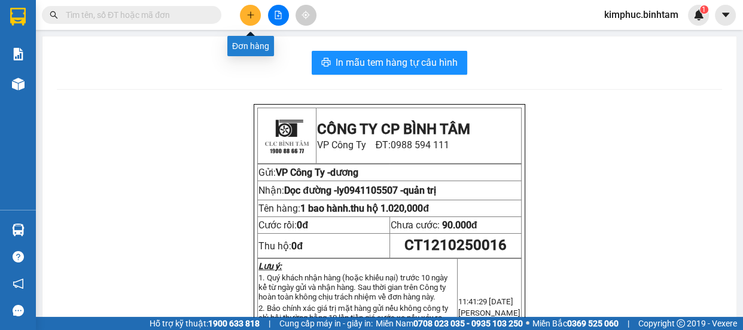
click at [253, 13] on icon "plus" at bounding box center [251, 15] width 8 height 8
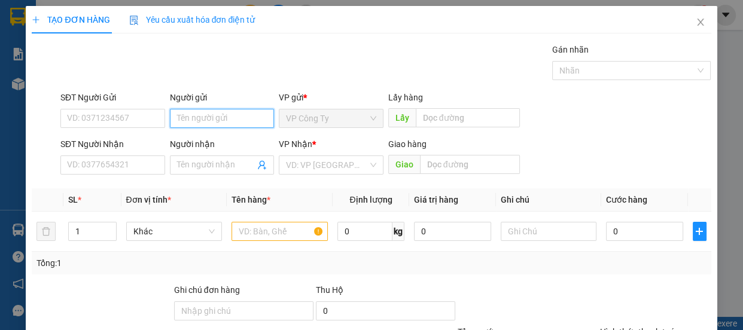
click at [214, 122] on input "Người gửi" at bounding box center [222, 118] width 105 height 19
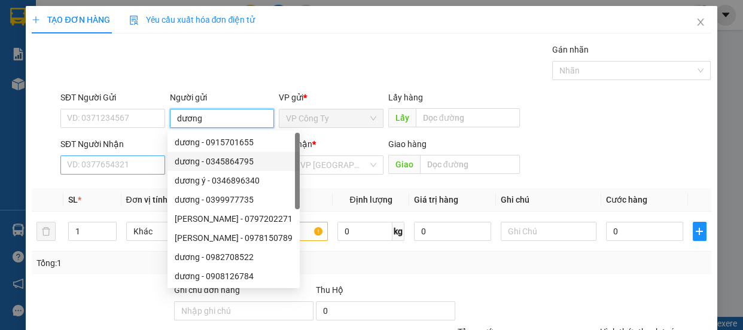
type input "dương"
click at [133, 162] on input "SĐT Người Nhận" at bounding box center [112, 165] width 105 height 19
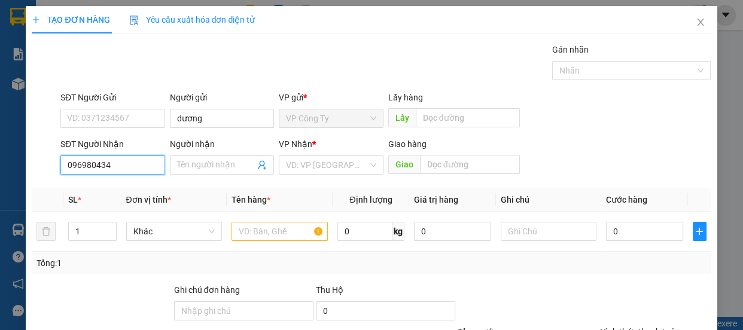
type input "0969804340"
click at [151, 164] on input "0969804340" at bounding box center [112, 165] width 105 height 19
click at [145, 183] on div "0969804340 - thúy" at bounding box center [111, 189] width 89 height 13
type input "thúy"
type input "an sương"
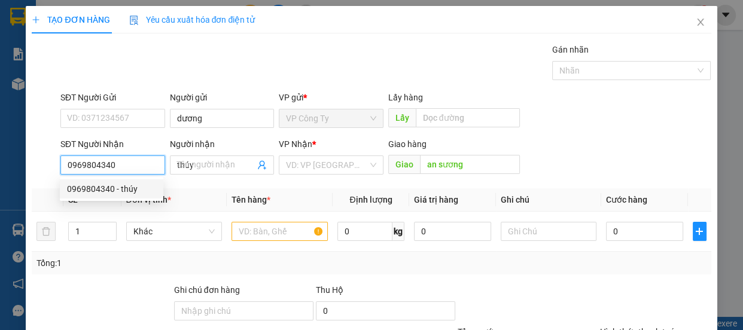
type input "60.000"
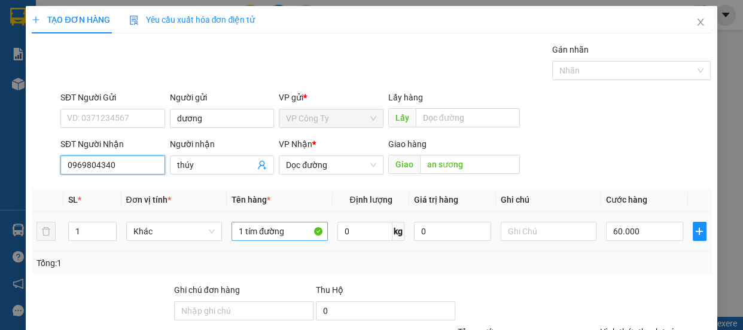
type input "0969804340"
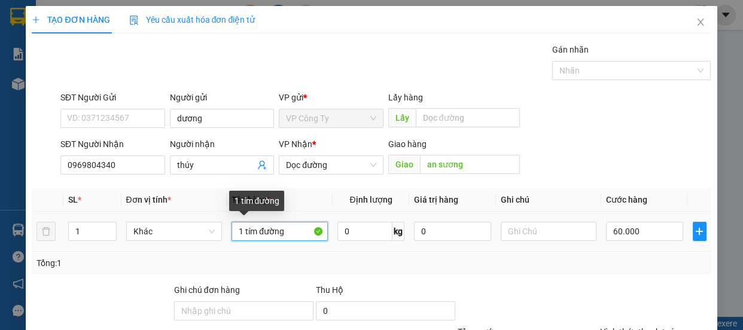
click at [299, 234] on input "1 tím đường" at bounding box center [280, 231] width 96 height 19
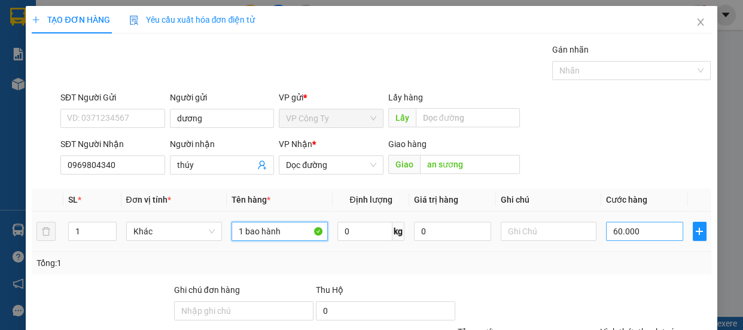
type input "1 bao hành"
click at [611, 230] on input "60.000" at bounding box center [644, 231] width 77 height 19
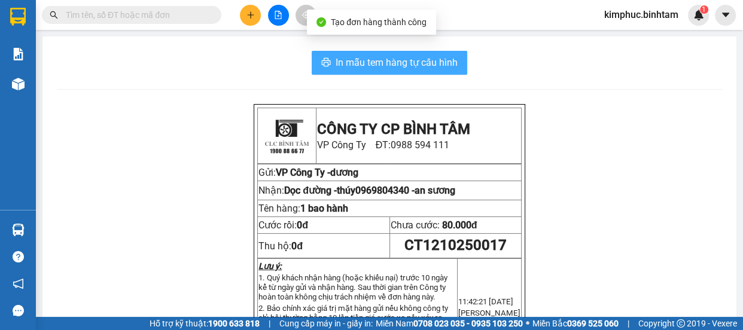
click at [377, 66] on span "In mẫu tem hàng tự cấu hình" at bounding box center [397, 62] width 122 height 15
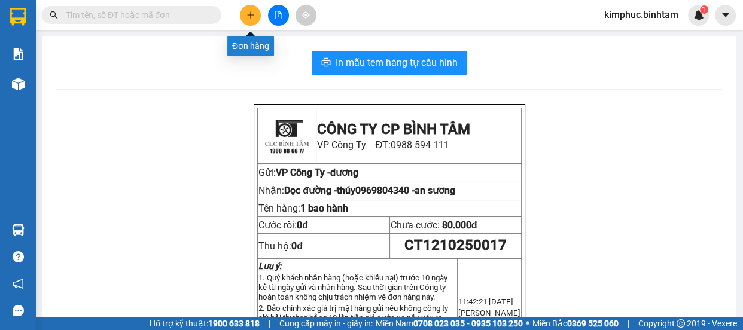
click at [253, 16] on icon "plus" at bounding box center [251, 15] width 8 height 8
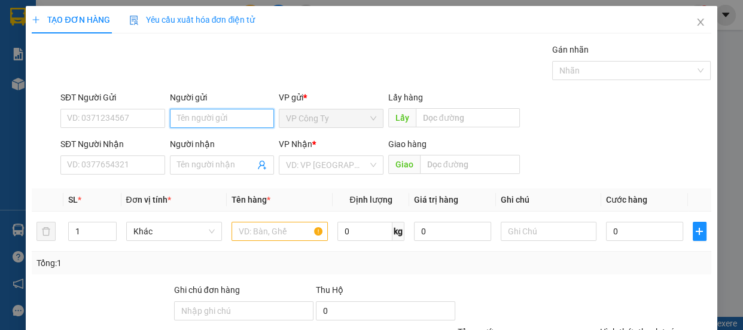
click at [195, 120] on input "Người gửi" at bounding box center [222, 118] width 105 height 19
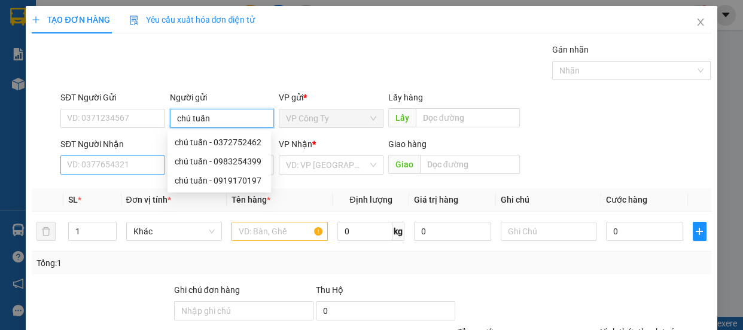
type input "chú tuấn"
click at [128, 164] on input "SĐT Người Nhận" at bounding box center [112, 165] width 105 height 19
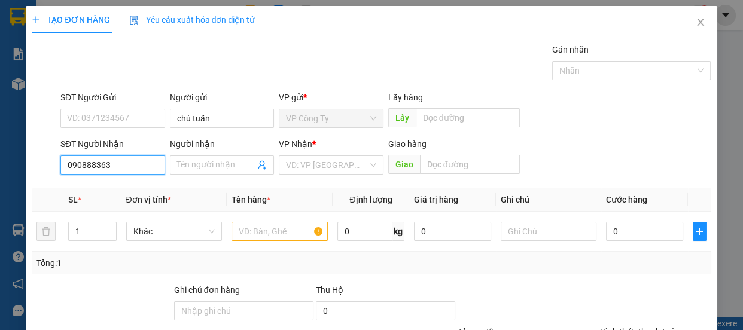
type input "0908883634"
click at [133, 166] on input "0908883634" at bounding box center [112, 165] width 105 height 19
click at [134, 190] on div "0908883634" at bounding box center [111, 189] width 89 height 13
type input "70.000"
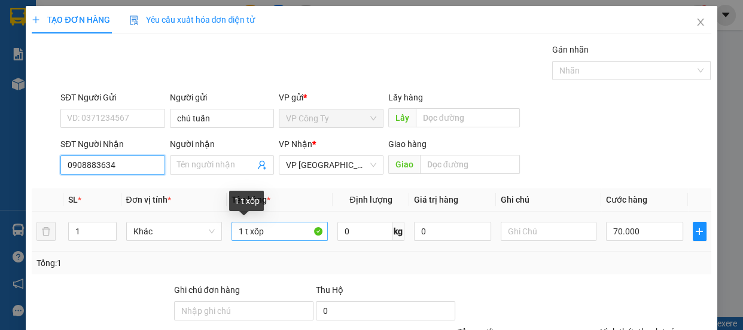
type input "0908883634"
click at [274, 234] on input "1 t xốp" at bounding box center [280, 231] width 96 height 19
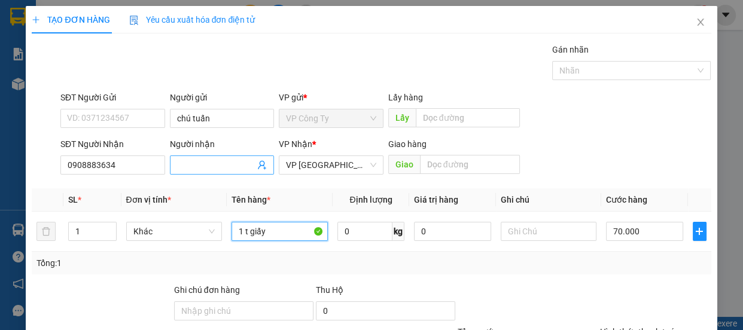
type input "1 t giấy"
click at [218, 163] on input "Người nhận" at bounding box center [216, 165] width 78 height 13
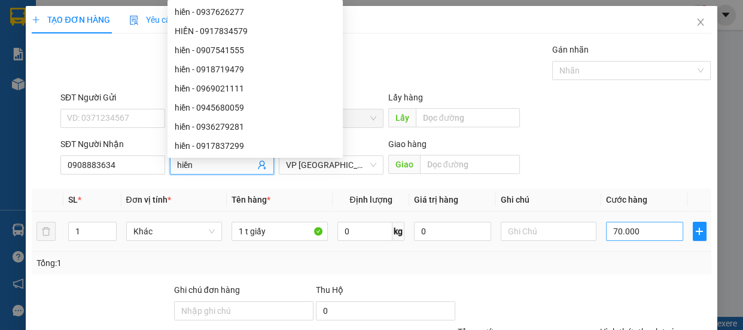
type input "hiền"
click at [612, 229] on input "70.000" at bounding box center [644, 231] width 77 height 19
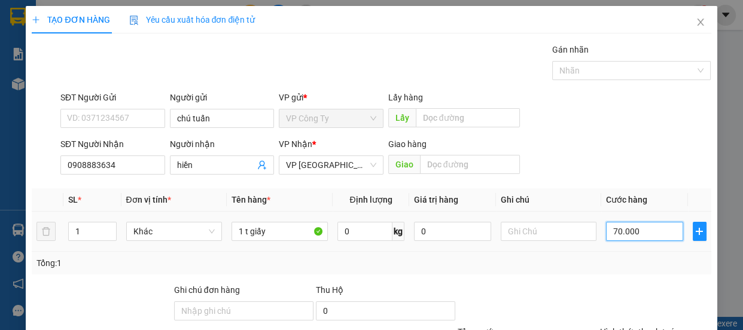
click at [611, 229] on input "70.000" at bounding box center [644, 231] width 77 height 19
type input "0"
type input "0.000"
click at [613, 327] on label "Hình thức thanh toán" at bounding box center [640, 332] width 80 height 10
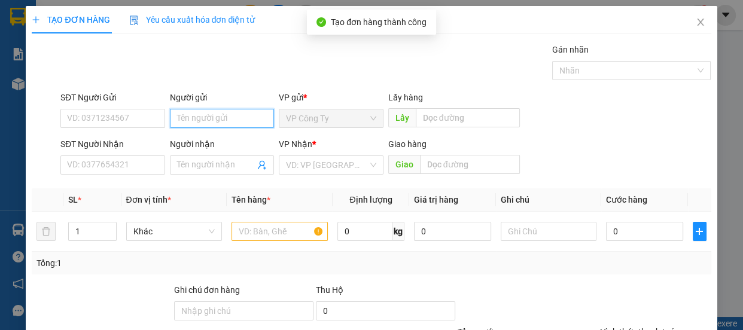
click at [227, 119] on input "Người gửi" at bounding box center [222, 118] width 105 height 19
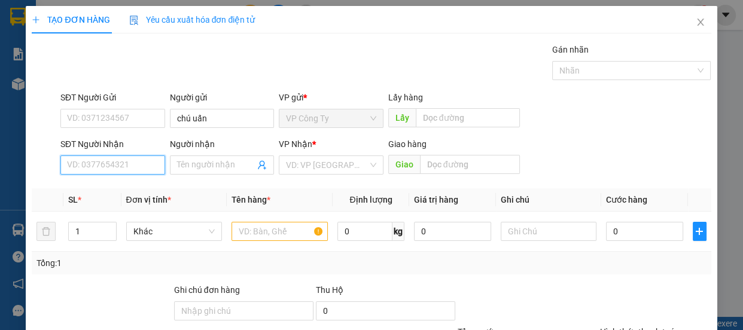
click at [135, 163] on input "SĐT Người Nhận" at bounding box center [112, 165] width 105 height 19
click at [142, 162] on input "0919694318" at bounding box center [112, 165] width 105 height 19
click at [138, 166] on input "0919694318" at bounding box center [112, 165] width 105 height 19
click at [139, 168] on input "0919694314" at bounding box center [112, 165] width 105 height 19
click at [141, 188] on div "0919694314 - bình" at bounding box center [111, 189] width 89 height 13
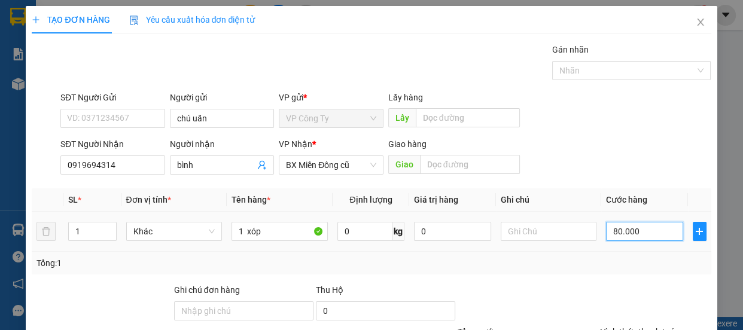
click at [611, 236] on input "80.000" at bounding box center [644, 231] width 77 height 19
click at [611, 235] on input "80.000" at bounding box center [644, 231] width 77 height 19
click at [625, 327] on label "Hình thức thanh toán" at bounding box center [640, 332] width 80 height 10
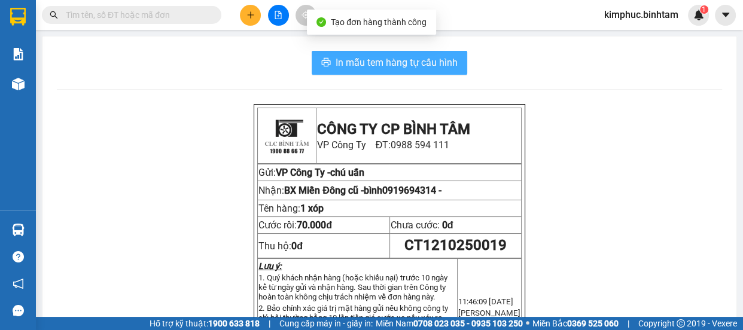
click at [426, 56] on span "In mẫu tem hàng tự cấu hình" at bounding box center [397, 62] width 122 height 15
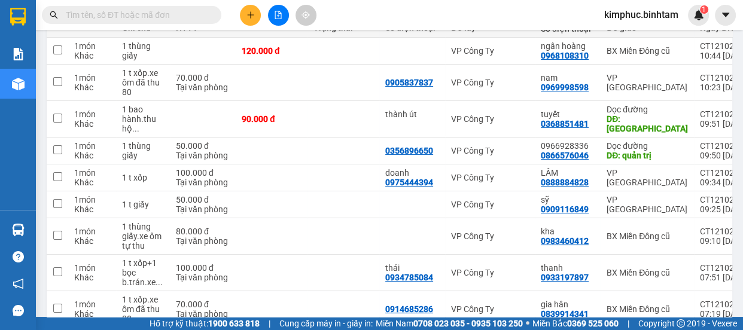
scroll to position [253, 0]
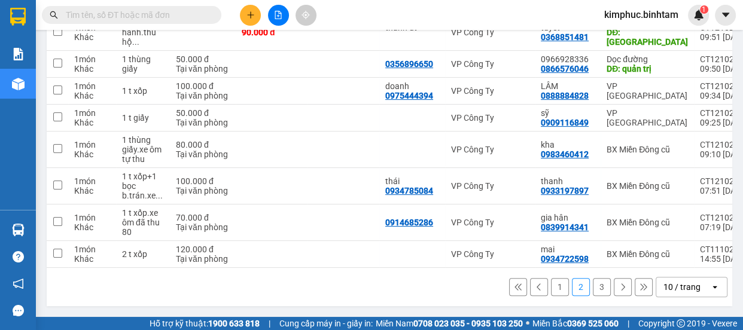
click at [596, 287] on button "3" at bounding box center [602, 287] width 18 height 18
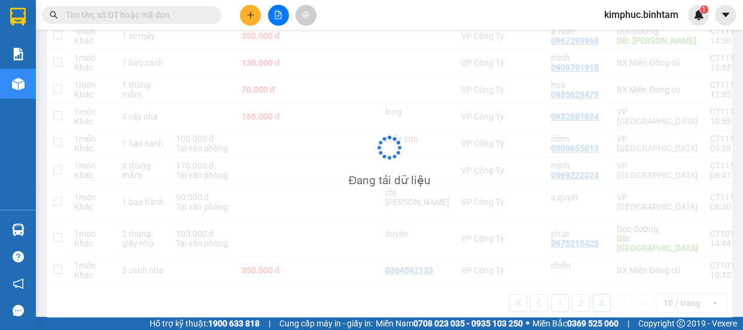
scroll to position [178, 0]
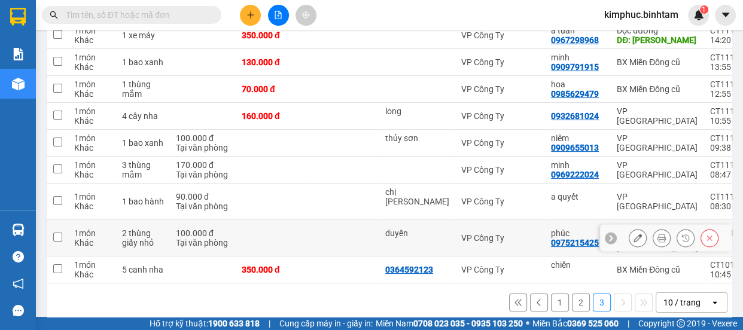
click at [62, 222] on td at bounding box center [58, 238] width 22 height 37
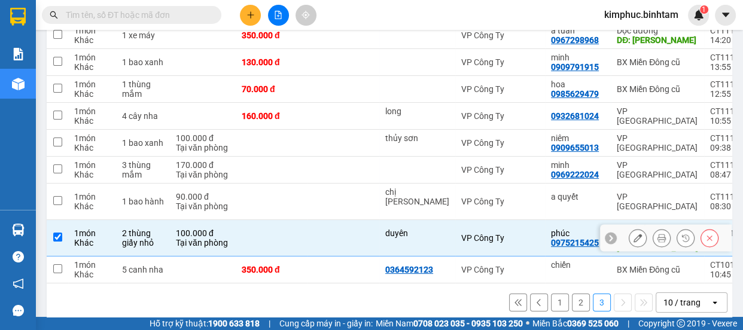
click at [62, 222] on td at bounding box center [58, 238] width 22 height 37
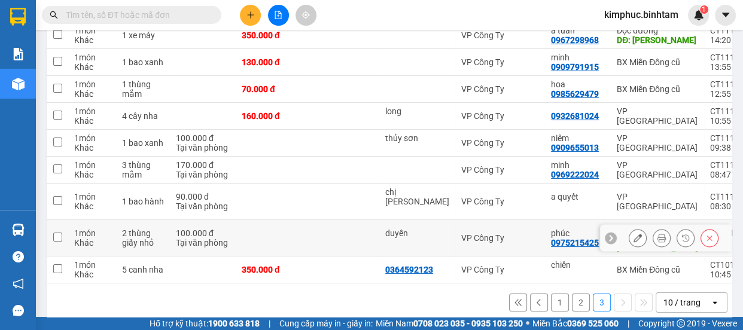
click at [62, 222] on td at bounding box center [58, 238] width 22 height 37
checkbox input "true"
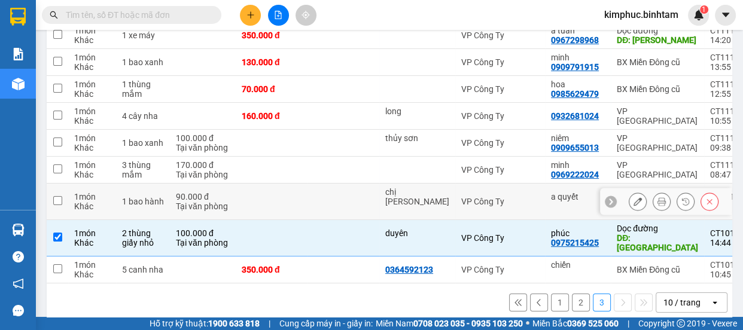
click at [65, 196] on td at bounding box center [58, 202] width 22 height 37
checkbox input "true"
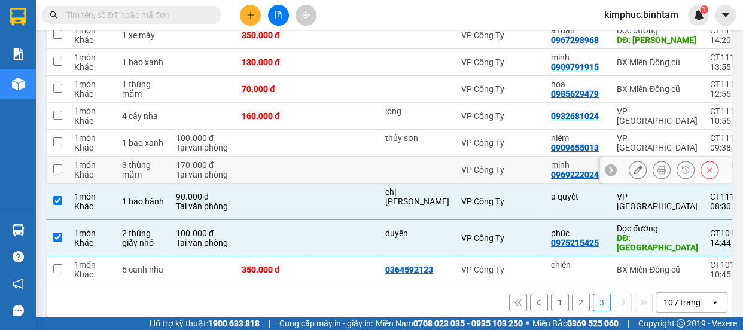
click at [60, 171] on input "checkbox" at bounding box center [57, 169] width 9 height 9
checkbox input "true"
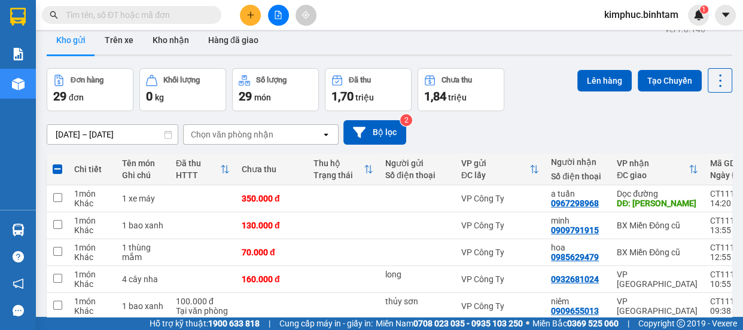
scroll to position [0, 0]
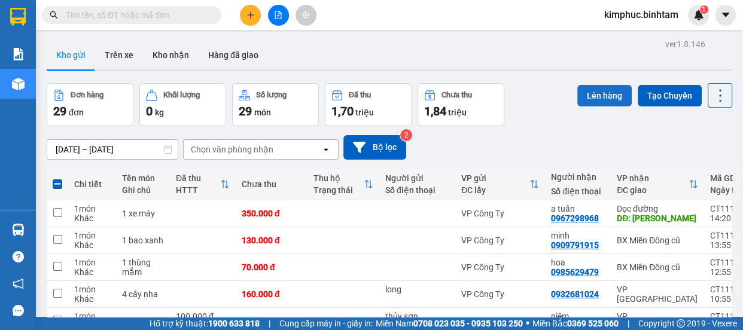
click at [584, 90] on button "Lên hàng" at bounding box center [605, 96] width 54 height 22
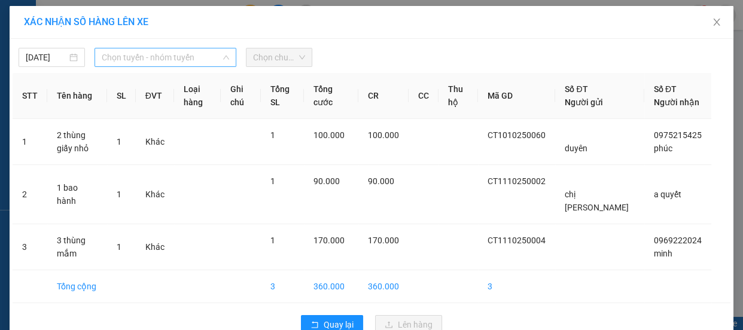
click at [124, 48] on span "Chọn tuyến - nhóm tuyến" at bounding box center [165, 57] width 127 height 18
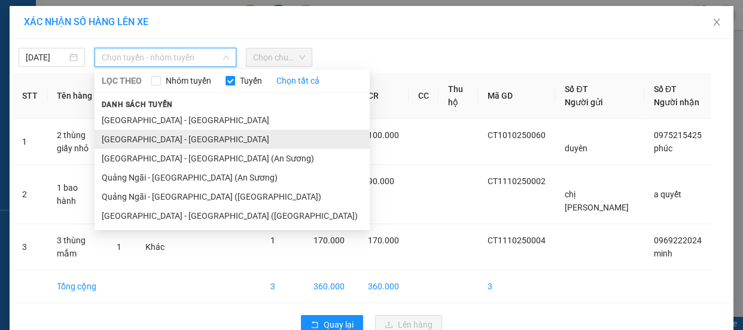
click at [134, 137] on li "[GEOGRAPHIC_DATA] - [GEOGRAPHIC_DATA]" at bounding box center [232, 139] width 275 height 19
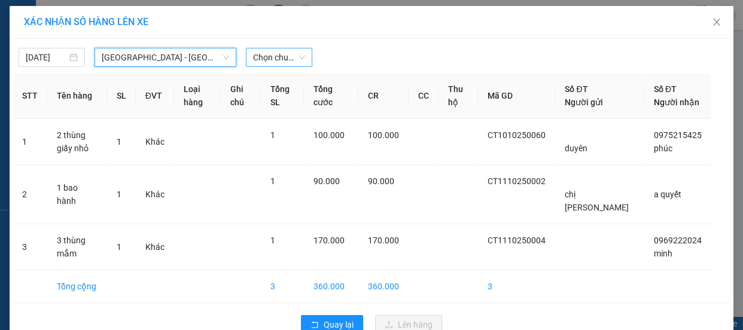
click at [263, 56] on span "Chọn chuyến" at bounding box center [279, 57] width 52 height 18
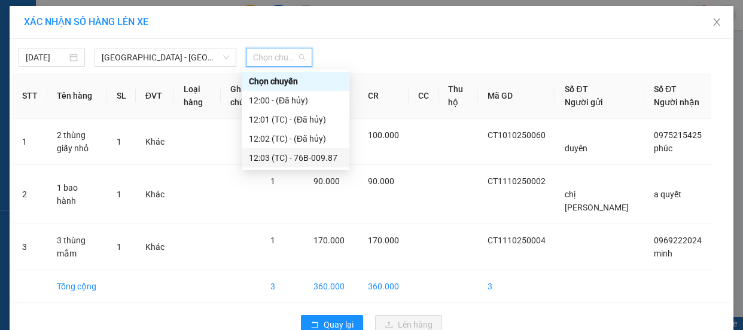
click at [290, 160] on div "12:03 (TC) - 76B-009.87" at bounding box center [295, 157] width 93 height 13
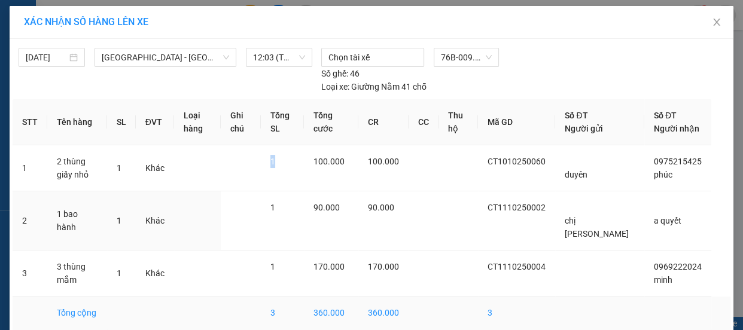
scroll to position [54, 0]
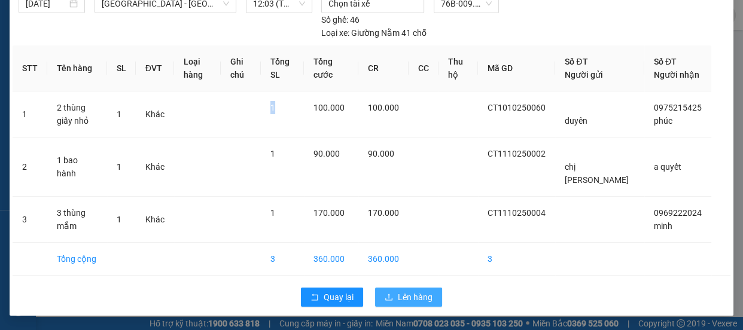
click at [432, 299] on button "Lên hàng" at bounding box center [408, 297] width 67 height 19
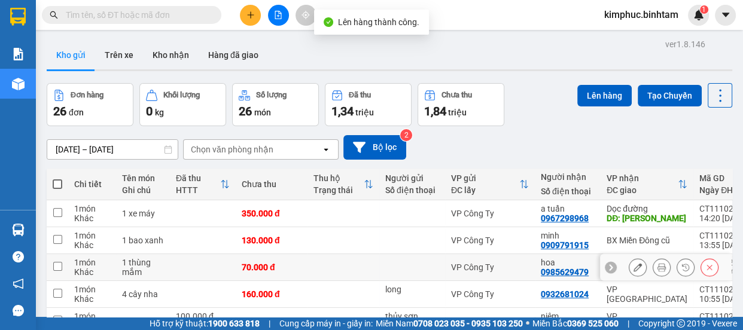
scroll to position [98, 0]
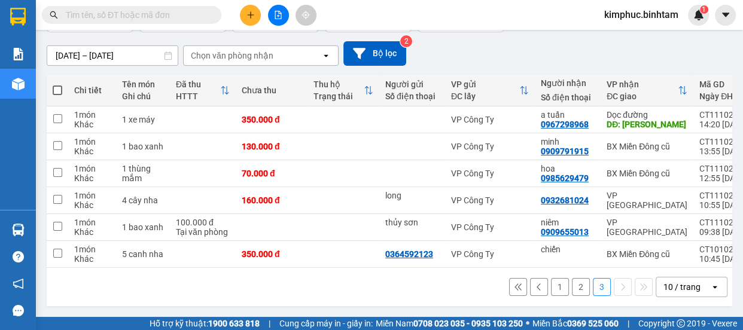
click at [574, 293] on button "2" at bounding box center [581, 287] width 18 height 18
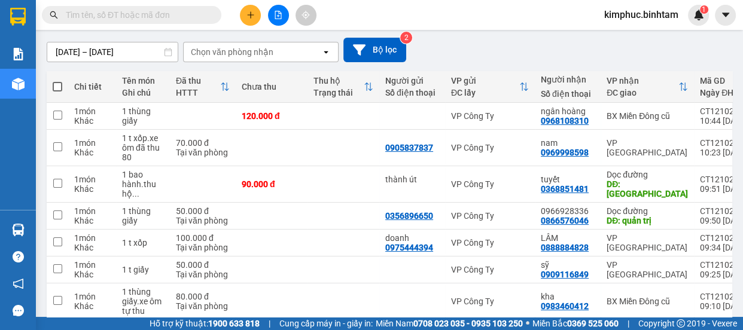
scroll to position [253, 0]
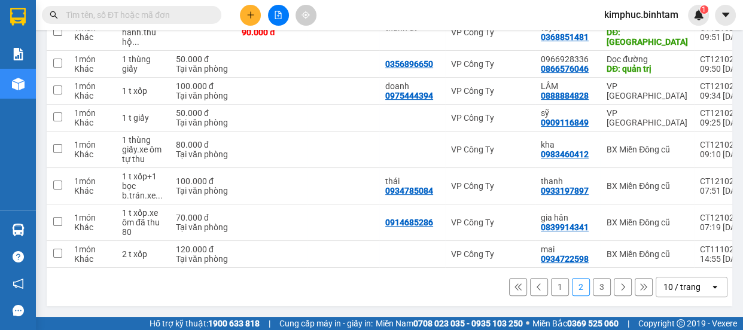
click at [593, 286] on button "3" at bounding box center [602, 287] width 18 height 18
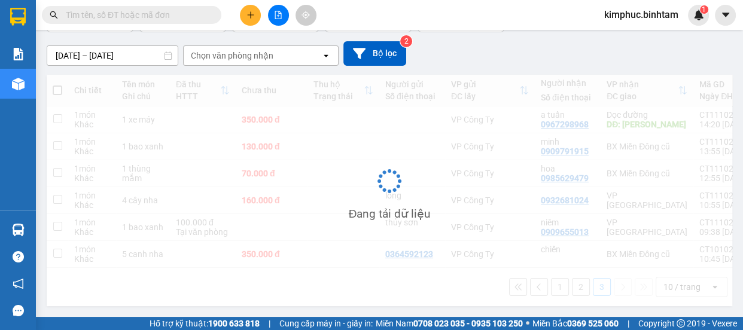
scroll to position [98, 0]
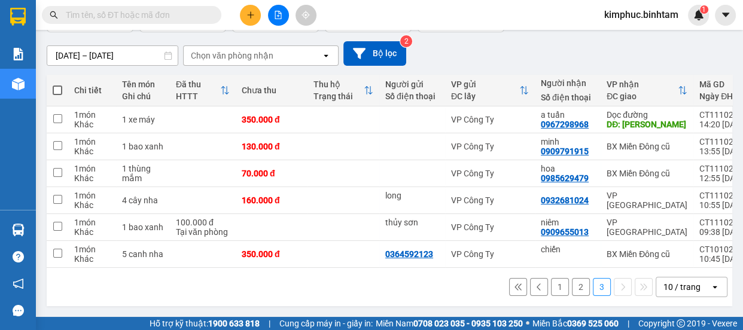
click at [574, 287] on button "2" at bounding box center [581, 287] width 18 height 18
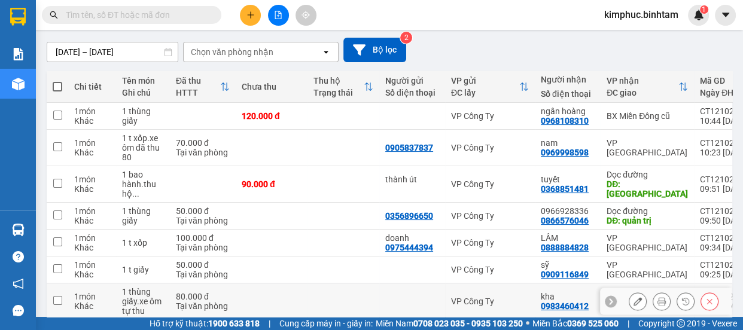
scroll to position [253, 0]
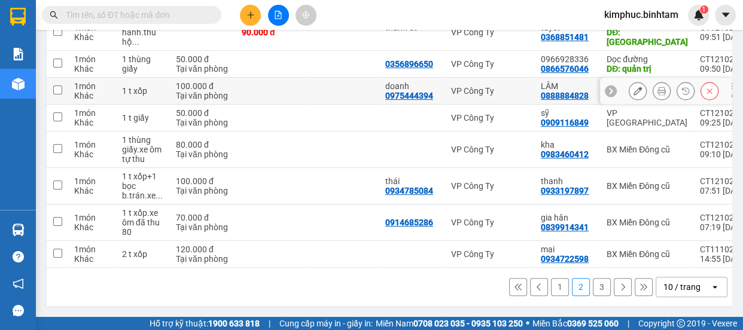
click at [67, 87] on td at bounding box center [58, 91] width 22 height 27
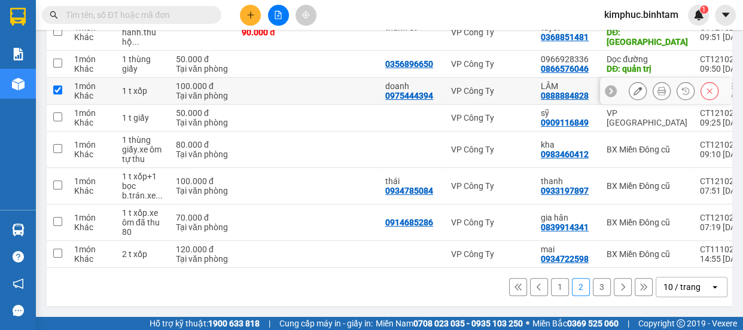
checkbox input "true"
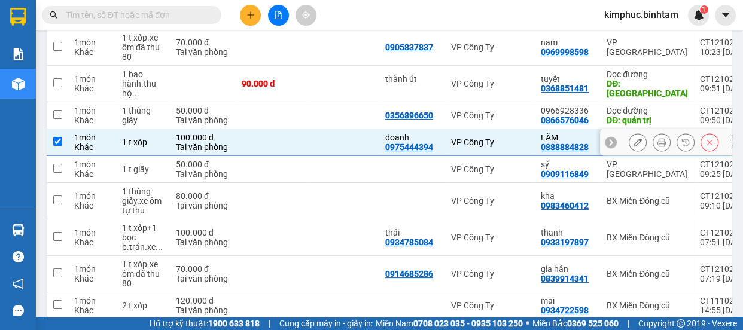
scroll to position [144, 0]
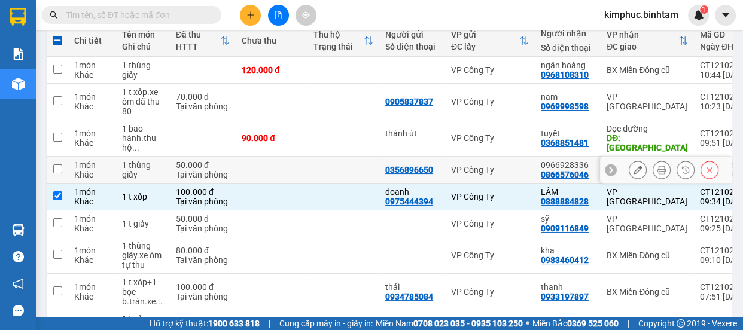
click at [61, 169] on input "checkbox" at bounding box center [57, 169] width 9 height 9
checkbox input "true"
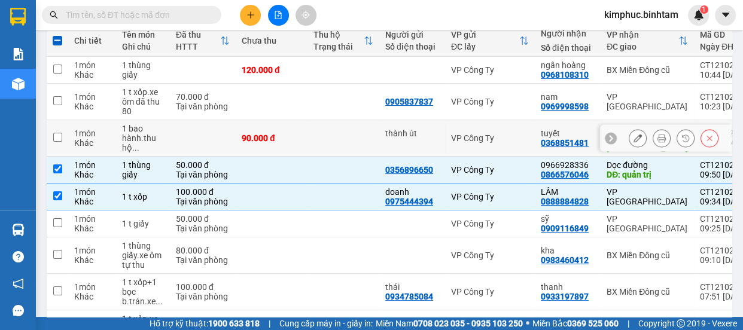
click at [60, 135] on input "checkbox" at bounding box center [57, 137] width 9 height 9
click at [55, 139] on input "checkbox" at bounding box center [57, 137] width 9 height 9
checkbox input "true"
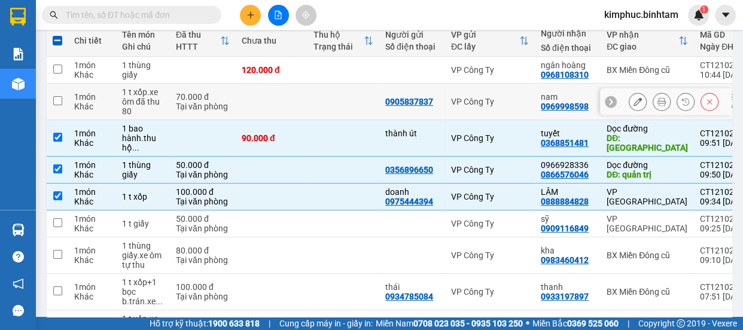
click at [58, 101] on input "checkbox" at bounding box center [57, 100] width 9 height 9
checkbox input "true"
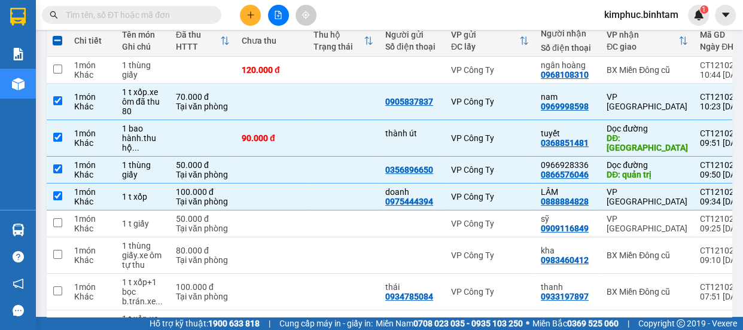
scroll to position [0, 0]
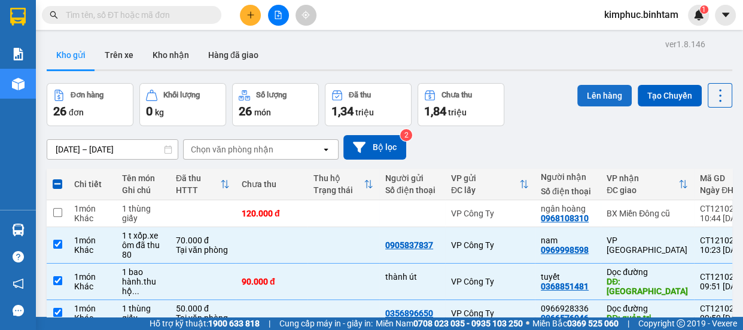
click at [619, 97] on button "Lên hàng" at bounding box center [605, 96] width 54 height 22
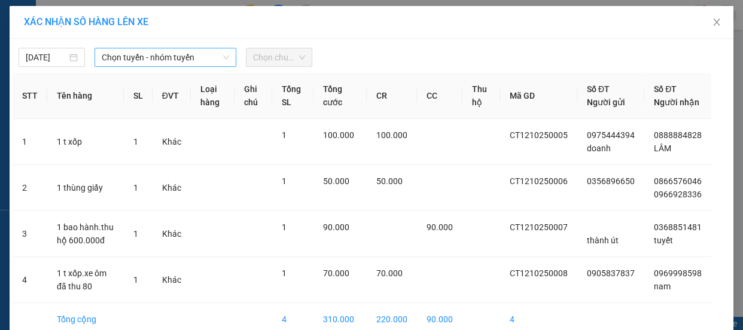
click at [151, 54] on span "Chọn tuyến - nhóm tuyến" at bounding box center [165, 57] width 127 height 18
click at [140, 63] on span "Chọn tuyến - nhóm tuyến" at bounding box center [165, 57] width 127 height 18
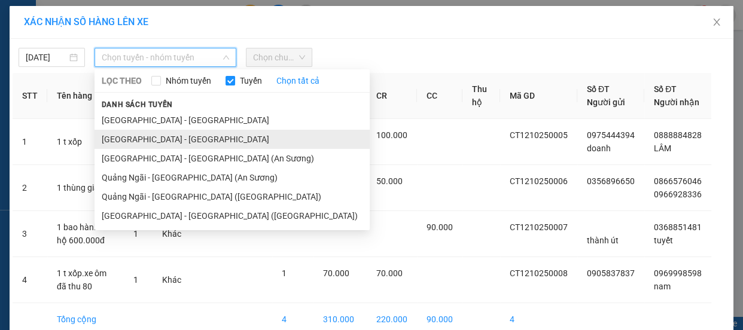
click at [143, 138] on li "[GEOGRAPHIC_DATA] - [GEOGRAPHIC_DATA]" at bounding box center [232, 139] width 275 height 19
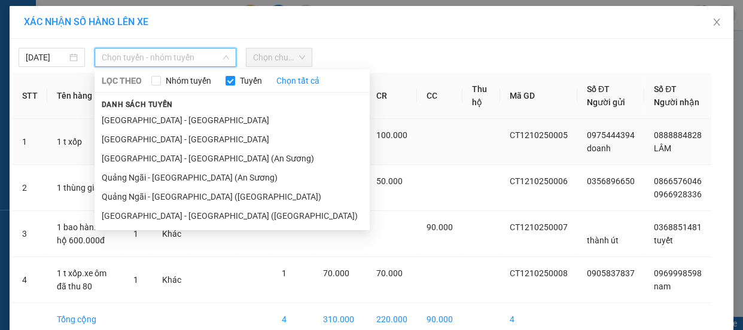
click at [143, 138] on td "1" at bounding box center [138, 142] width 29 height 46
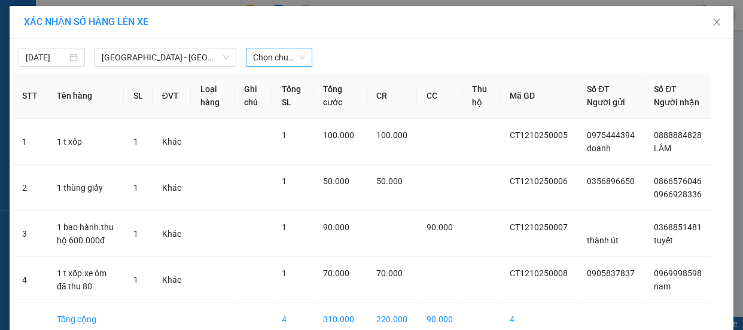
click at [271, 54] on span "Chọn chuyến" at bounding box center [279, 57] width 52 height 18
click at [295, 62] on span "Chọn chuyến" at bounding box center [279, 57] width 52 height 18
click at [281, 56] on span "Chọn chuyến" at bounding box center [279, 57] width 52 height 18
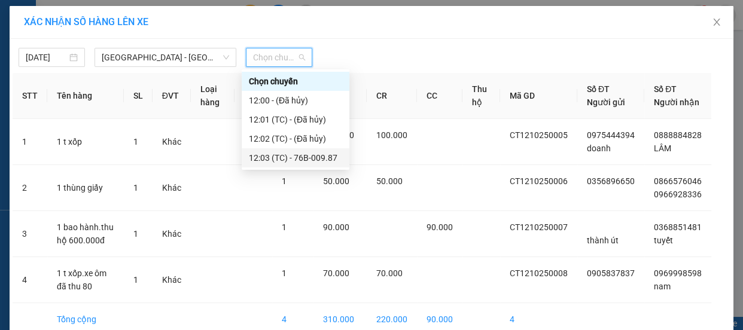
click at [287, 154] on div "12:03 (TC) - 76B-009.87" at bounding box center [295, 157] width 93 height 13
click at [287, 119] on th "Tổng SL" at bounding box center [293, 96] width 42 height 46
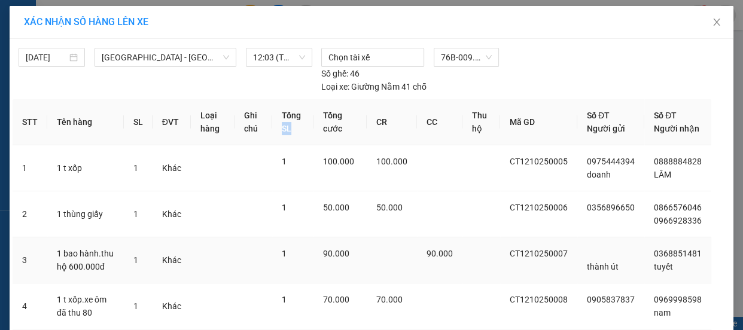
scroll to position [99, 0]
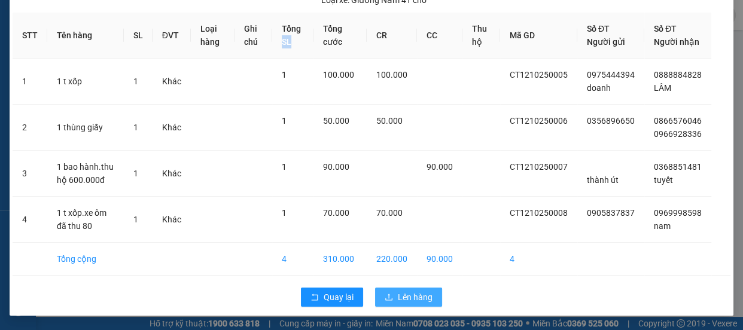
click at [385, 296] on icon "upload" at bounding box center [389, 297] width 8 height 8
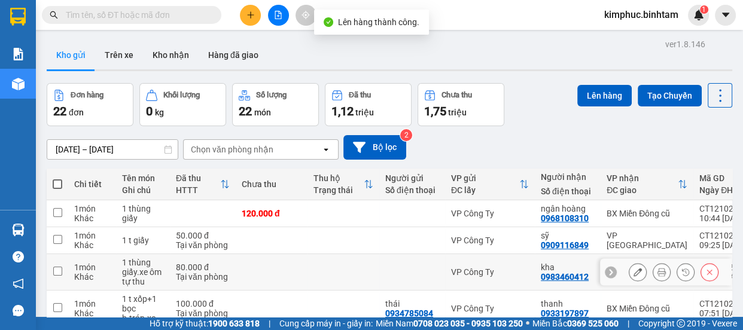
scroll to position [217, 0]
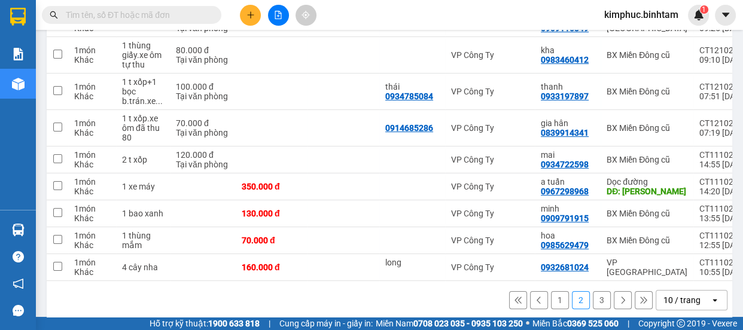
click at [593, 299] on button "3" at bounding box center [602, 301] width 18 height 18
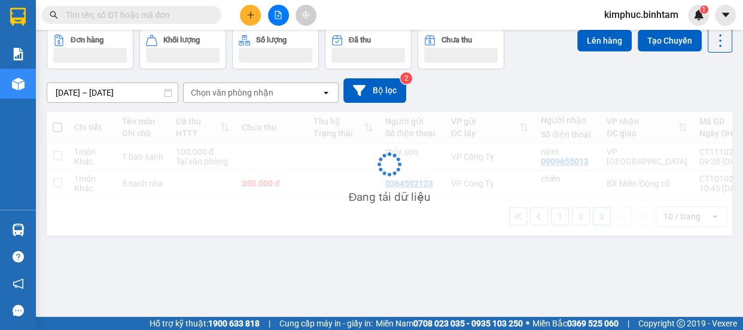
scroll to position [54, 0]
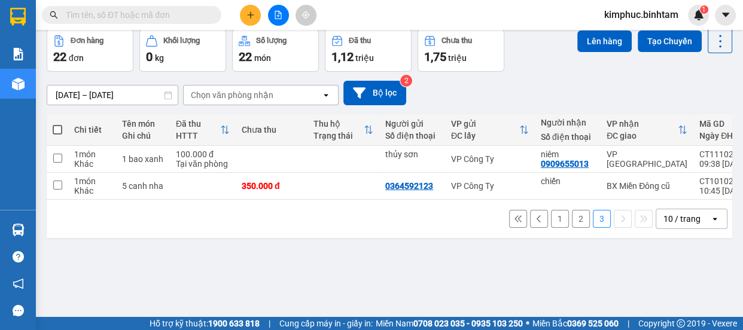
click at [575, 218] on button "2" at bounding box center [581, 219] width 18 height 18
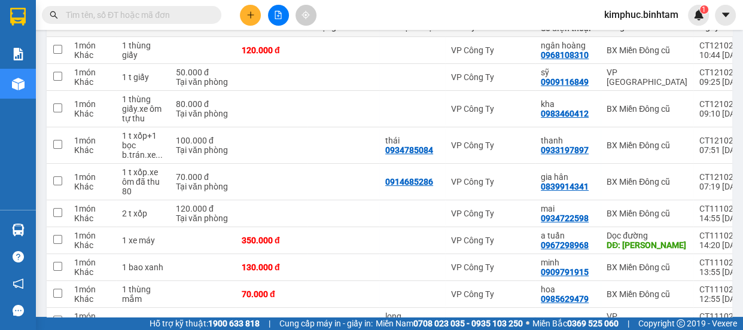
scroll to position [233, 0]
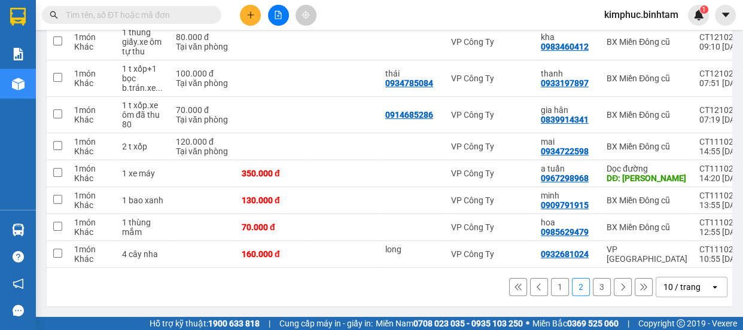
click at [556, 287] on button "1" at bounding box center [560, 287] width 18 height 18
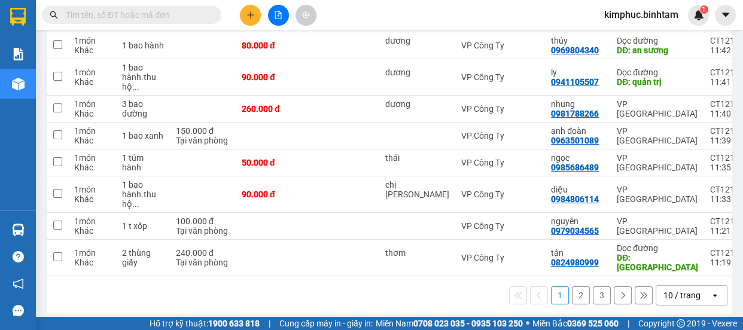
scroll to position [224, 0]
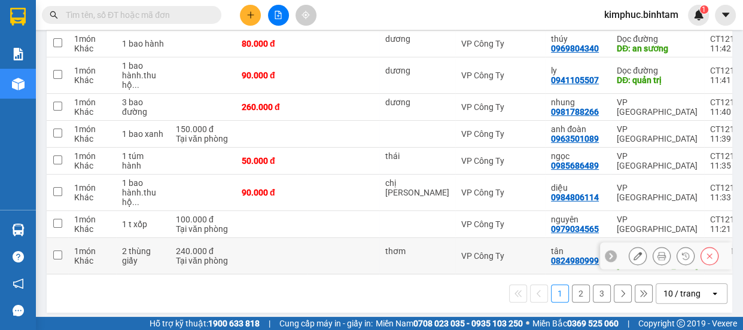
click at [54, 251] on input "checkbox" at bounding box center [57, 255] width 9 height 9
checkbox input "true"
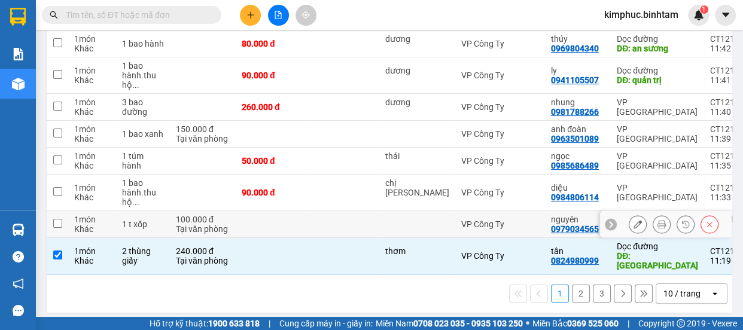
click at [69, 224] on td "1 món Khác" at bounding box center [92, 224] width 48 height 27
checkbox input "true"
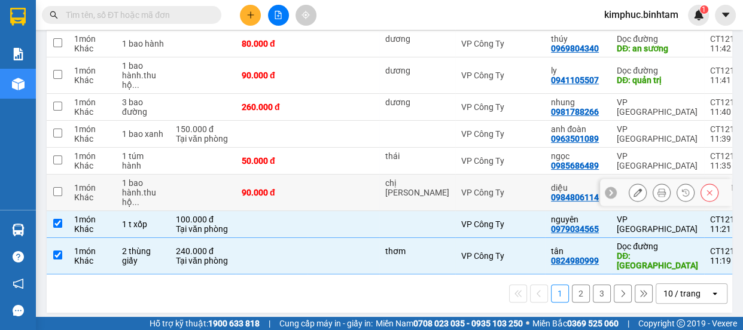
click at [59, 192] on input "checkbox" at bounding box center [57, 191] width 9 height 9
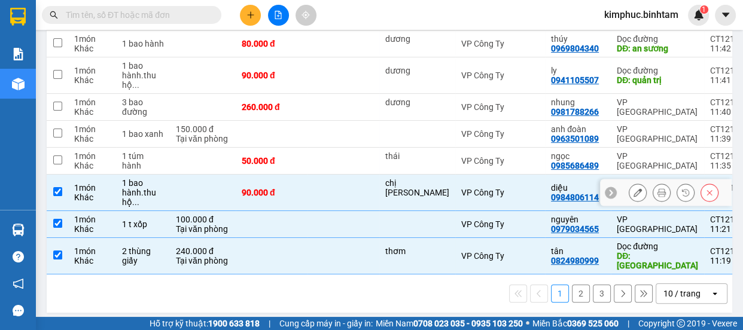
click at [59, 192] on input "checkbox" at bounding box center [57, 191] width 9 height 9
checkbox input "false"
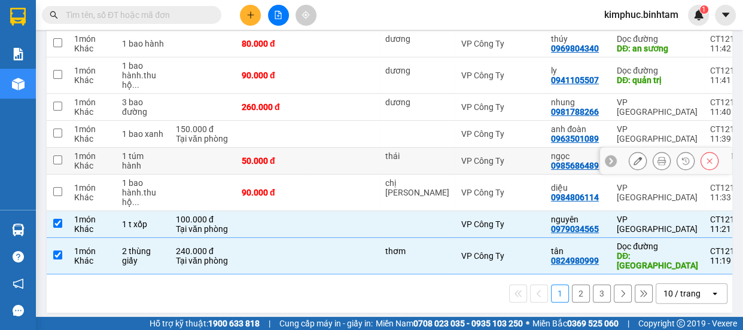
click at [60, 160] on input "checkbox" at bounding box center [57, 160] width 9 height 9
checkbox input "true"
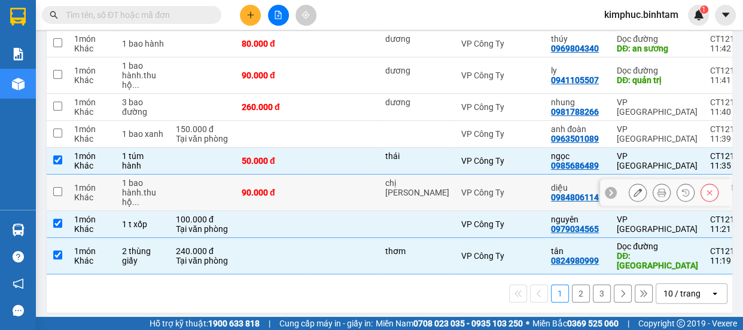
click at [60, 188] on input "checkbox" at bounding box center [57, 191] width 9 height 9
checkbox input "true"
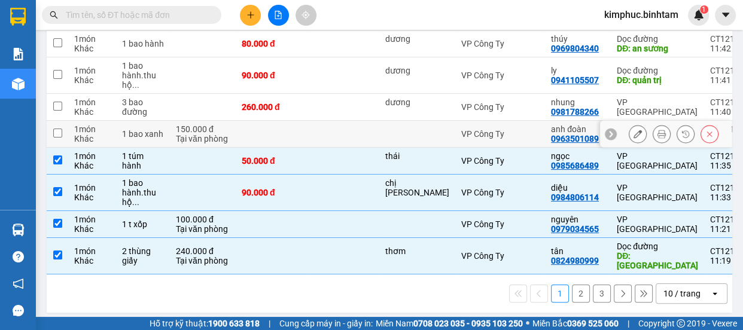
click at [54, 132] on input "checkbox" at bounding box center [57, 133] width 9 height 9
checkbox input "true"
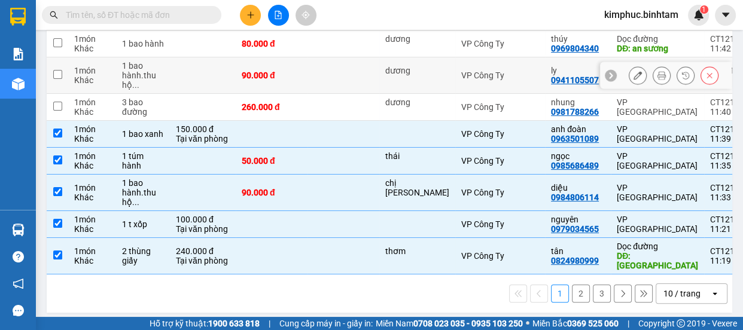
click at [61, 71] on input "checkbox" at bounding box center [57, 74] width 9 height 9
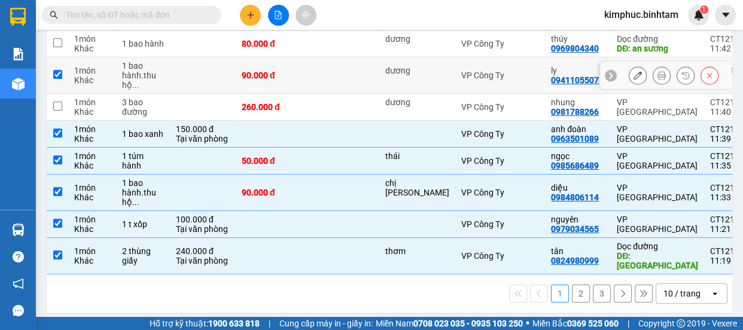
checkbox input "true"
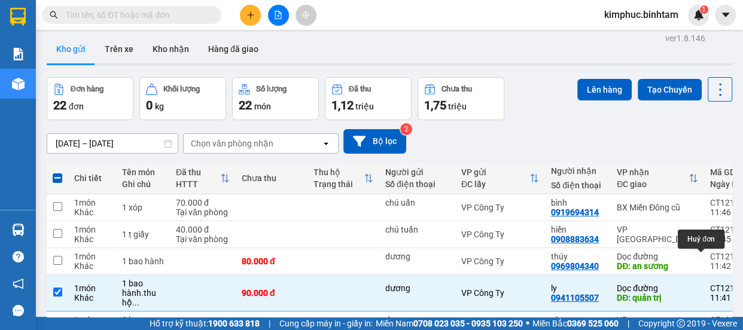
scroll to position [0, 0]
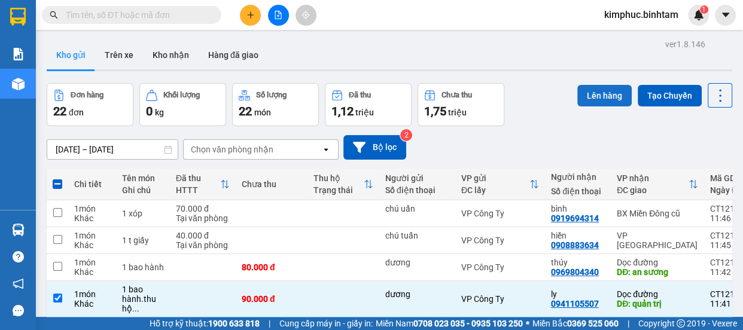
click at [618, 96] on button "Lên hàng" at bounding box center [605, 96] width 54 height 22
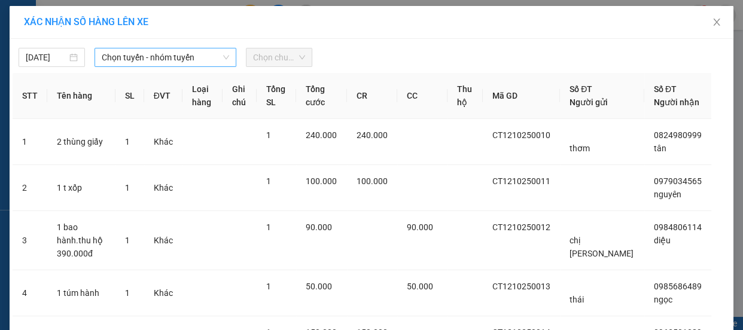
click at [183, 54] on span "Chọn tuyến - nhóm tuyến" at bounding box center [165, 57] width 127 height 18
click at [181, 57] on span "Chọn tuyến - nhóm tuyến" at bounding box center [165, 57] width 127 height 18
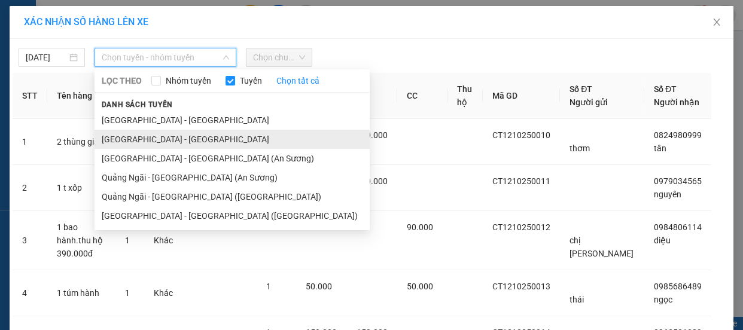
click at [163, 143] on li "Quảng Ngãi - Hà Nội" at bounding box center [232, 139] width 275 height 19
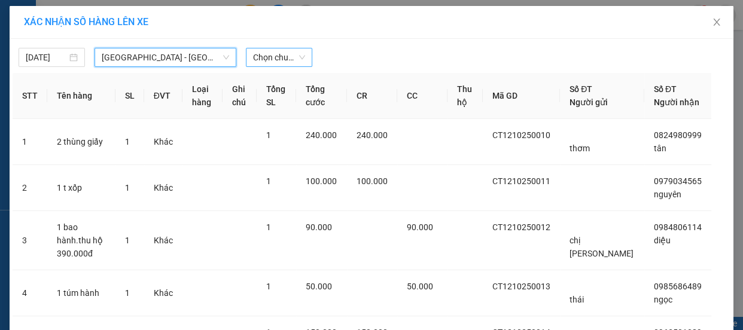
click at [275, 53] on span "Chọn chuyến" at bounding box center [279, 57] width 52 height 18
click at [277, 53] on span "Chọn chuyến" at bounding box center [279, 57] width 52 height 18
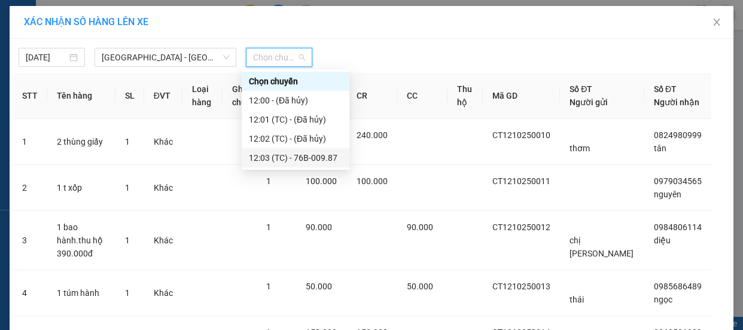
click at [289, 161] on div "12:03 (TC) - 76B-009.87" at bounding box center [295, 157] width 93 height 13
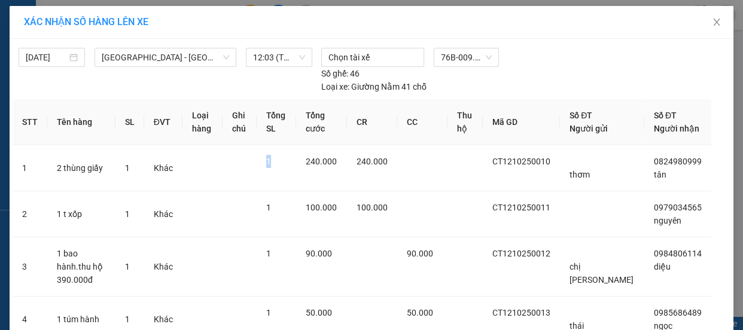
scroll to position [192, 0]
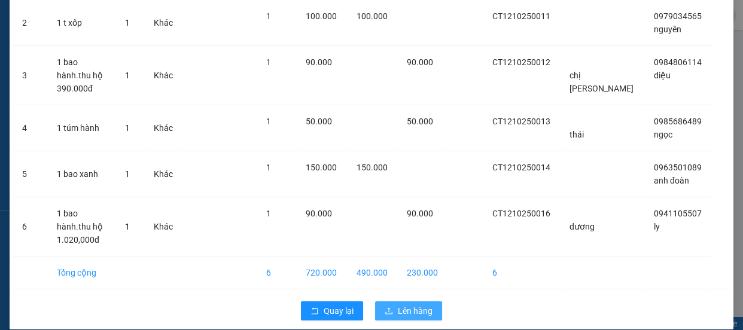
click at [423, 305] on span "Lên hàng" at bounding box center [415, 311] width 35 height 13
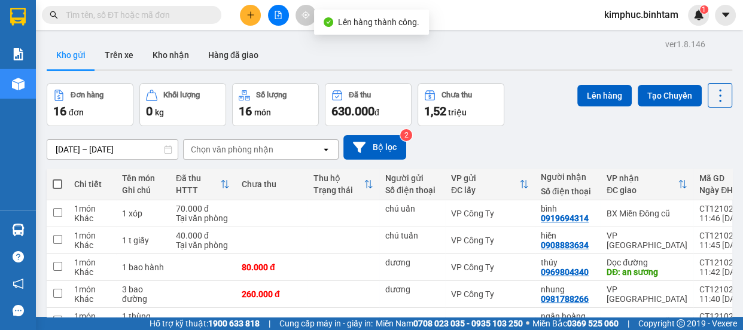
scroll to position [233, 0]
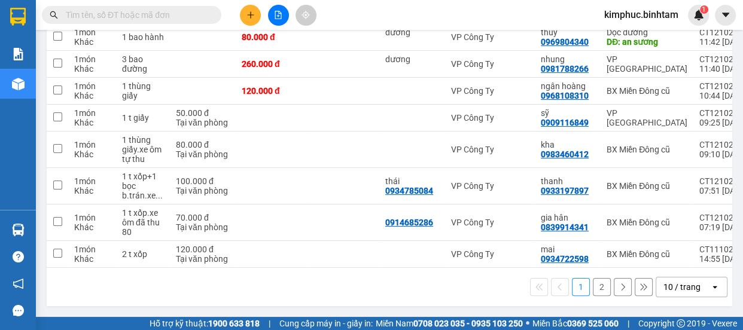
click at [595, 290] on button "2" at bounding box center [602, 287] width 18 height 18
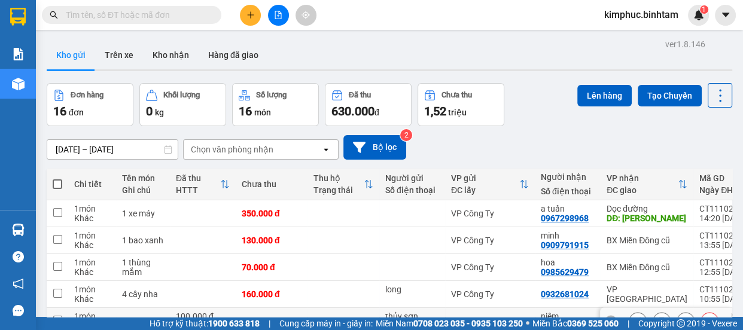
scroll to position [98, 0]
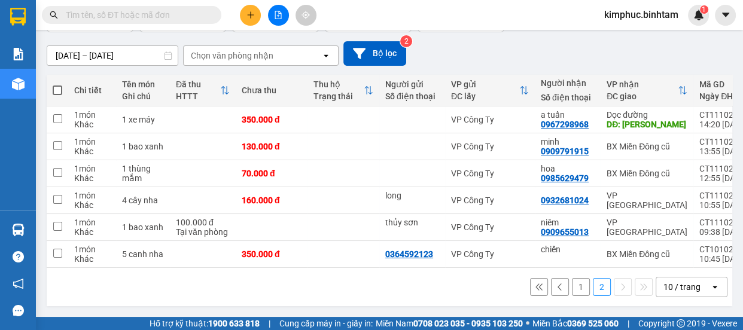
click at [579, 287] on button "1" at bounding box center [581, 287] width 18 height 18
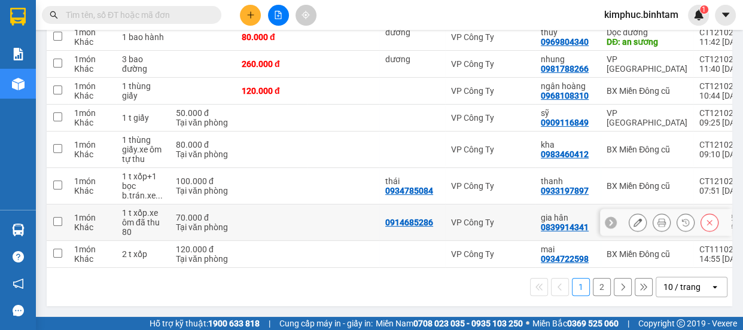
scroll to position [0, 0]
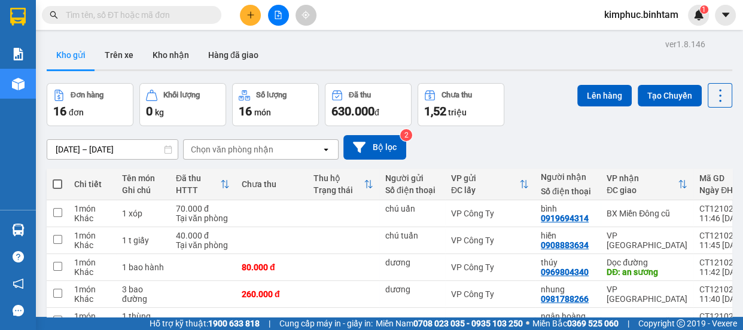
click at [154, 7] on span at bounding box center [132, 15] width 180 height 18
click at [145, 17] on input "text" at bounding box center [136, 14] width 141 height 13
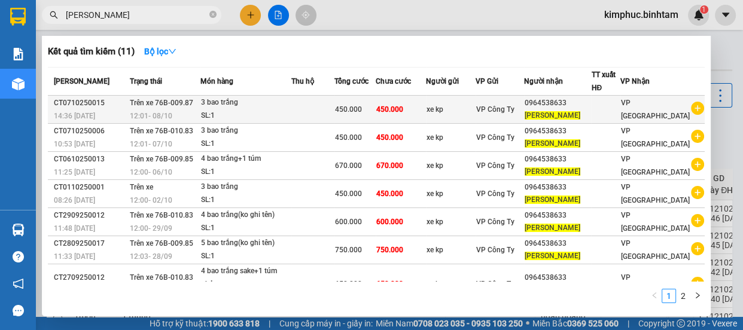
type input "minh anh"
click at [201, 102] on td "Trên xe 76B-009.87 12:01 - 08/10" at bounding box center [164, 110] width 74 height 28
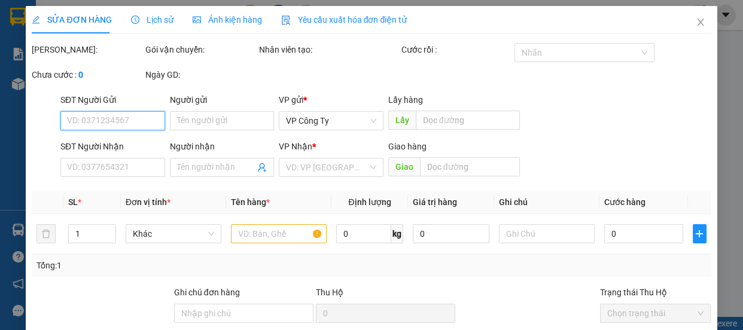
type input "xe kp"
type input "0964538633"
type input "minh anh"
type input "450.000"
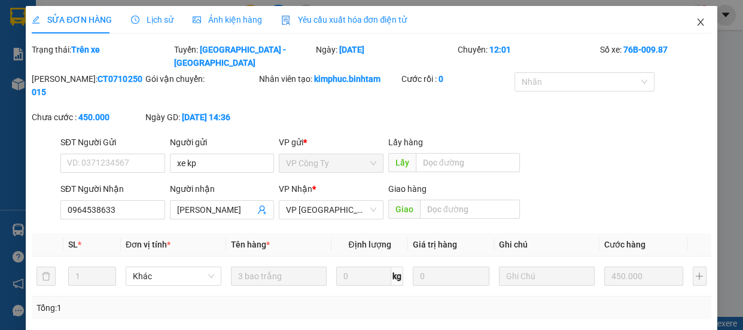
click at [697, 21] on icon "close" at bounding box center [700, 22] width 7 height 7
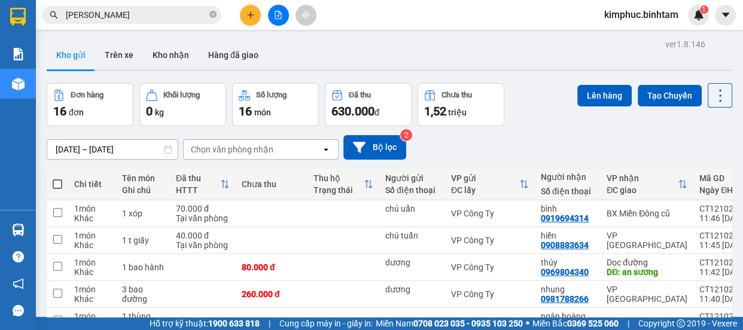
scroll to position [233, 0]
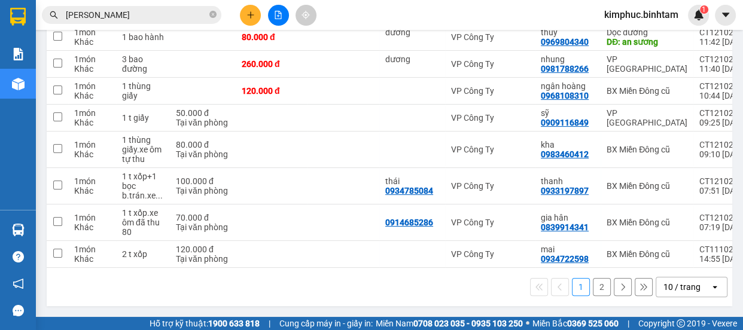
click at [597, 293] on button "2" at bounding box center [602, 287] width 18 height 18
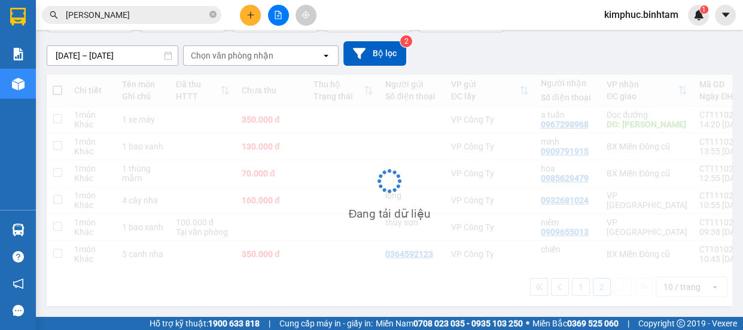
scroll to position [98, 0]
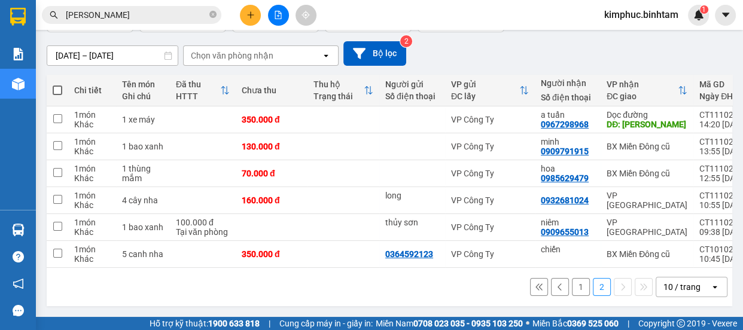
click at [572, 287] on button "1" at bounding box center [581, 287] width 18 height 18
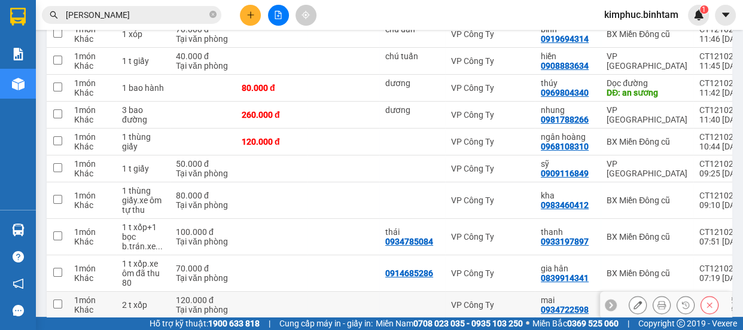
scroll to position [233, 0]
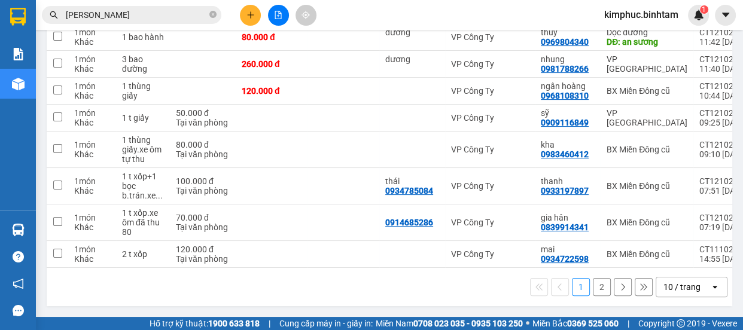
click at [593, 292] on button "2" at bounding box center [602, 287] width 18 height 18
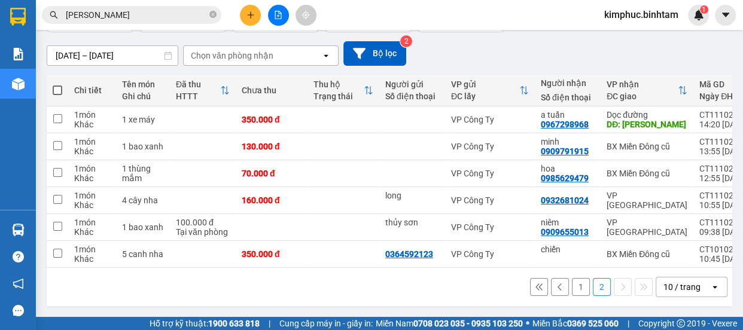
scroll to position [98, 0]
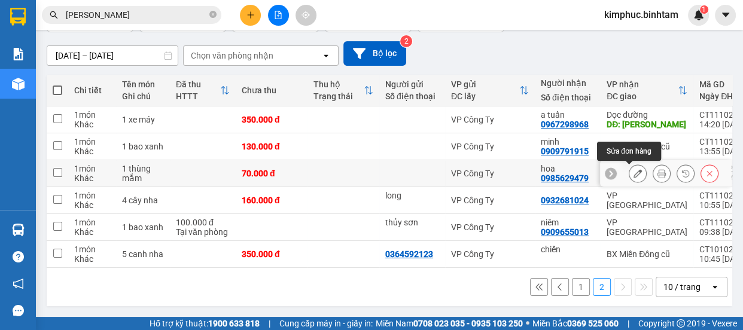
click at [634, 169] on icon at bounding box center [638, 173] width 8 height 8
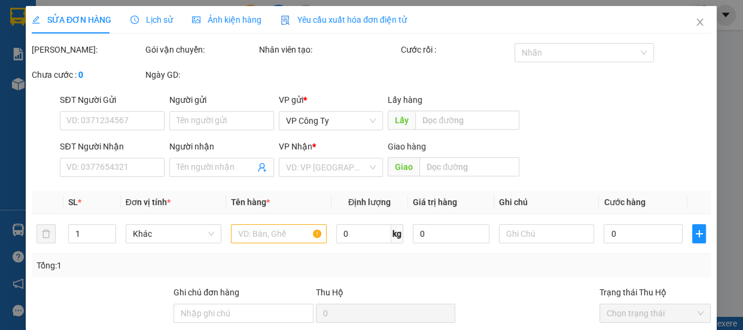
type input "0985629479"
type input "hoa"
type input "70.000"
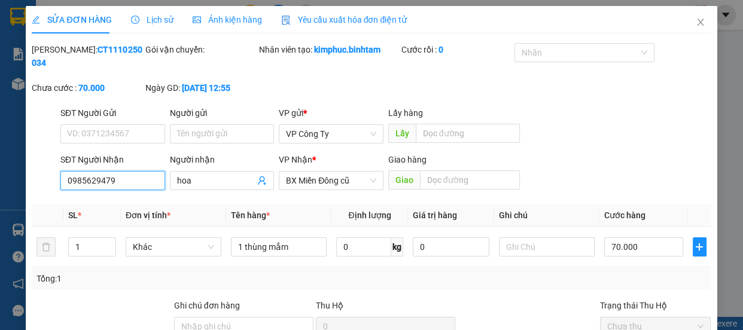
click at [120, 178] on input "0985629479" at bounding box center [112, 180] width 105 height 19
type input "0"
click at [131, 177] on input "0964538633" at bounding box center [112, 180] width 105 height 19
type input "0964538633"
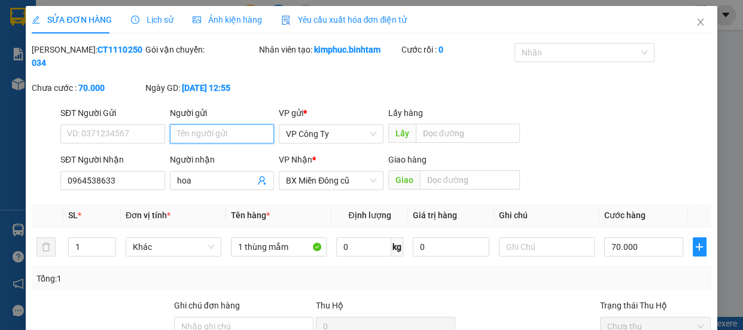
click at [202, 135] on input "Người gửi" at bounding box center [222, 134] width 105 height 19
type input "xe kp"
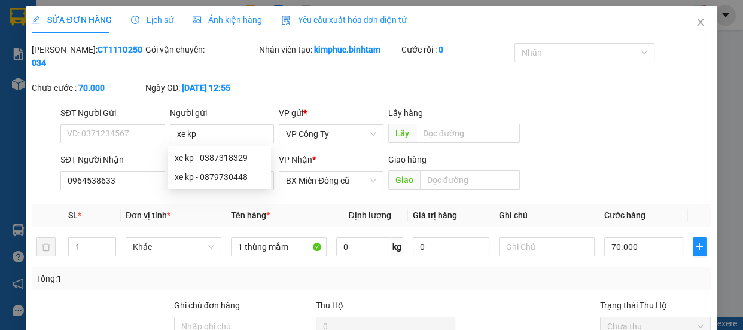
click at [248, 96] on div "Ngày GD: 11-10-2025 lúc 12:55" at bounding box center [201, 93] width 114 height 25
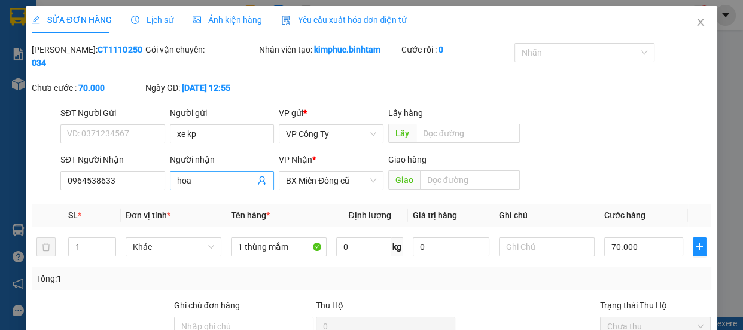
click at [207, 181] on input "hoa" at bounding box center [216, 180] width 78 height 13
type input "h"
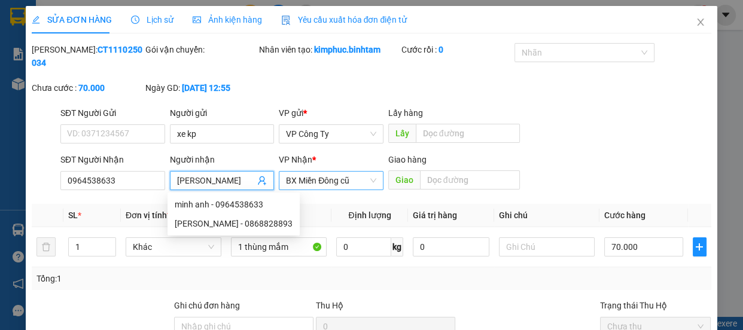
click at [332, 181] on span "BX Miền Đông cũ" at bounding box center [331, 181] width 90 height 18
type input "minh anh"
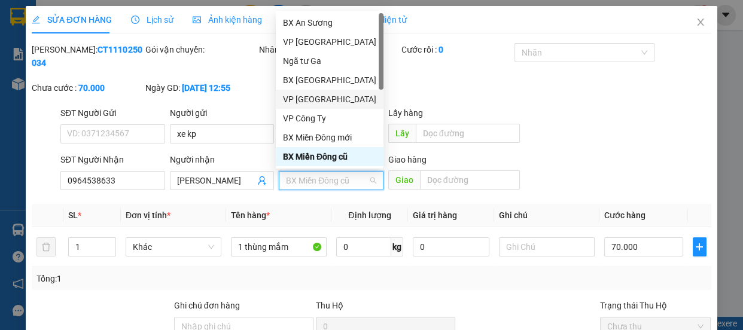
click at [313, 98] on div "VP [GEOGRAPHIC_DATA]" at bounding box center [329, 99] width 93 height 13
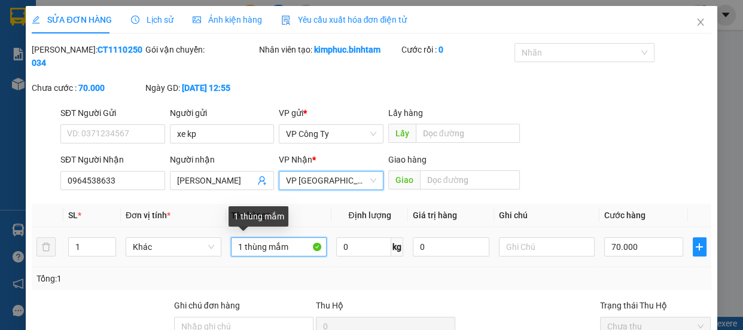
click at [298, 245] on input "1 thùng mắm" at bounding box center [279, 247] width 96 height 19
type input "1"
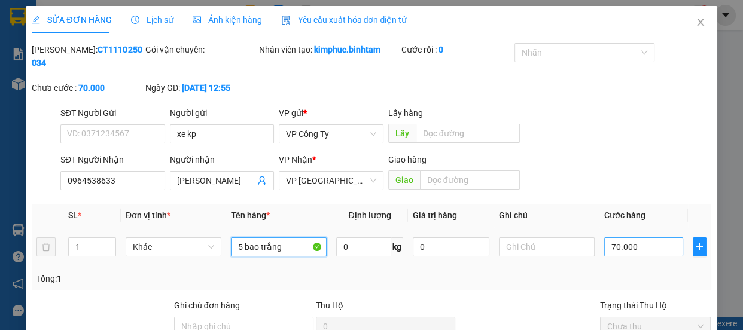
type input "5 bao trắng"
click at [610, 245] on input "70.000" at bounding box center [644, 247] width 79 height 19
type input "0"
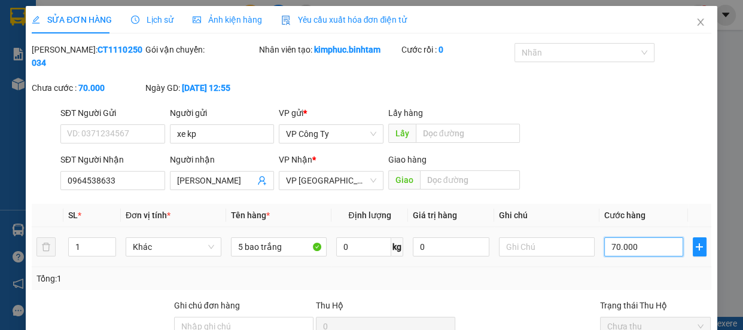
type input "0.000"
type input "70.000"
type input "750.000"
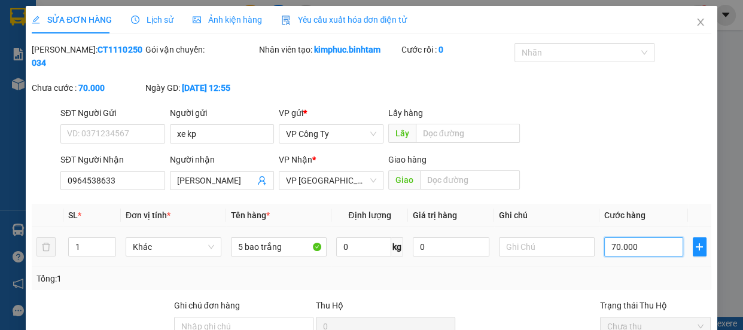
type input "750.000"
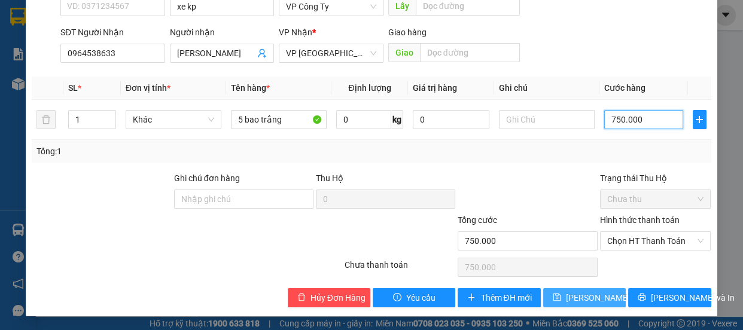
type input "750.000"
click at [585, 294] on span "Lưu thay đổi" at bounding box center [614, 298] width 96 height 13
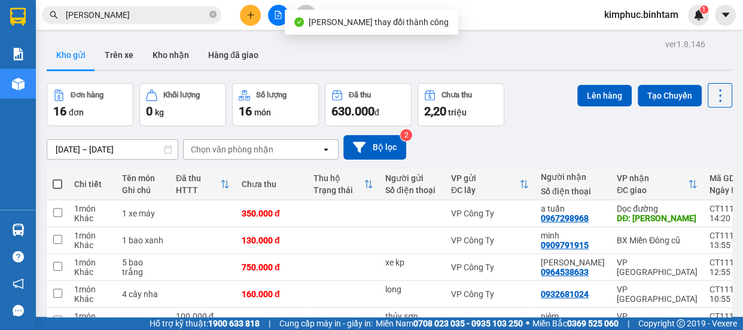
scroll to position [98, 0]
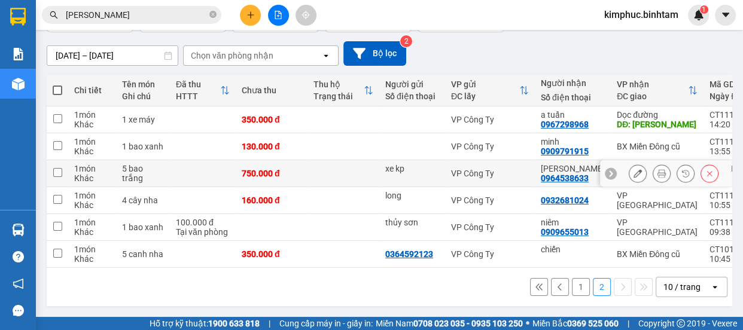
click at [62, 168] on td at bounding box center [58, 173] width 22 height 27
checkbox input "true"
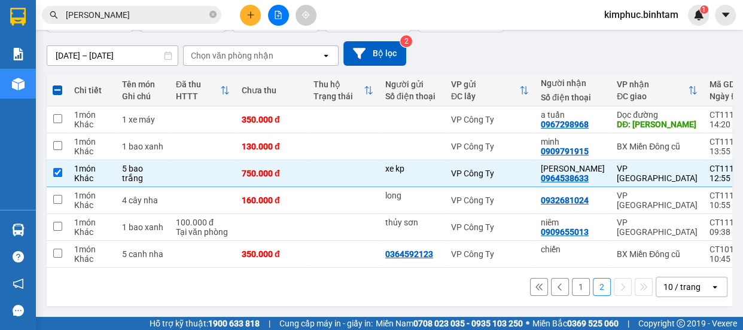
scroll to position [0, 0]
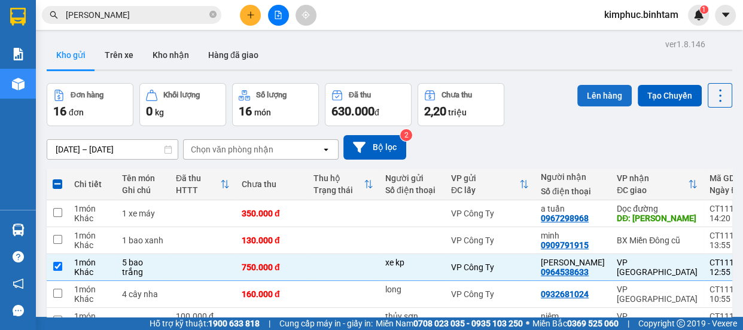
click at [600, 96] on button "Lên hàng" at bounding box center [605, 96] width 54 height 22
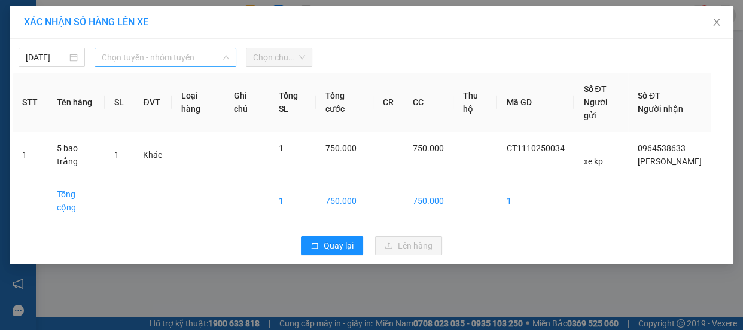
click at [180, 59] on span "Chọn tuyến - nhóm tuyến" at bounding box center [165, 57] width 127 height 18
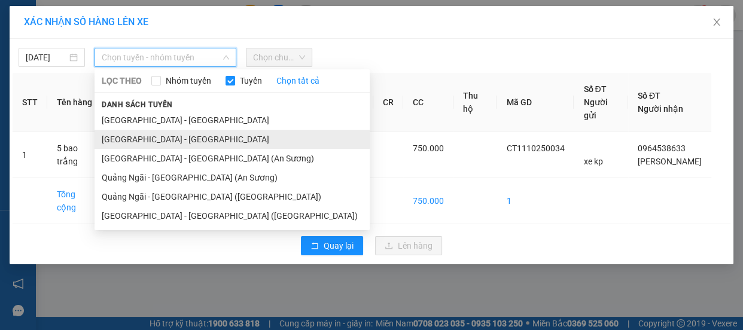
click at [174, 139] on li "Quảng Ngãi - Hà Nội" at bounding box center [232, 139] width 275 height 19
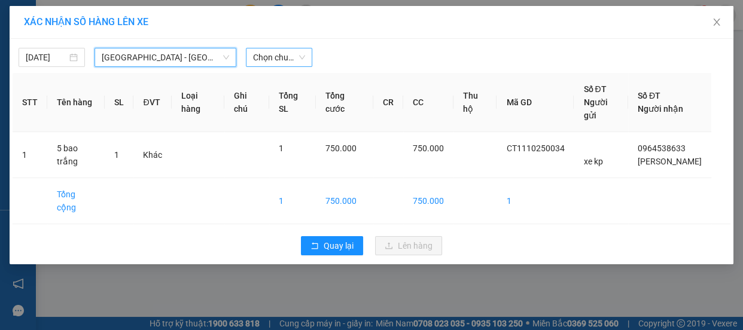
click at [269, 60] on span "Chọn chuyến" at bounding box center [279, 57] width 52 height 18
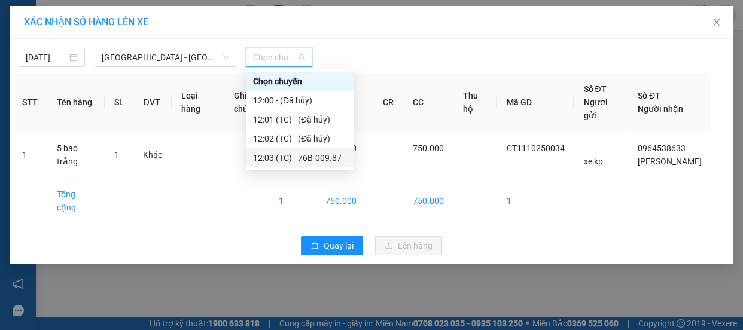
click at [300, 160] on div "12:03 (TC) - 76B-009.87" at bounding box center [299, 157] width 93 height 13
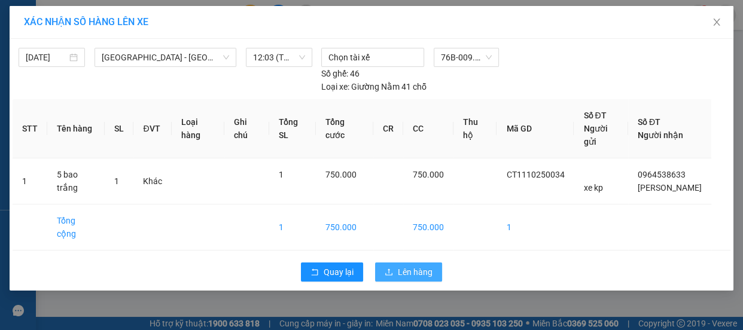
click at [417, 263] on button "Lên hàng" at bounding box center [408, 272] width 67 height 19
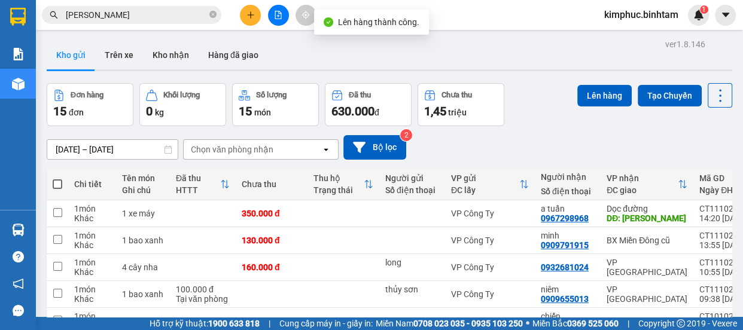
click at [275, 16] on icon "file-add" at bounding box center [278, 15] width 7 height 8
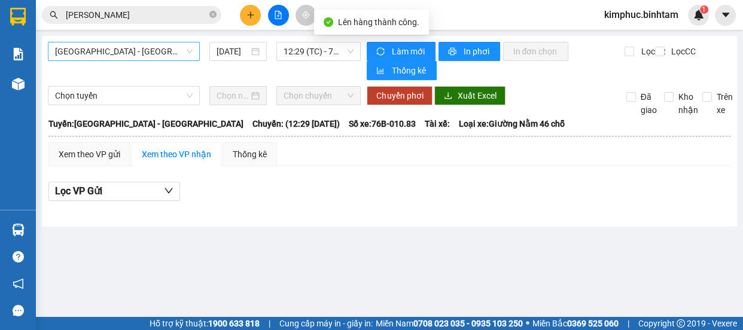
click at [133, 51] on span "Hà Nội - Quảng Ngãi" at bounding box center [124, 51] width 138 height 18
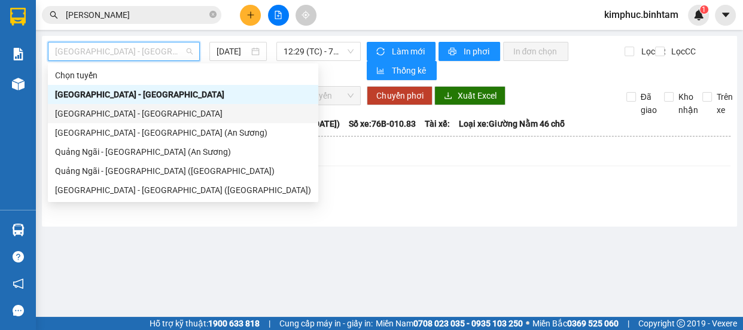
click at [125, 108] on div "Quảng Ngãi - Hà Nội" at bounding box center [183, 113] width 256 height 13
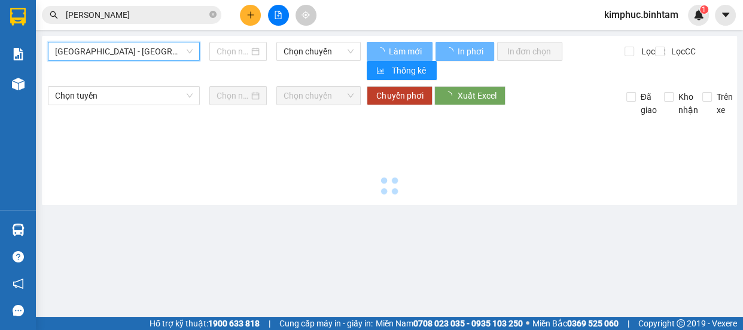
type input "12/10/2025"
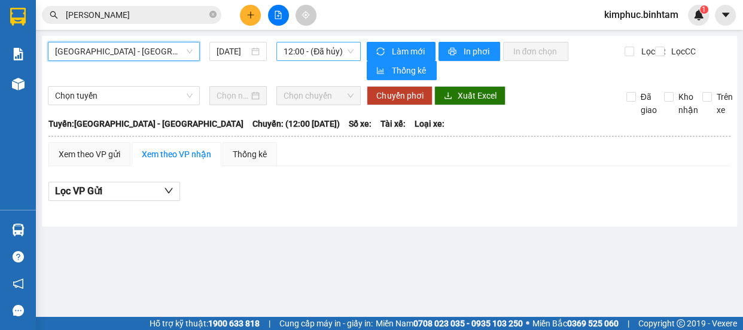
click at [311, 46] on span "12:00 - (Đã hủy)" at bounding box center [319, 51] width 70 height 18
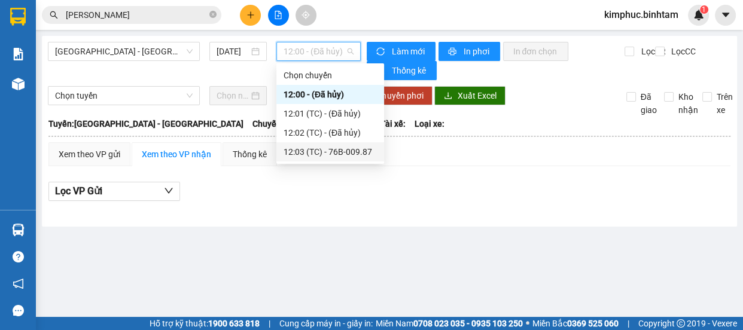
click at [336, 157] on div "12:03 (TC) - 76B-009.87" at bounding box center [330, 151] width 93 height 13
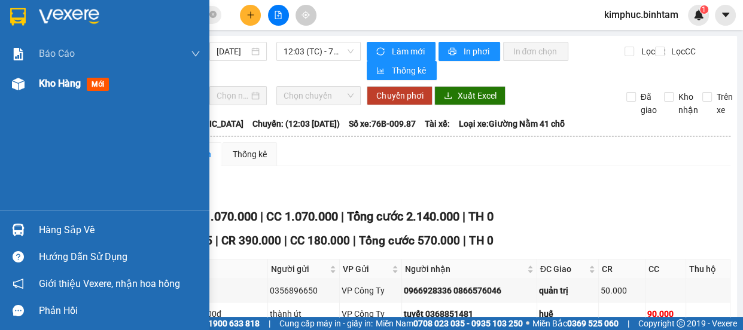
click at [55, 80] on span "Kho hàng" at bounding box center [60, 83] width 42 height 11
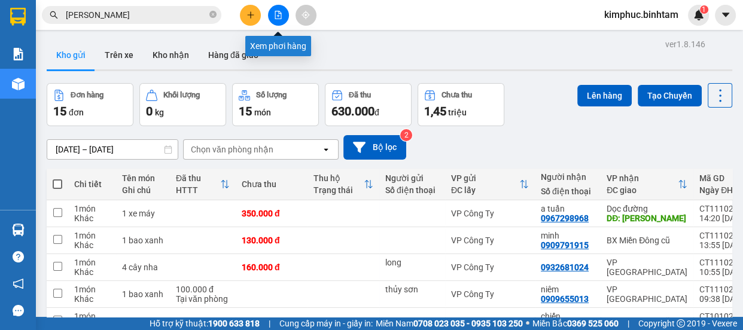
click at [269, 17] on button at bounding box center [278, 15] width 21 height 21
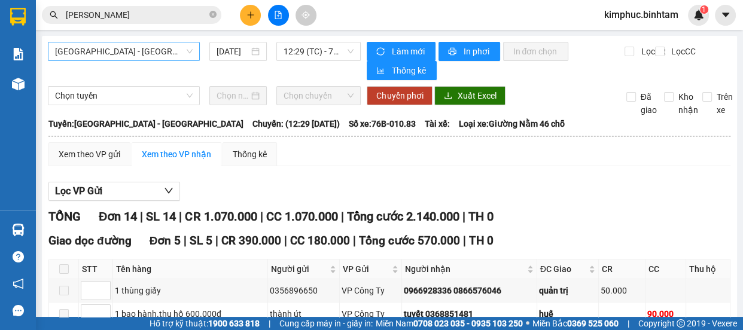
click at [122, 50] on span "Hà Nội - Quảng Ngãi" at bounding box center [124, 51] width 138 height 18
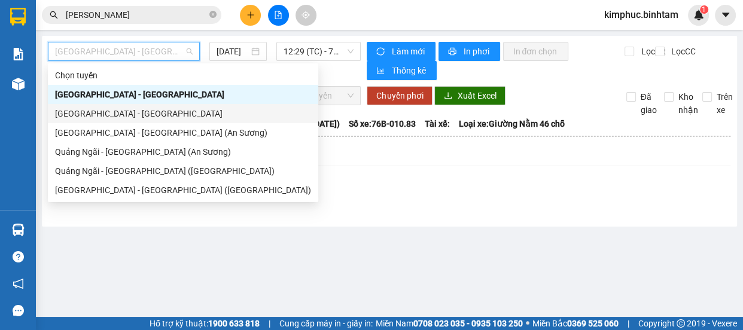
click at [123, 117] on div "Quảng Ngãi - Hà Nội" at bounding box center [183, 113] width 256 height 13
type input "12/10/2025"
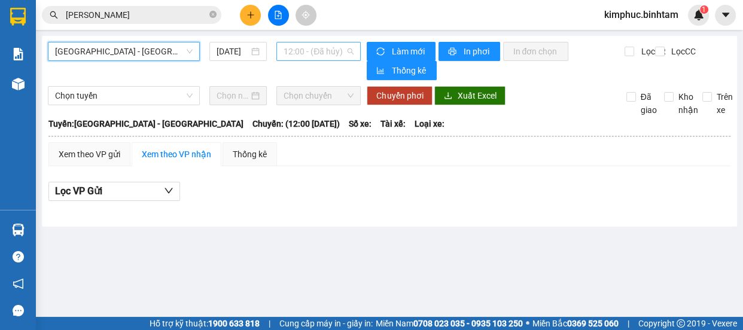
click at [315, 52] on span "12:00 - (Đã hủy)" at bounding box center [319, 51] width 70 height 18
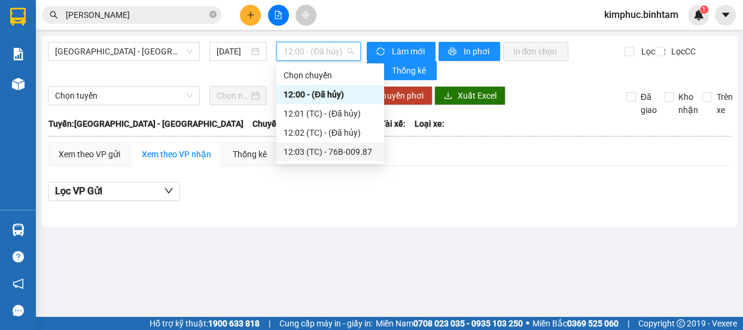
click at [337, 154] on div "12:03 (TC) - 76B-009.87" at bounding box center [330, 151] width 93 height 13
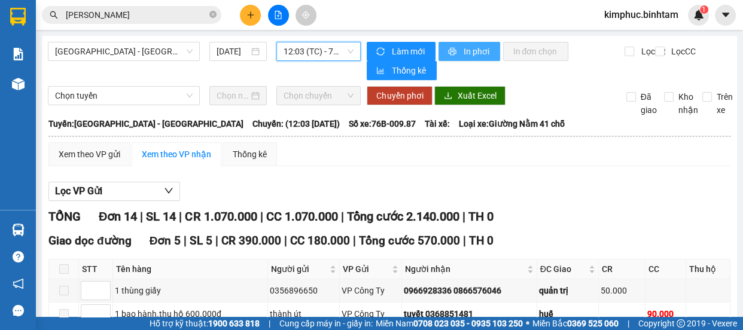
click at [464, 44] on button "In phơi" at bounding box center [470, 51] width 62 height 19
click at [138, 14] on input "minh anh" at bounding box center [136, 14] width 141 height 13
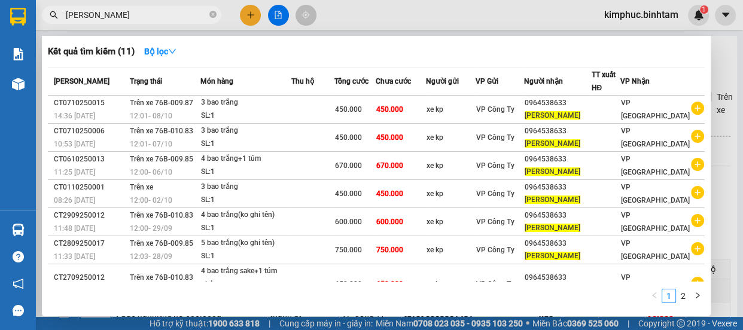
click at [255, 12] on div at bounding box center [371, 165] width 743 height 330
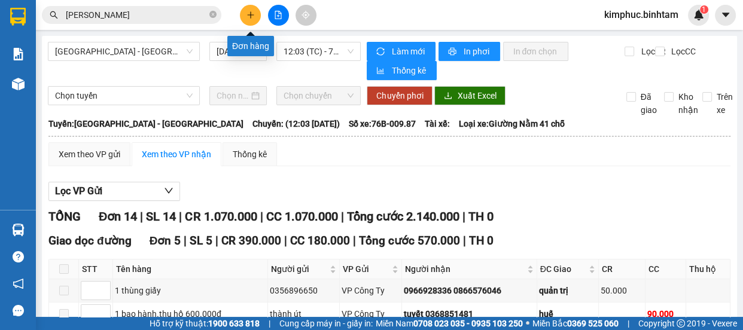
click at [253, 13] on icon "plus" at bounding box center [251, 15] width 8 height 8
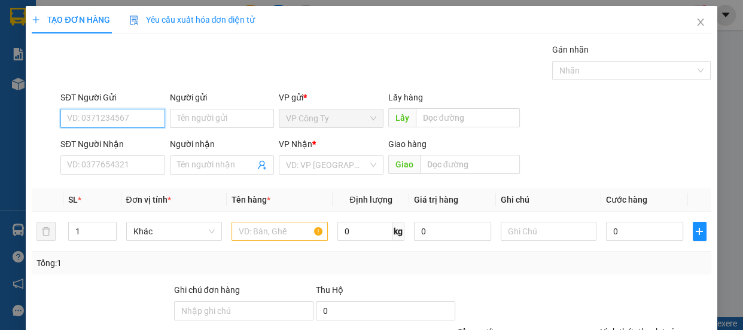
click at [133, 123] on input "SĐT Người Gửi" at bounding box center [112, 118] width 105 height 19
click at [140, 123] on input "0947752525" at bounding box center [112, 118] width 105 height 19
type input "0947752525"
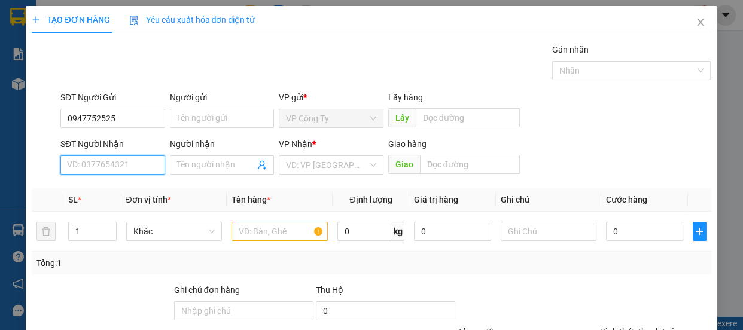
click at [125, 168] on input "SĐT Người Nhận" at bounding box center [112, 165] width 105 height 19
click at [129, 168] on input "0914182567" at bounding box center [112, 165] width 105 height 19
click at [141, 166] on input "0914182567" at bounding box center [112, 165] width 105 height 19
type input "0914182567"
click at [198, 165] on input "Người nhận" at bounding box center [216, 165] width 78 height 13
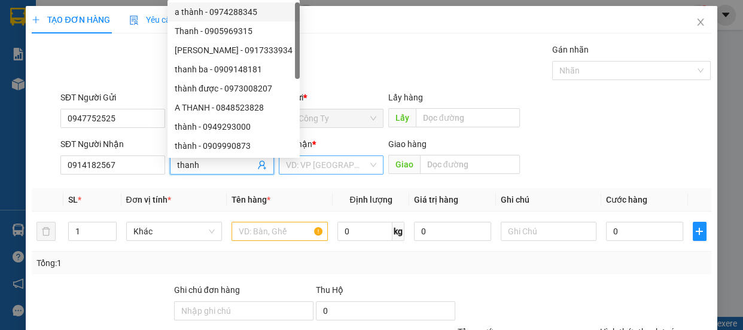
type input "thanh"
click at [308, 163] on input "search" at bounding box center [327, 165] width 82 height 18
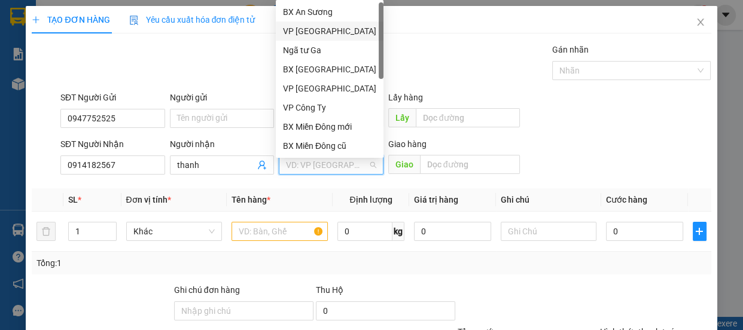
click at [314, 33] on div "VP [GEOGRAPHIC_DATA]" at bounding box center [329, 31] width 93 height 13
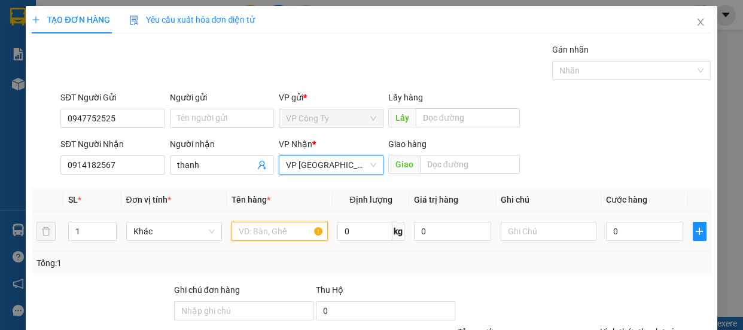
click at [265, 231] on input "text" at bounding box center [280, 231] width 96 height 19
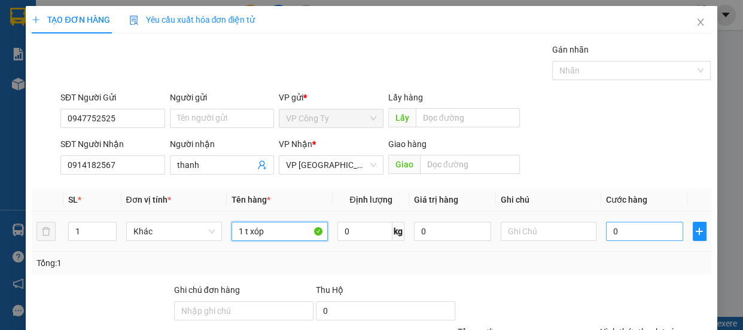
type input "1 t xóp"
click at [611, 232] on input "0" at bounding box center [644, 231] width 77 height 19
click at [606, 233] on input "0" at bounding box center [644, 231] width 77 height 19
type input "50"
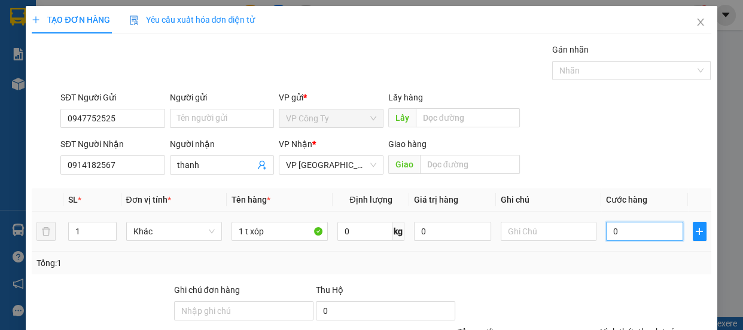
type input "50"
type input "500"
type input "5.000"
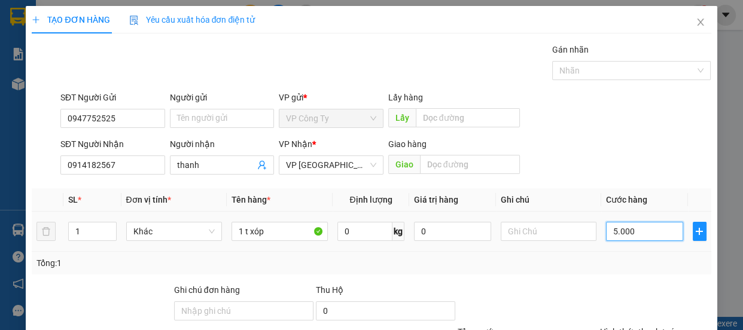
type input "5.000"
type input "50.000"
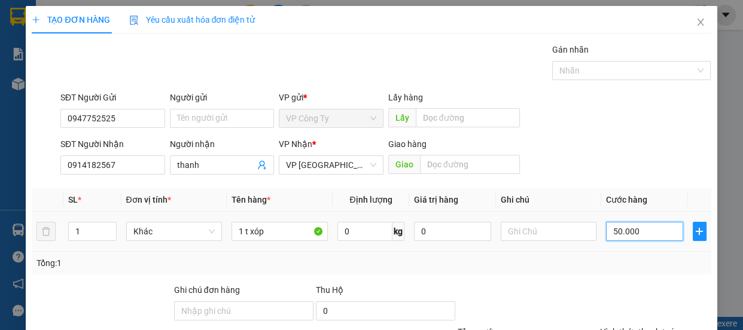
scroll to position [108, 0]
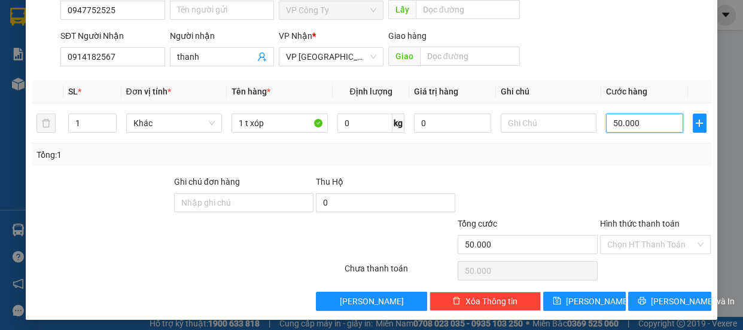
type input "50.000"
click at [633, 219] on label "Hình thức thanh toán" at bounding box center [640, 224] width 80 height 10
click at [633, 236] on input "Hình thức thanh toán" at bounding box center [652, 245] width 89 height 18
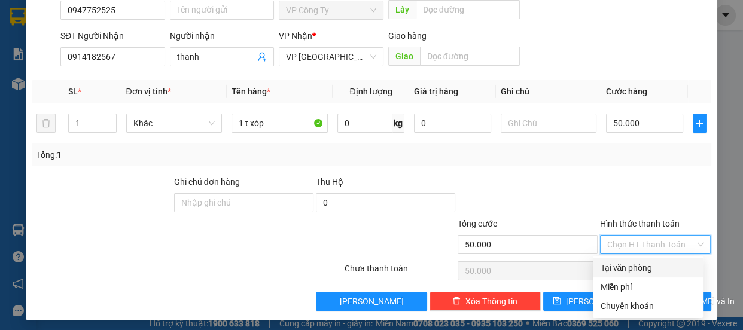
click at [634, 268] on div "Tại văn phòng" at bounding box center [648, 268] width 96 height 13
type input "0"
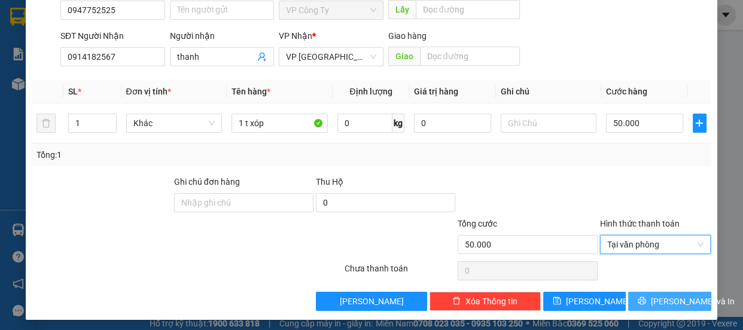
click at [645, 295] on button "[PERSON_NAME] và In" at bounding box center [670, 301] width 83 height 19
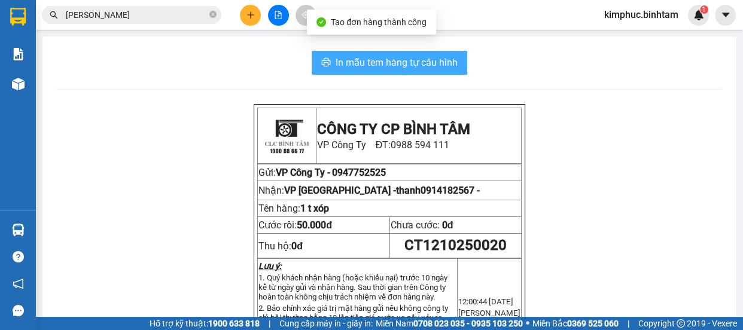
click at [403, 69] on span "In mẫu tem hàng tự cấu hình" at bounding box center [397, 62] width 122 height 15
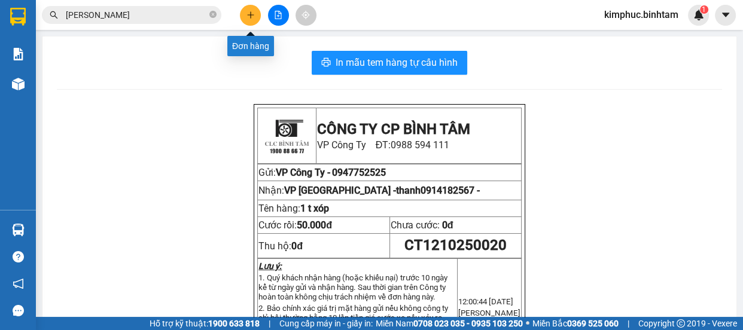
click at [247, 16] on icon "plus" at bounding box center [251, 15] width 8 height 8
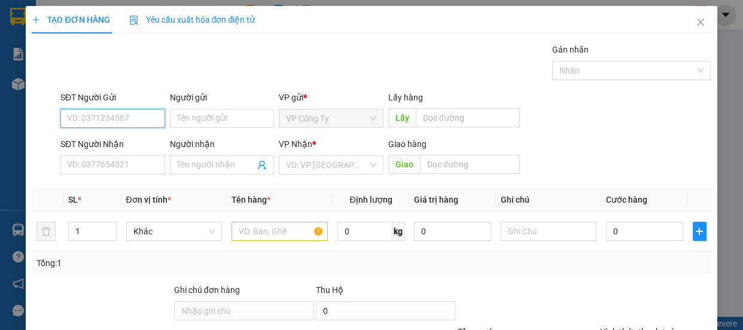
click at [149, 120] on input "SĐT Người Gửi" at bounding box center [112, 118] width 105 height 19
click at [150, 119] on input "0398720334" at bounding box center [112, 118] width 105 height 19
click at [144, 110] on input "0398720334" at bounding box center [112, 118] width 105 height 19
click at [137, 127] on input "0398720334" at bounding box center [112, 118] width 105 height 19
click at [134, 119] on input "0398720334" at bounding box center [112, 118] width 105 height 19
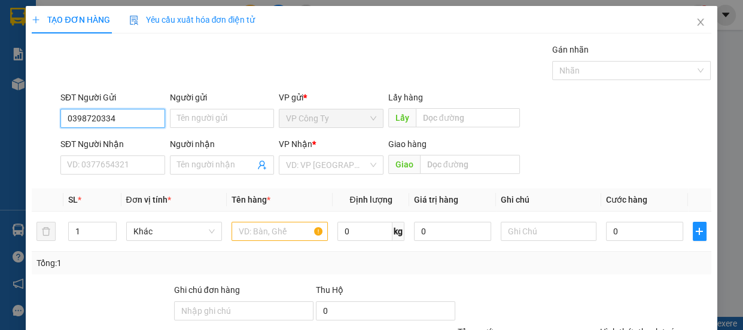
click at [136, 119] on input "0398720334" at bounding box center [112, 118] width 105 height 19
click at [136, 117] on input "0398720334" at bounding box center [112, 118] width 105 height 19
click at [136, 118] on input "0398720334" at bounding box center [112, 118] width 105 height 19
drag, startPoint x: 136, startPoint y: 118, endPoint x: 135, endPoint y: 126, distance: 7.9
click at [135, 126] on input "0398720334" at bounding box center [112, 118] width 105 height 19
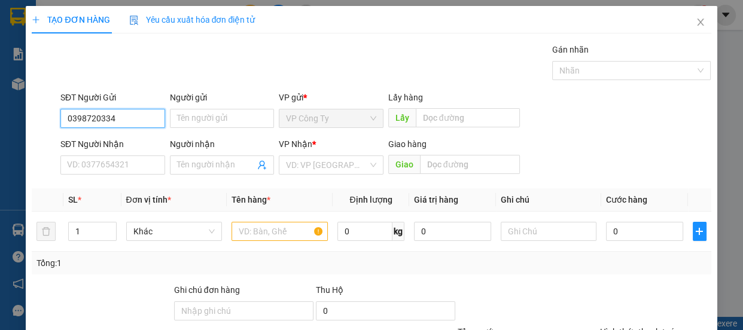
click at [108, 119] on input "0398720334" at bounding box center [112, 118] width 105 height 19
type input "0398720344"
click at [120, 120] on input "0398720344" at bounding box center [112, 118] width 105 height 19
click at [122, 136] on div "0398720344 - trang" at bounding box center [111, 142] width 89 height 13
type input "trang"
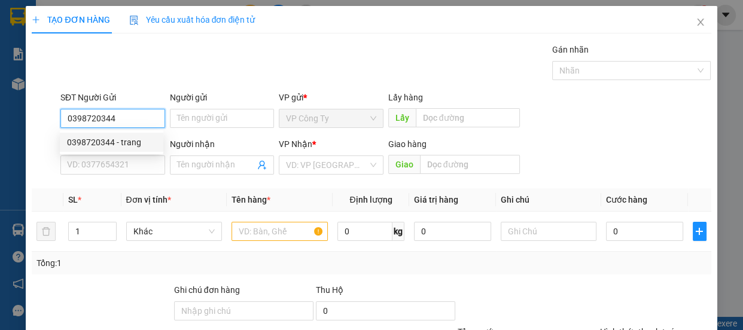
type input "0935846457"
type input "hòa"
type input "an sương"
type input "80.000"
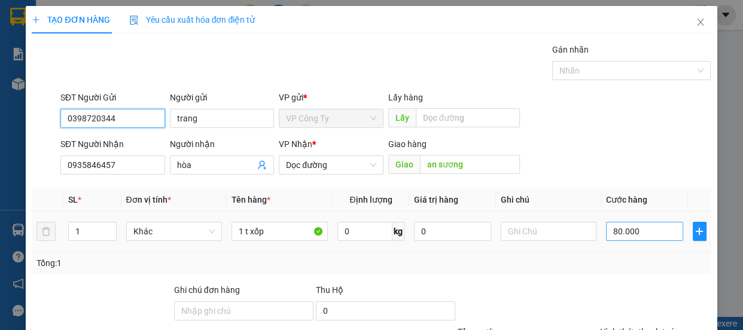
type input "0398720344"
click at [611, 232] on input "80.000" at bounding box center [644, 231] width 77 height 19
click at [612, 233] on input "80.000" at bounding box center [644, 231] width 77 height 19
type input "0"
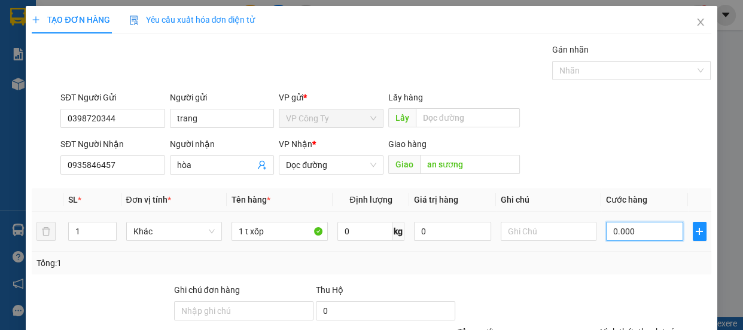
type input "70.000"
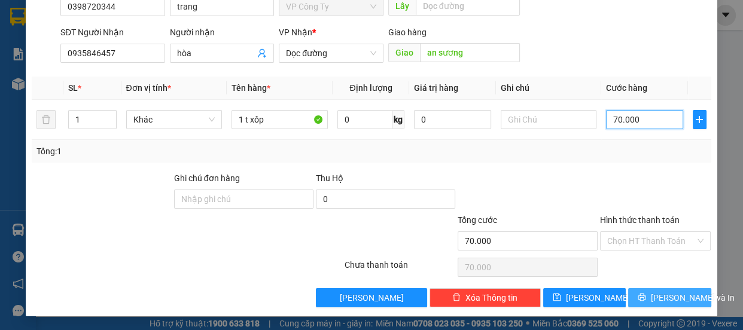
type input "70.000"
click at [646, 293] on icon "printer" at bounding box center [642, 297] width 8 height 8
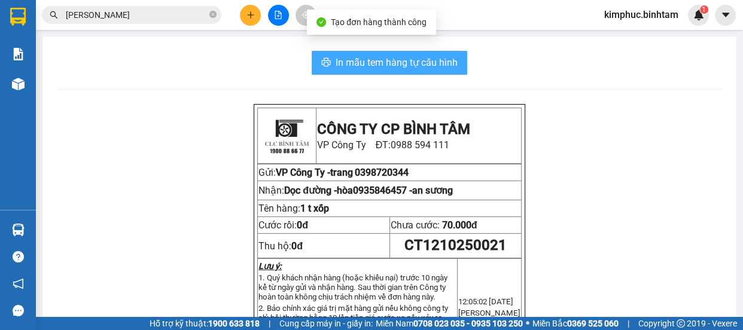
click at [426, 66] on span "In mẫu tem hàng tự cấu hình" at bounding box center [397, 62] width 122 height 15
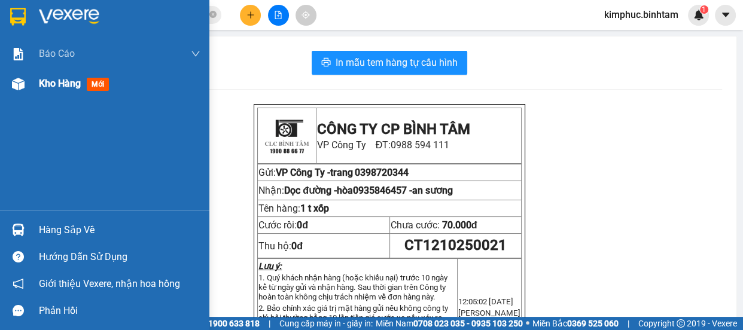
click at [71, 84] on span "Kho hàng" at bounding box center [60, 83] width 42 height 11
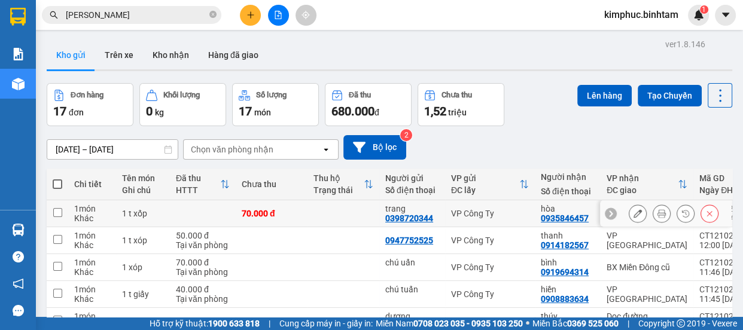
click at [634, 210] on icon at bounding box center [638, 214] width 8 height 8
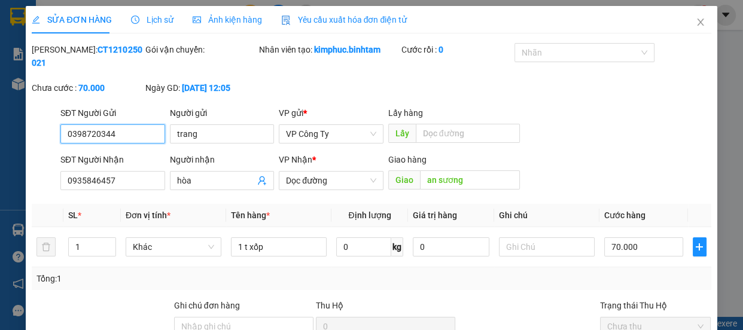
type input "0398720344"
type input "trang"
type input "0935846457"
type input "hòa"
type input "an sương"
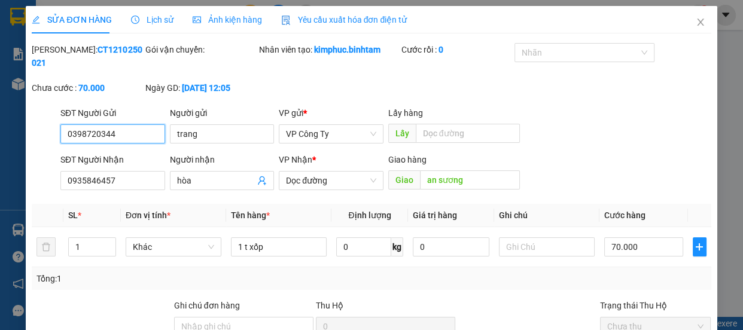
type input "70.000"
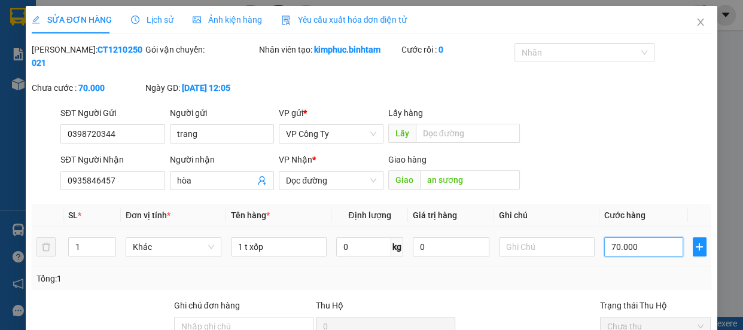
click at [611, 238] on input "70.000" at bounding box center [644, 247] width 79 height 19
click at [609, 238] on input "70.000" at bounding box center [644, 247] width 79 height 19
type input "0"
type input "80.000"
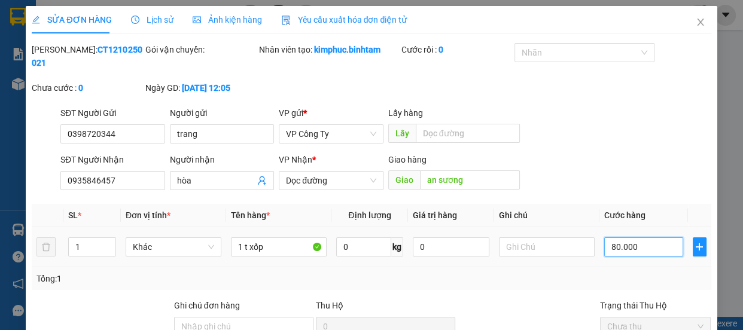
type input "80.000"
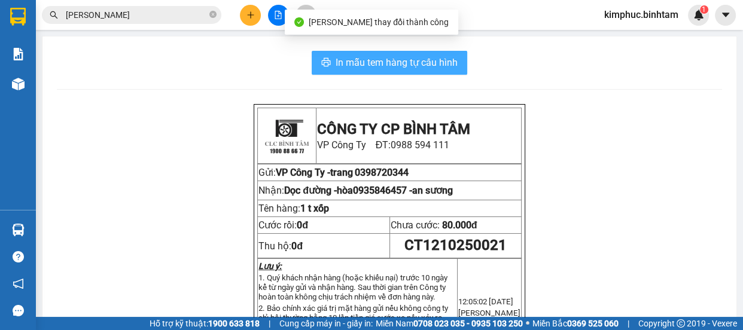
click at [441, 62] on span "In mẫu tem hàng tự cấu hình" at bounding box center [397, 62] width 122 height 15
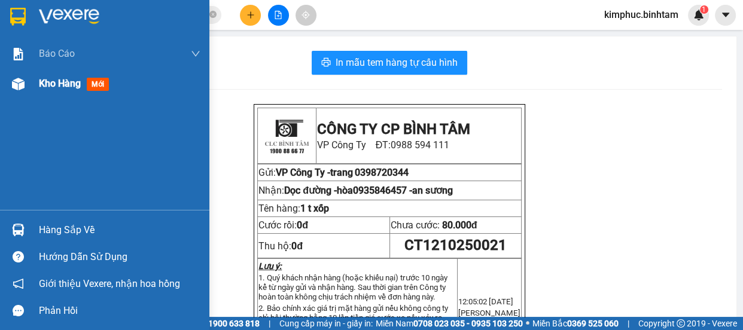
click at [35, 83] on div "Kho hàng mới" at bounding box center [105, 84] width 210 height 30
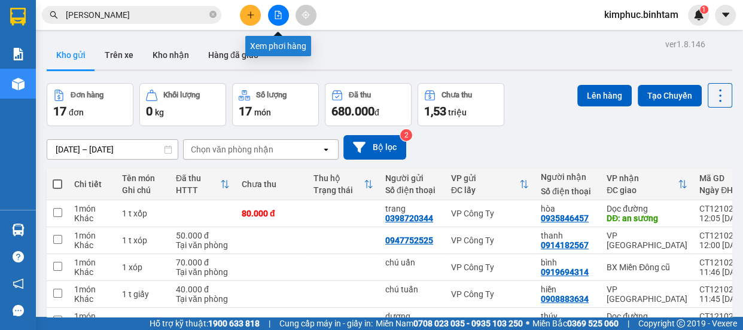
click at [280, 17] on icon "file-add" at bounding box center [278, 15] width 8 height 8
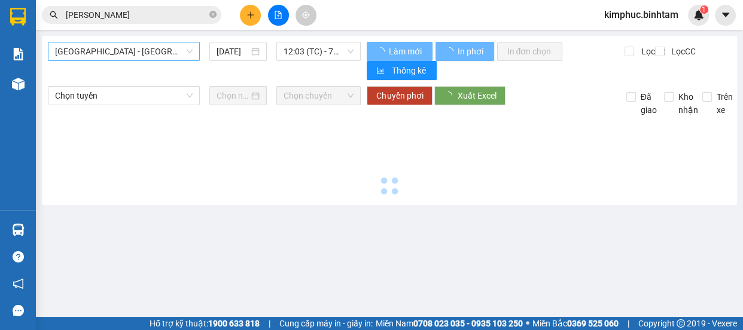
click at [122, 50] on span "Hà Nội - Quảng Ngãi" at bounding box center [124, 51] width 138 height 18
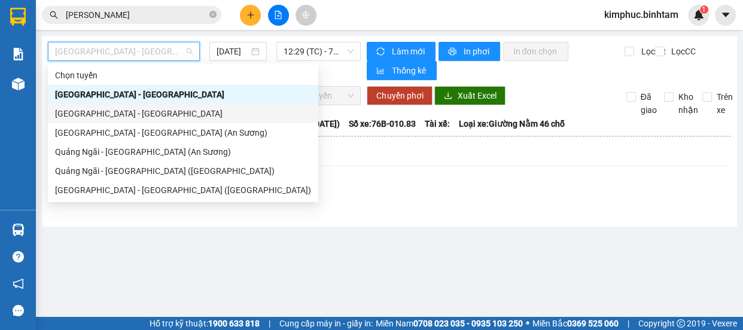
click at [102, 119] on div "Quảng Ngãi - Hà Nội" at bounding box center [183, 113] width 256 height 13
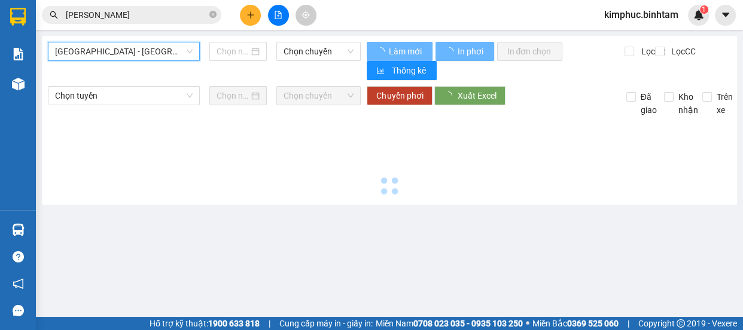
type input "12/10/2025"
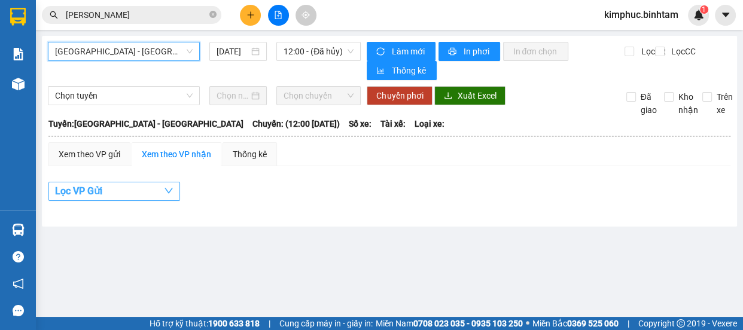
click at [67, 192] on span "Lọc VP Gửi" at bounding box center [78, 191] width 47 height 15
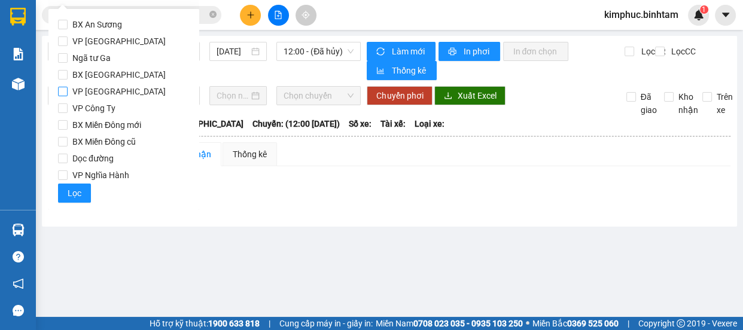
click at [177, 90] on label "VP [GEOGRAPHIC_DATA]" at bounding box center [124, 91] width 132 height 17
click at [68, 90] on input "VP [GEOGRAPHIC_DATA]" at bounding box center [63, 92] width 10 height 10
click at [65, 84] on label "VP [GEOGRAPHIC_DATA]" at bounding box center [124, 91] width 132 height 17
click at [65, 87] on input "VP [GEOGRAPHIC_DATA]" at bounding box center [63, 92] width 10 height 10
click at [265, 86] on div at bounding box center [238, 95] width 57 height 19
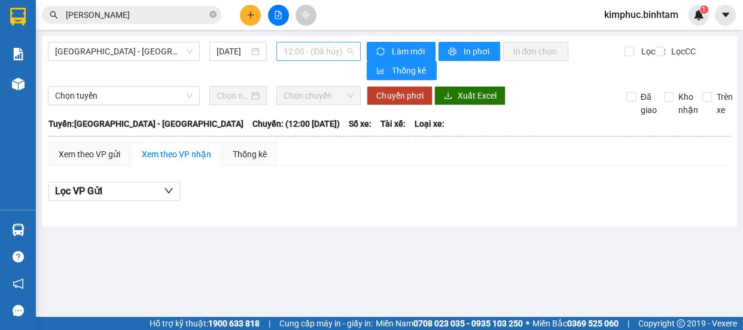
click at [335, 48] on span "12:00 - (Đã hủy)" at bounding box center [319, 51] width 70 height 18
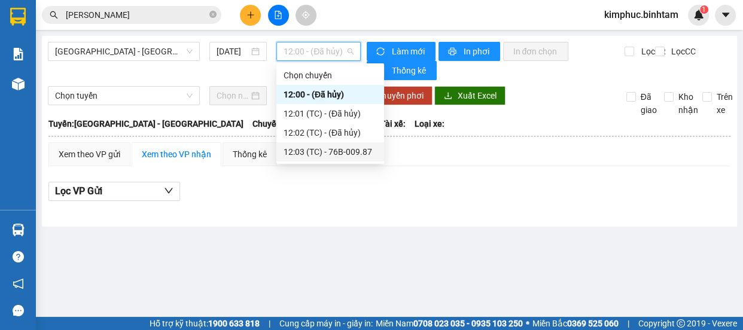
click at [316, 147] on div "12:03 (TC) - 76B-009.87" at bounding box center [330, 151] width 93 height 13
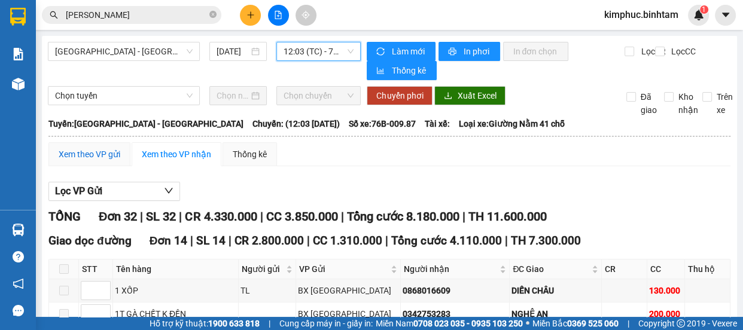
click at [78, 158] on div "Xem theo VP gửi" at bounding box center [90, 154] width 62 height 13
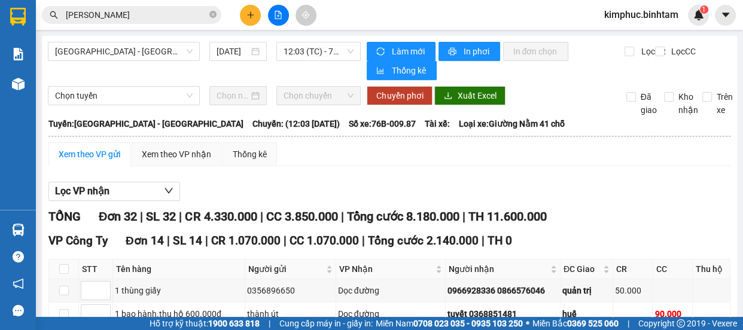
checkbox input "true"
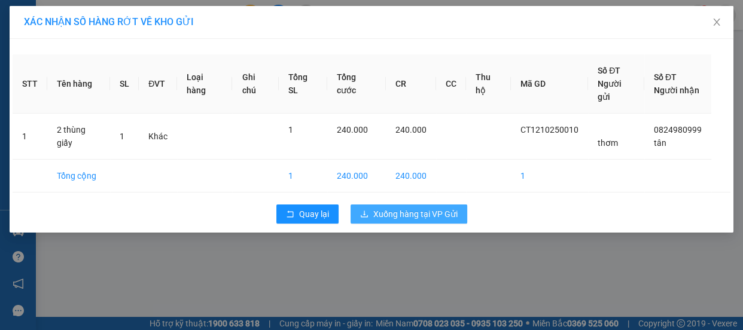
click at [419, 208] on span "Xuống hàng tại VP Gửi" at bounding box center [416, 214] width 84 height 13
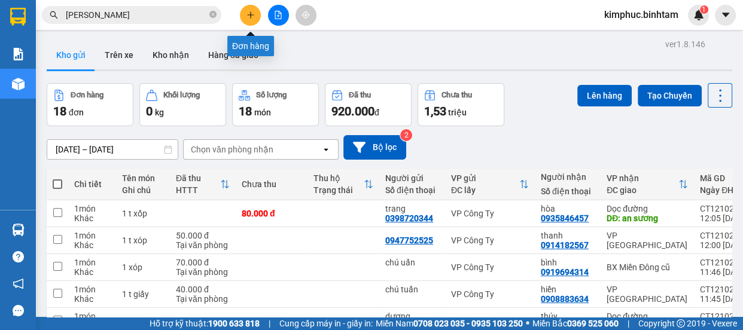
click at [250, 10] on button at bounding box center [250, 15] width 21 height 21
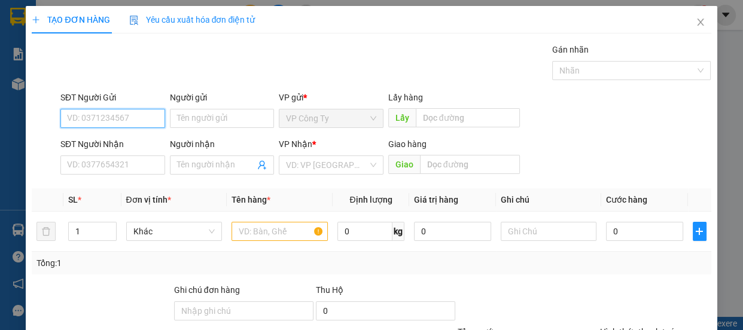
click at [110, 116] on input "SĐT Người Gửi" at bounding box center [112, 118] width 105 height 19
click at [102, 114] on input "SĐT Người Gửi" at bounding box center [112, 118] width 105 height 19
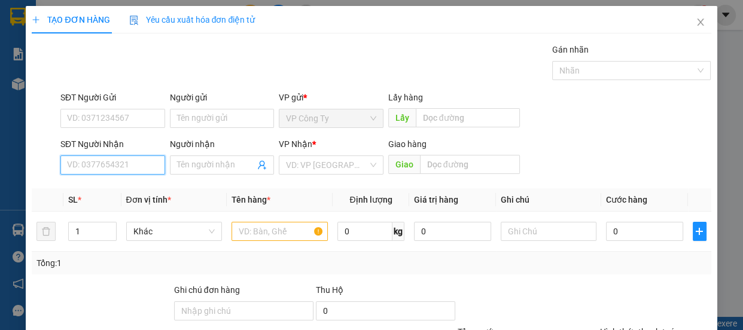
drag, startPoint x: 96, startPoint y: 162, endPoint x: 87, endPoint y: 169, distance: 11.9
click at [87, 169] on input "SĐT Người Nhận" at bounding box center [112, 165] width 105 height 19
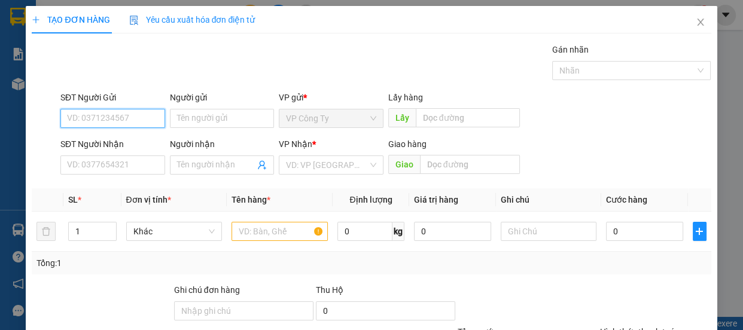
click at [114, 125] on input "SĐT Người Gửi" at bounding box center [112, 118] width 105 height 19
click at [108, 118] on input "SĐT Người Gửi" at bounding box center [112, 118] width 105 height 19
click at [132, 116] on input "0914113668" at bounding box center [112, 118] width 105 height 19
type input "0914113668"
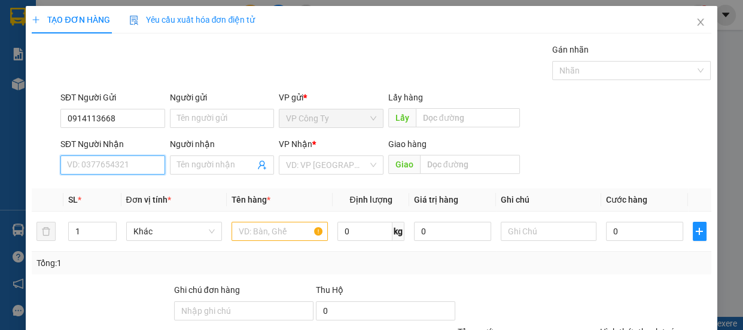
click at [110, 162] on input "SĐT Người Nhận" at bounding box center [112, 165] width 105 height 19
type input "0"
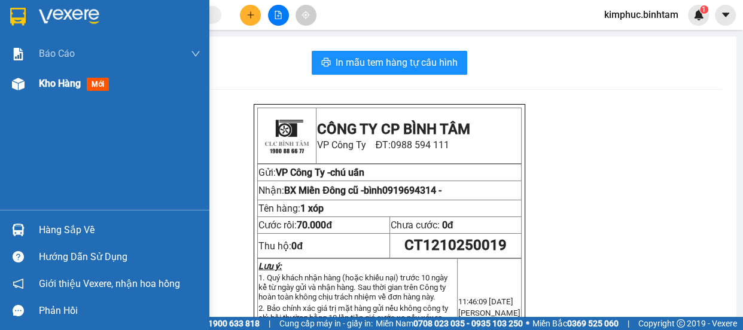
click at [81, 85] on span "Kho hàng" at bounding box center [60, 83] width 42 height 11
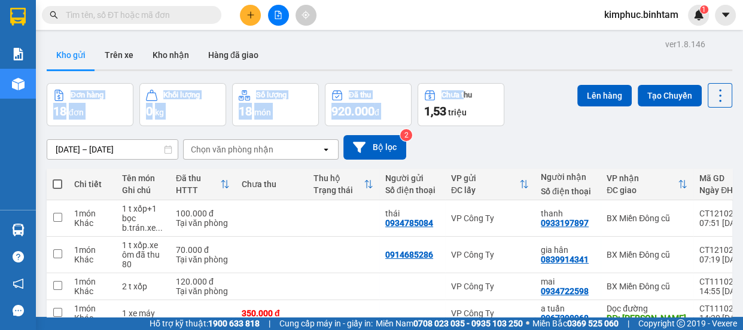
drag, startPoint x: 558, startPoint y: 71, endPoint x: 464, endPoint y: 98, distance: 98.2
click at [464, 98] on div "ver 1.8.146 Kho gửi Trên xe Kho nhận Hàng đã giao Đơn hàng 18 đơn Khối lượng 0 …" at bounding box center [390, 257] width 696 height 442
click at [251, 17] on icon "plus" at bounding box center [250, 14] width 1 height 7
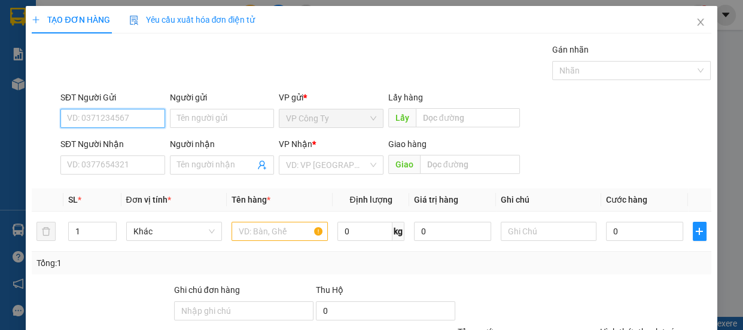
click at [134, 119] on input "SĐT Người Gửi" at bounding box center [112, 118] width 105 height 19
click at [147, 115] on input "0914113668" at bounding box center [112, 118] width 105 height 19
type input "0914113668"
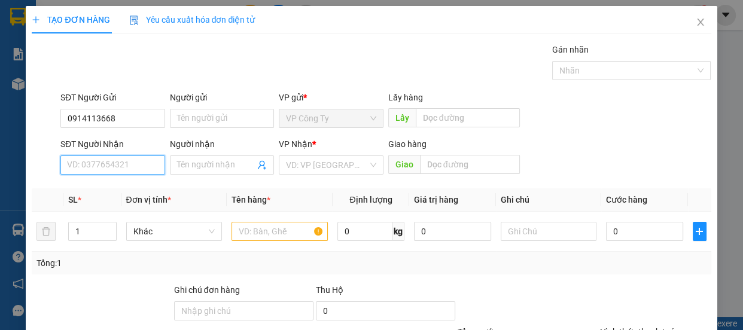
click at [121, 166] on input "SĐT Người Nhận" at bounding box center [112, 165] width 105 height 19
click at [127, 163] on input "0937102535" at bounding box center [112, 165] width 105 height 19
type input "0937102535"
click at [189, 160] on input "Người nhận" at bounding box center [216, 165] width 78 height 13
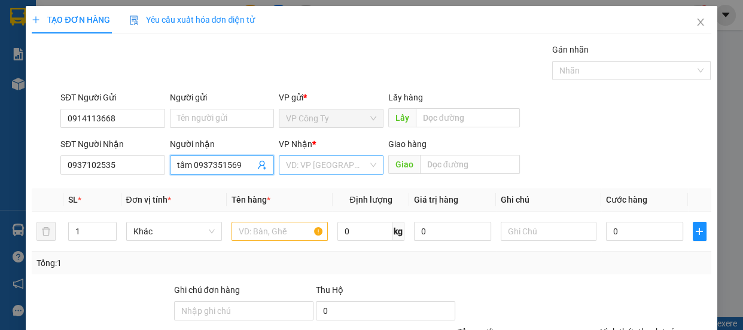
type input "tâm 0937351569"
click at [296, 165] on input "search" at bounding box center [327, 165] width 82 height 18
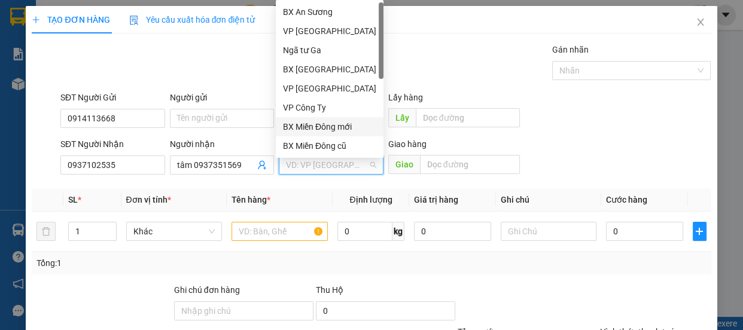
scroll to position [38, 0]
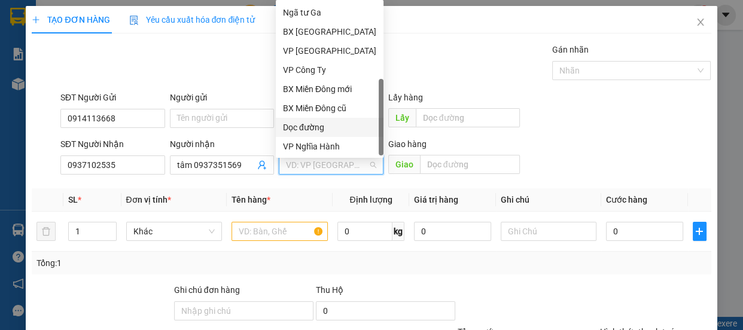
click at [309, 125] on div "Dọc đường" at bounding box center [329, 127] width 93 height 13
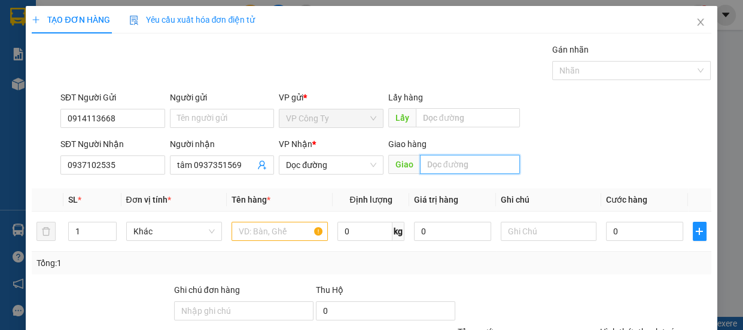
click at [454, 168] on input "text" at bounding box center [470, 164] width 100 height 19
type input "[PERSON_NAME]"
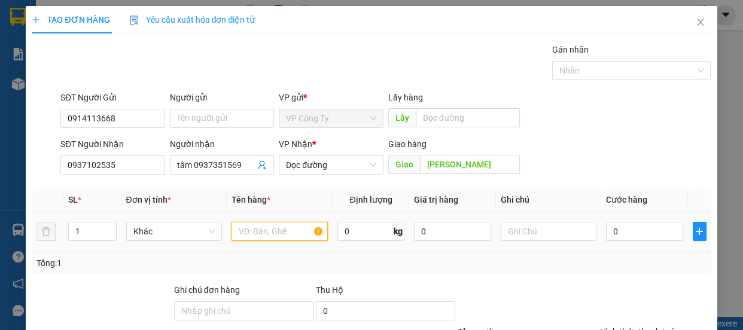
click at [300, 232] on input "text" at bounding box center [280, 231] width 96 height 19
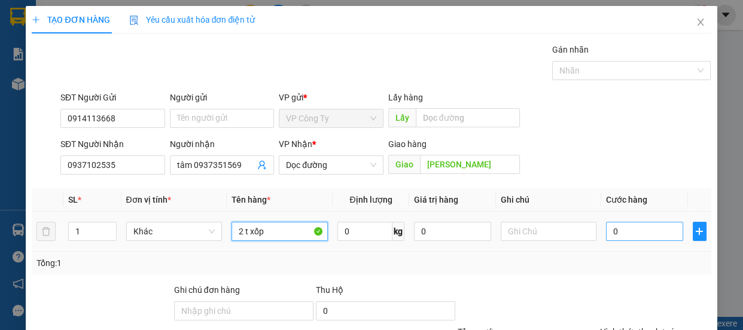
type input "2 t xốp"
click at [606, 229] on input "0" at bounding box center [644, 231] width 77 height 19
type input "10"
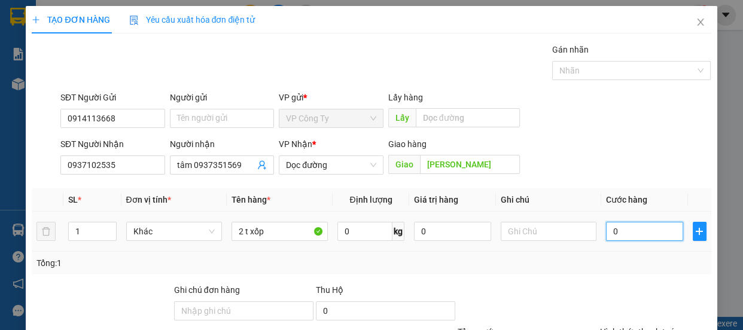
type input "10"
type input "150"
type input "1.500"
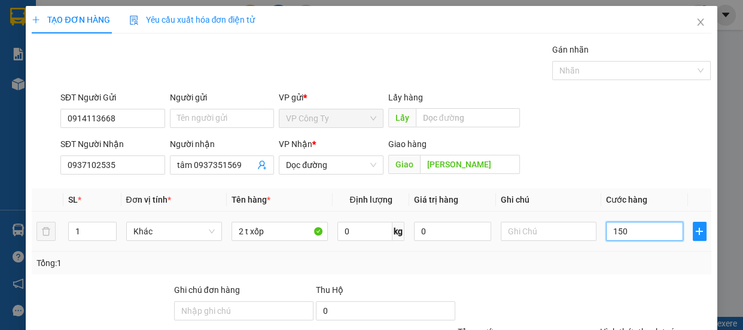
type input "1.500"
type input "15.000"
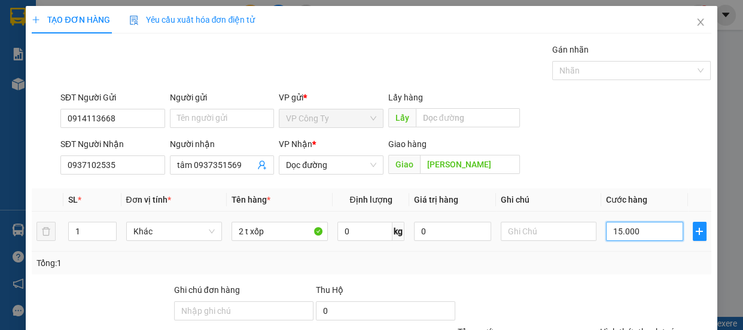
type input "150.000"
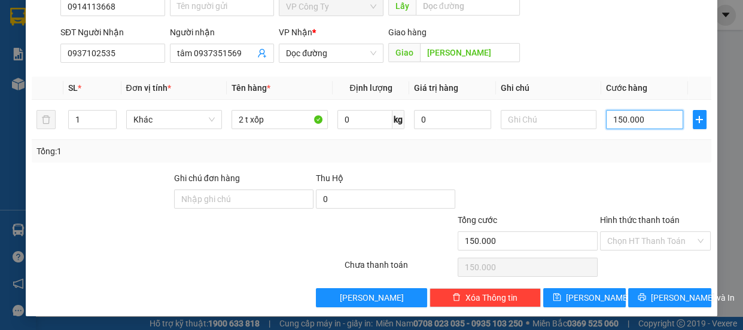
type input "150.000"
click at [620, 217] on label "Hình thức thanh toán" at bounding box center [640, 220] width 80 height 10
click at [620, 232] on input "Hình thức thanh toán" at bounding box center [652, 241] width 89 height 18
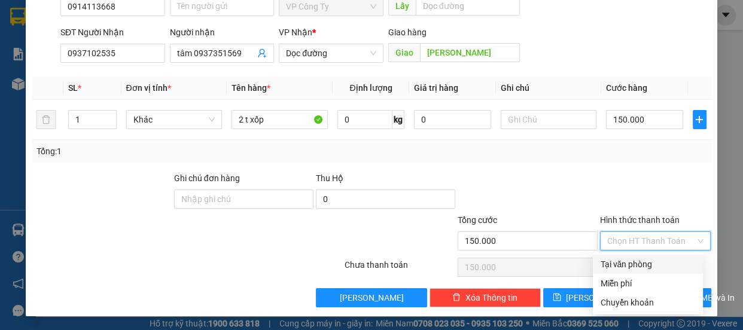
click at [626, 263] on div "Tại văn phòng" at bounding box center [648, 264] width 96 height 13
type input "0"
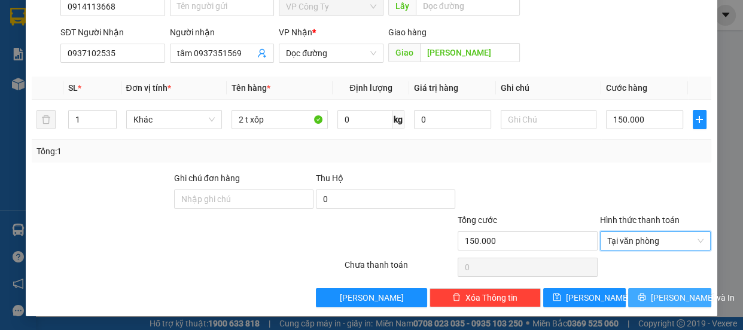
click at [640, 296] on icon "printer" at bounding box center [643, 298] width 8 height 8
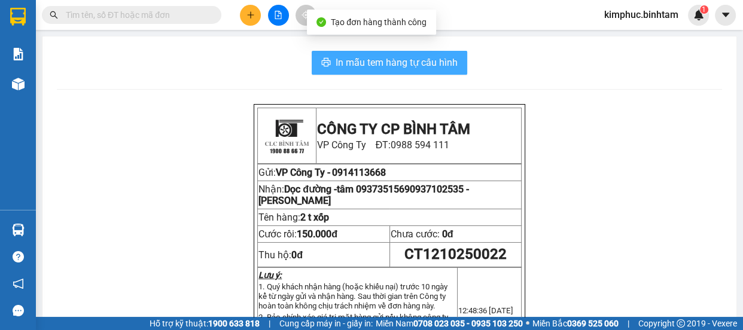
click at [410, 65] on span "In mẫu tem hàng tự cấu hình" at bounding box center [397, 62] width 122 height 15
click at [381, 61] on span "In mẫu tem hàng tự cấu hình" at bounding box center [397, 62] width 122 height 15
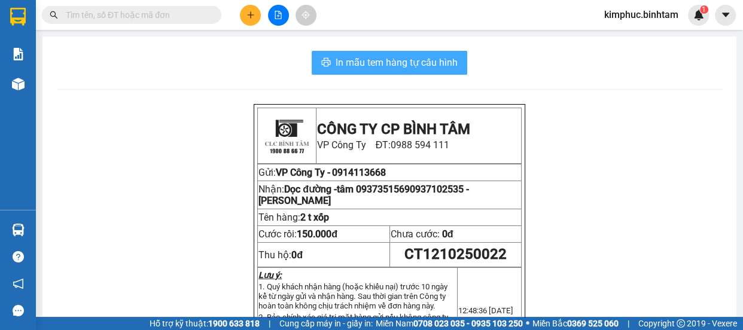
click at [381, 61] on span "In mẫu tem hàng tự cấu hình" at bounding box center [397, 62] width 122 height 15
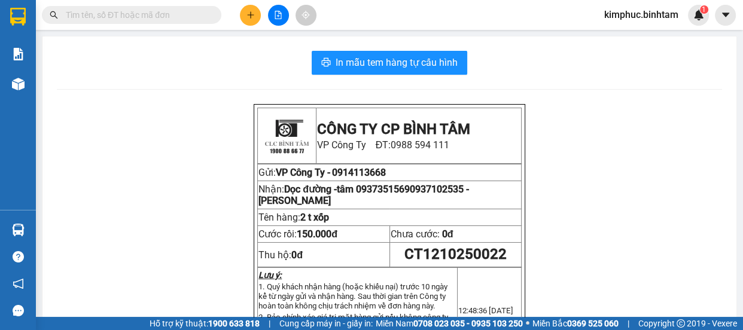
scroll to position [272, 0]
